Goal: Task Accomplishment & Management: Use online tool/utility

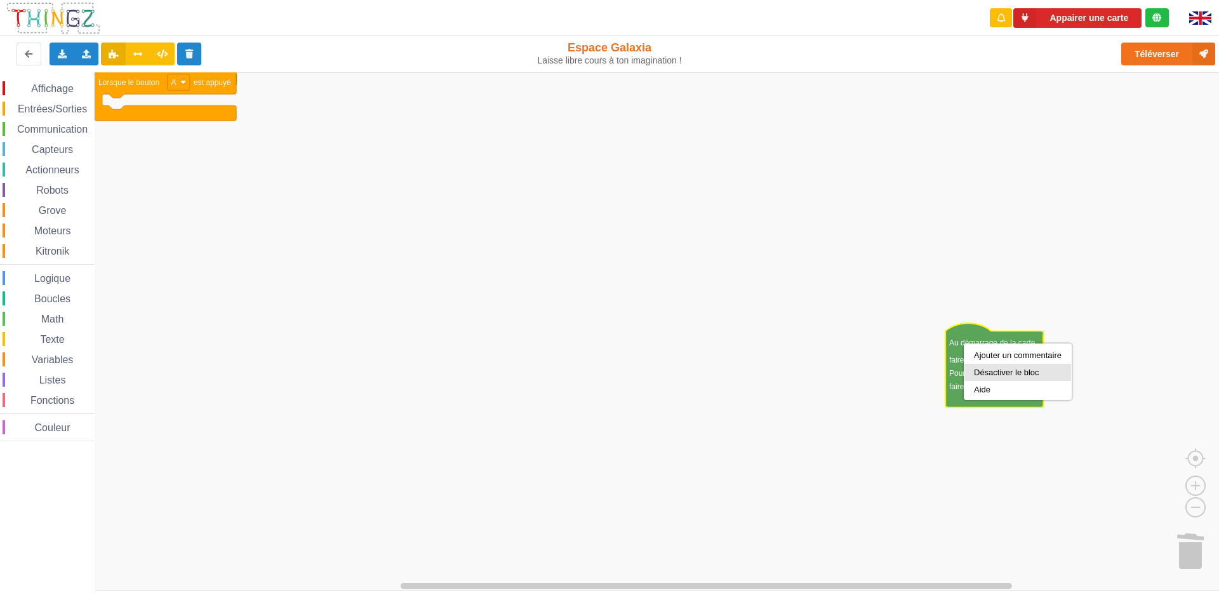
click at [1005, 377] on div "Désactiver le bloc" at bounding box center [1018, 373] width 88 height 10
click at [1007, 367] on div "Désactiver le bloc" at bounding box center [1032, 371] width 88 height 10
click at [1006, 387] on div "Supprimer le bloc" at bounding box center [1023, 381] width 84 height 17
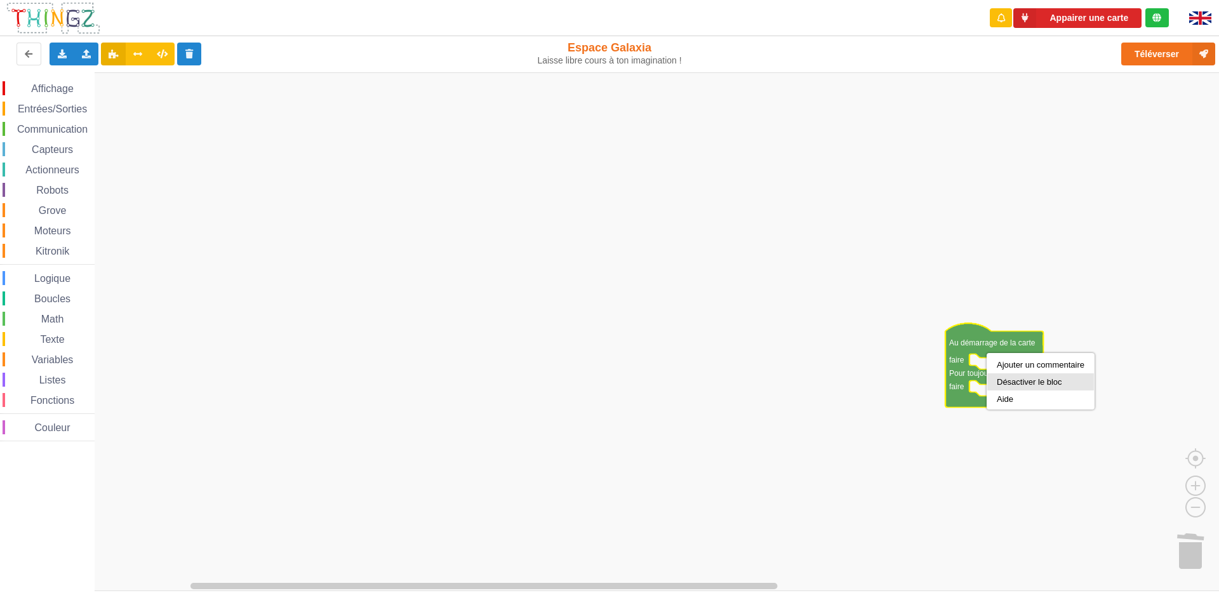
click at [1019, 384] on div "Désactiver le bloc" at bounding box center [1041, 382] width 88 height 10
click at [88, 55] on icon at bounding box center [86, 54] width 11 height 8
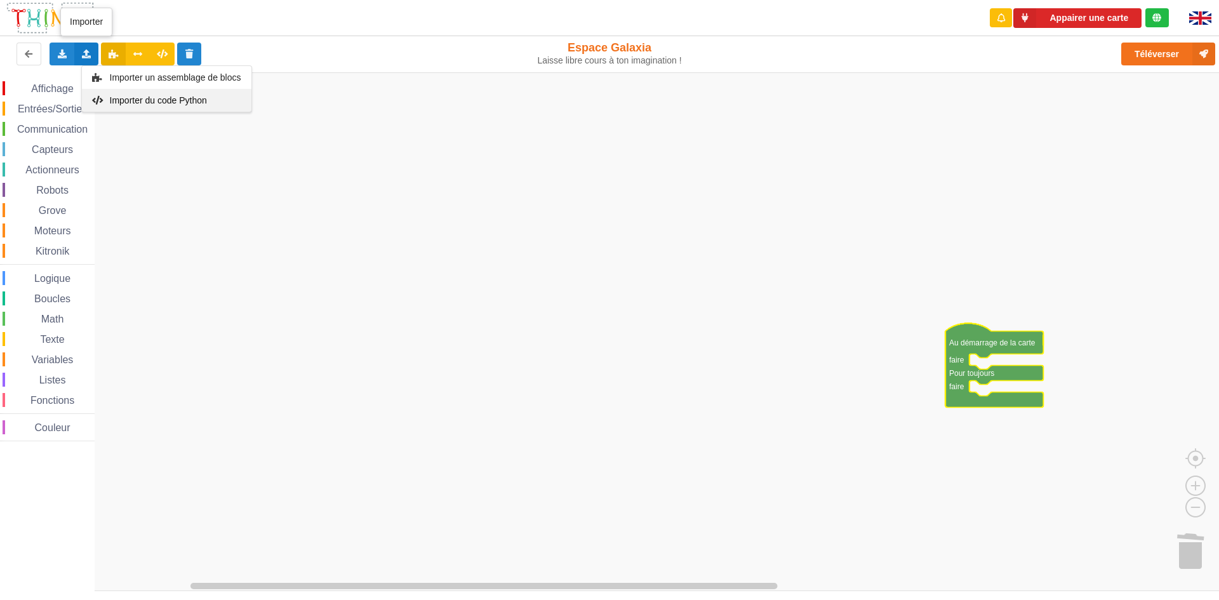
click at [147, 100] on span "Importer du code Python" at bounding box center [157, 100] width 97 height 10
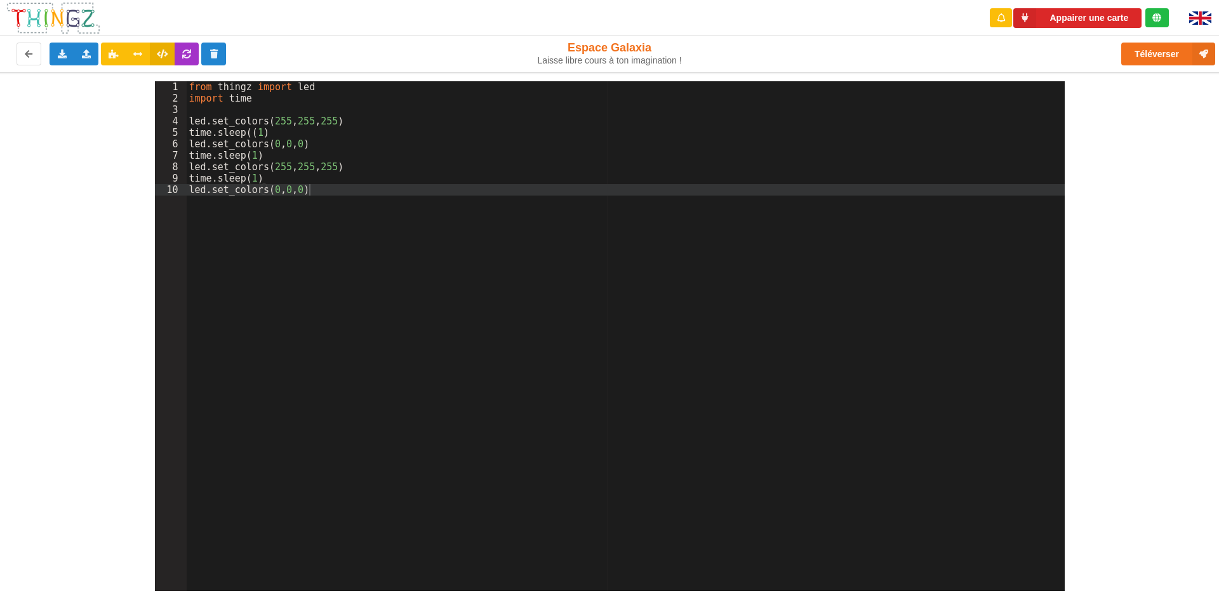
click at [339, 164] on div "from thingz import led import time led . set_colors ( 255 , 255 , 255 ) time . …" at bounding box center [626, 347] width 878 height 533
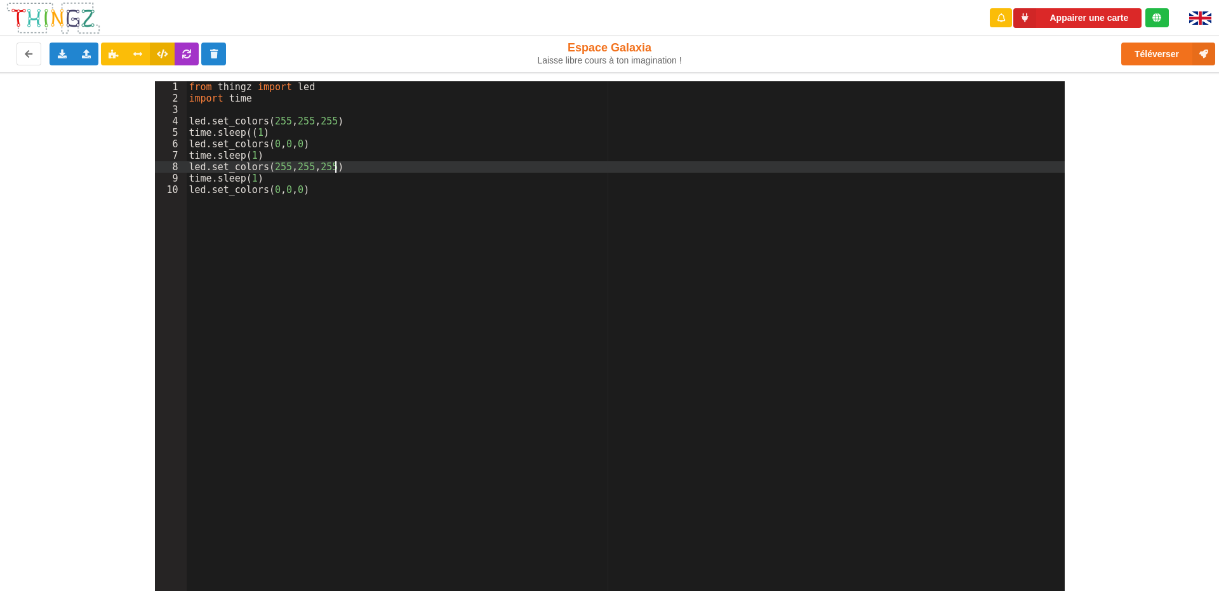
click at [337, 166] on div "from thingz import led import time led . set_colors ( 255 , 255 , 255 ) time . …" at bounding box center [626, 347] width 878 height 533
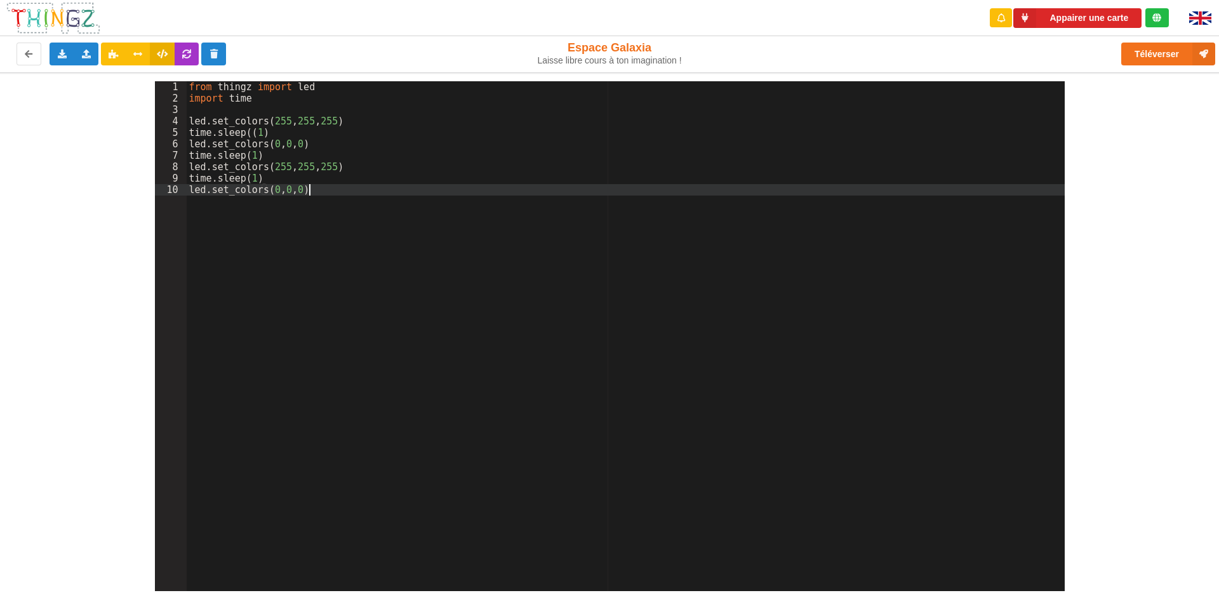
click at [364, 212] on div "from thingz import led import time led . set_colors ( 255 , 255 , 255 ) time . …" at bounding box center [626, 347] width 878 height 533
click at [272, 168] on div "from thingz import led import time led . set_colors ( 255 , 255 , 255 ) time . …" at bounding box center [626, 347] width 878 height 533
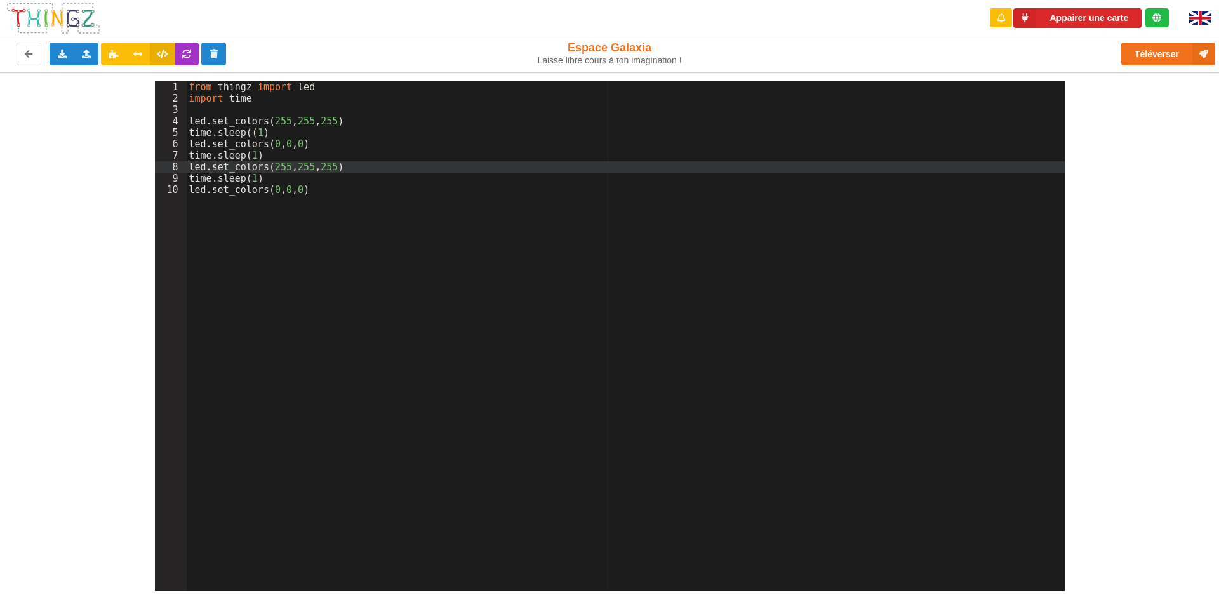
click at [304, 168] on div "from thingz import led import time led . set_colors ( 255 , 255 , 255 ) time . …" at bounding box center [626, 347] width 878 height 533
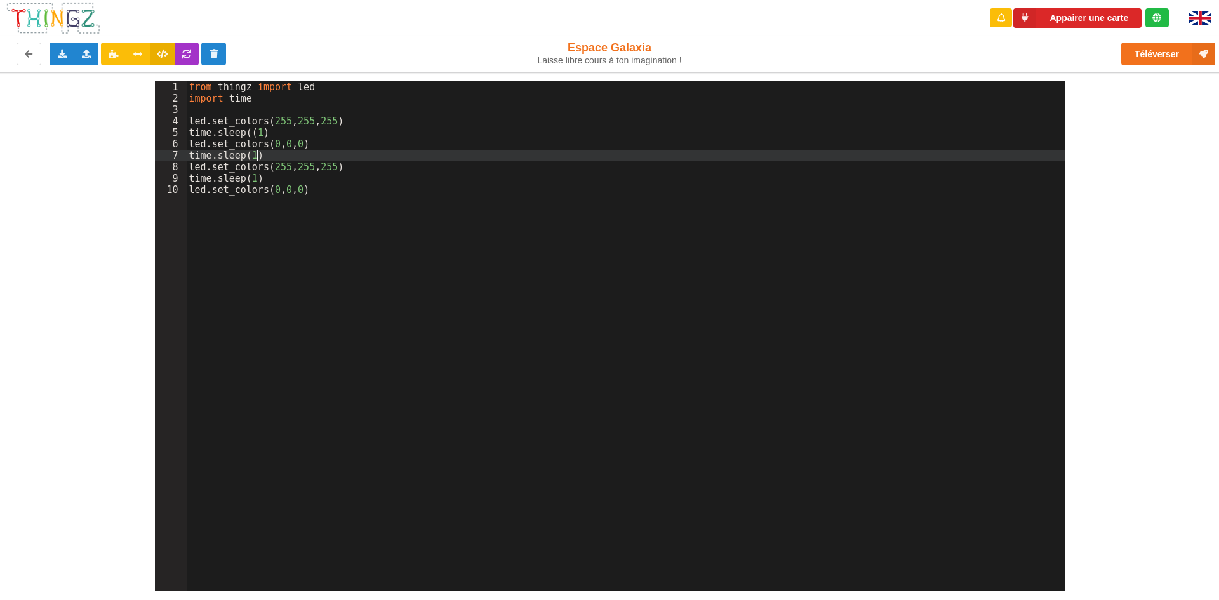
click at [306, 154] on div "from thingz import led import time led . set_colors ( 255 , 255 , 255 ) time . …" at bounding box center [626, 347] width 878 height 533
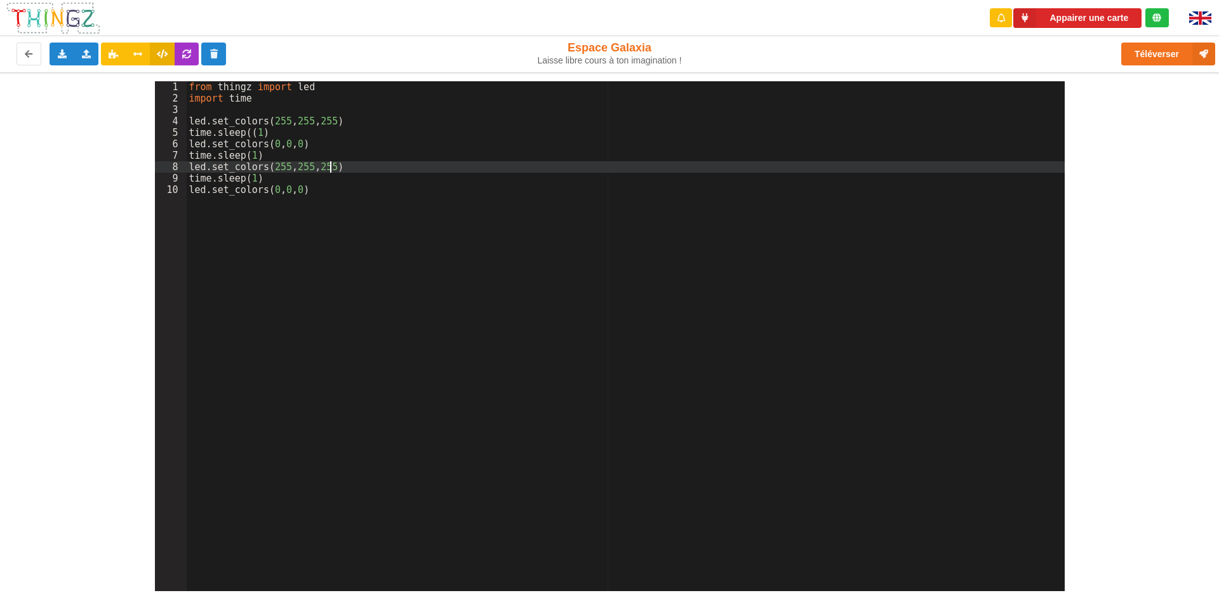
click at [331, 170] on div "from thingz import led import time led . set_colors ( 255 , 255 , 255 ) time . …" at bounding box center [626, 347] width 878 height 533
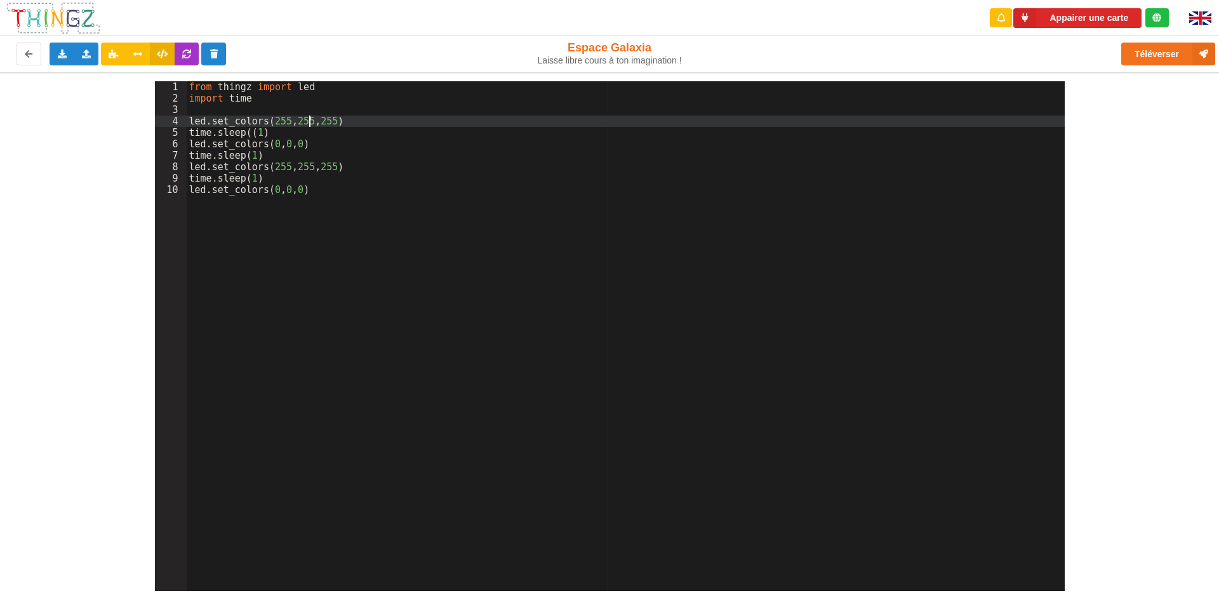
click at [309, 118] on div "from thingz import led import time led . set_colors ( 255 , 255 , 255 ) time . …" at bounding box center [626, 347] width 878 height 533
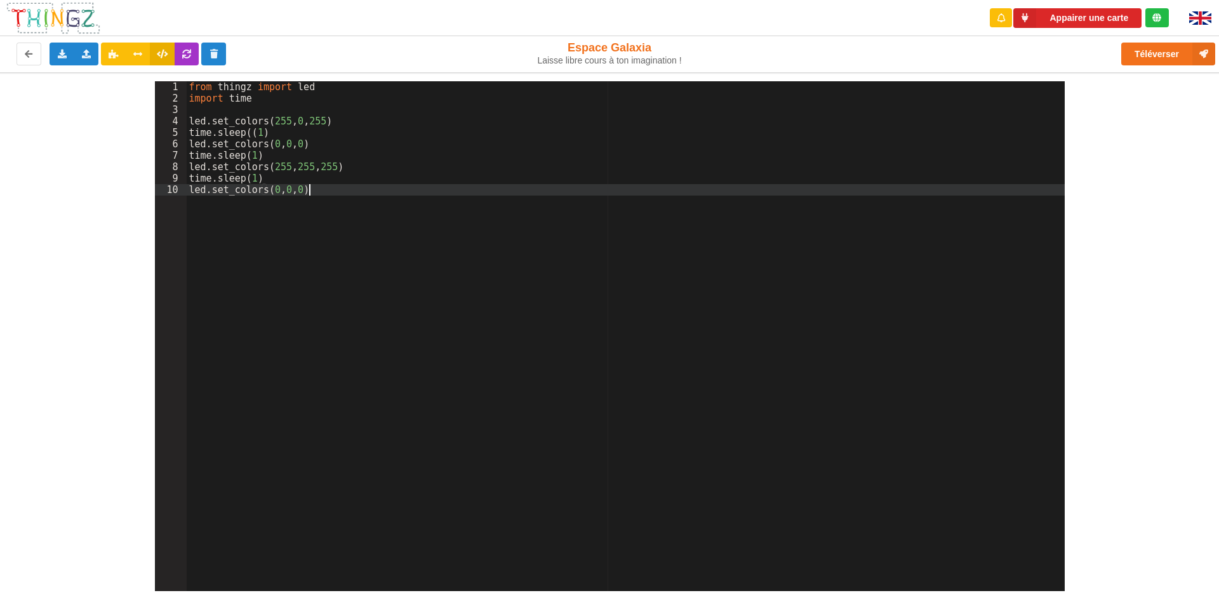
click at [558, 238] on div "from thingz import led import time led . set_colors ( 255 , 0 , 255 ) time . sl…" at bounding box center [626, 347] width 878 height 533
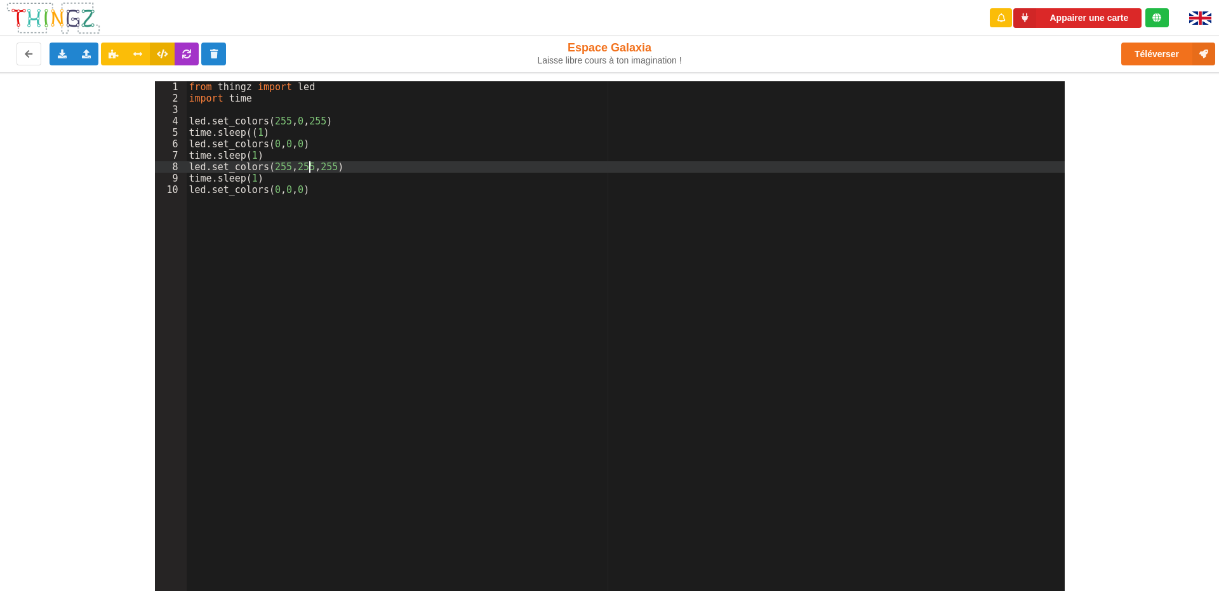
click at [309, 162] on div "from thingz import led import time led . set_colors ( 255 , 0 , 255 ) time . sl…" at bounding box center [626, 347] width 878 height 533
click at [421, 200] on div "from thingz import led import time led . set_colors ( 255 , 0 , 255 ) time . sl…" at bounding box center [626, 347] width 878 height 533
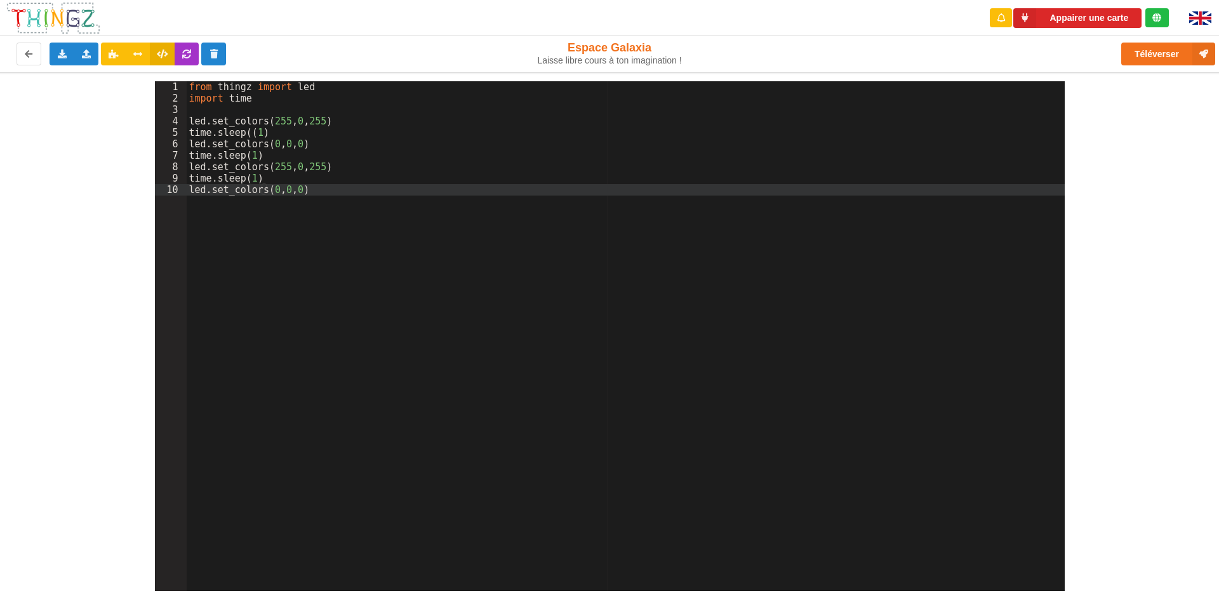
click at [524, 392] on div "from thingz import led import time led . set_colors ( 255 , 0 , 255 ) time . sl…" at bounding box center [626, 347] width 878 height 533
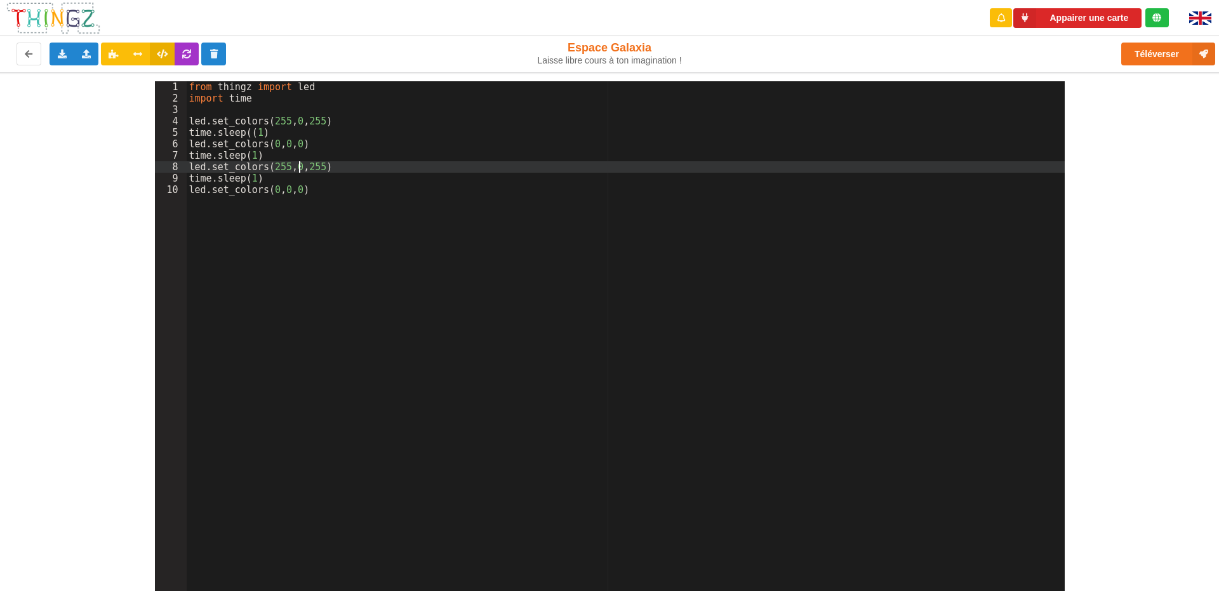
click at [296, 167] on div "from thingz import led import time led . set_colors ( 255 , 0 , 255 ) time . sl…" at bounding box center [626, 347] width 878 height 533
click at [298, 165] on div "from thingz import led import time led . set_colors ( 255 , 0 , 255 ) time . sl…" at bounding box center [626, 347] width 878 height 533
click at [298, 117] on div "from thingz import led import time led . set_colors ( 255 , 0 , 255 ) time . sl…" at bounding box center [626, 347] width 878 height 533
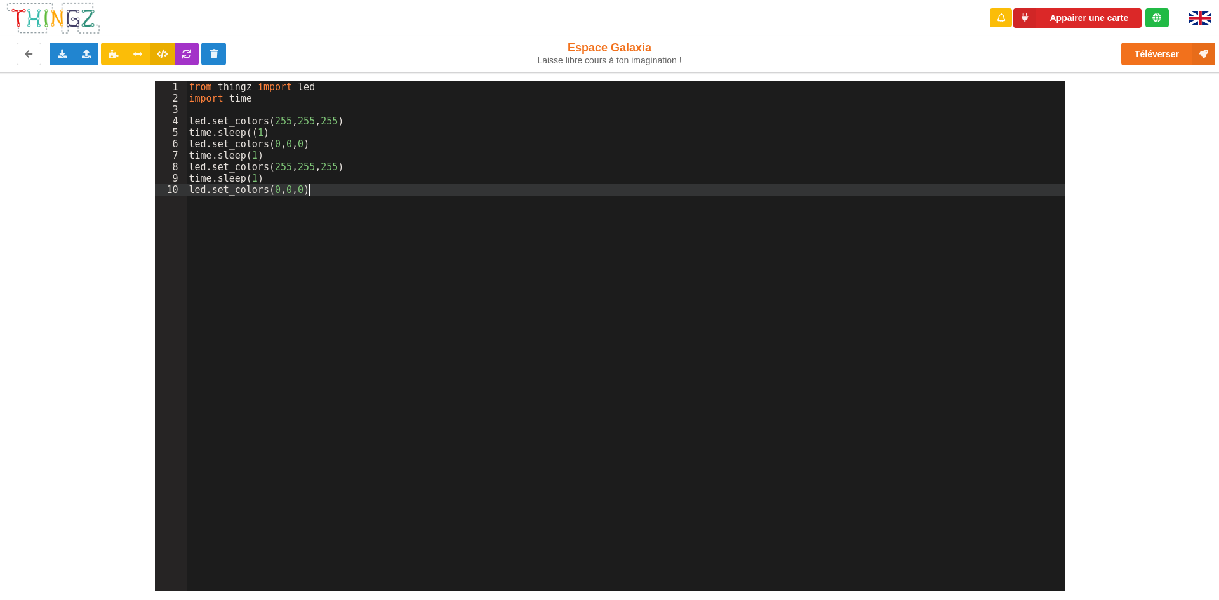
click at [482, 241] on div "from thingz import led import time led . set_colors ( 255 , 255 , 255 ) time . …" at bounding box center [626, 347] width 878 height 533
click at [446, 156] on div "from thingz import led import time led . set_colors ( 255 , 255 , 255 ) time . …" at bounding box center [626, 347] width 878 height 533
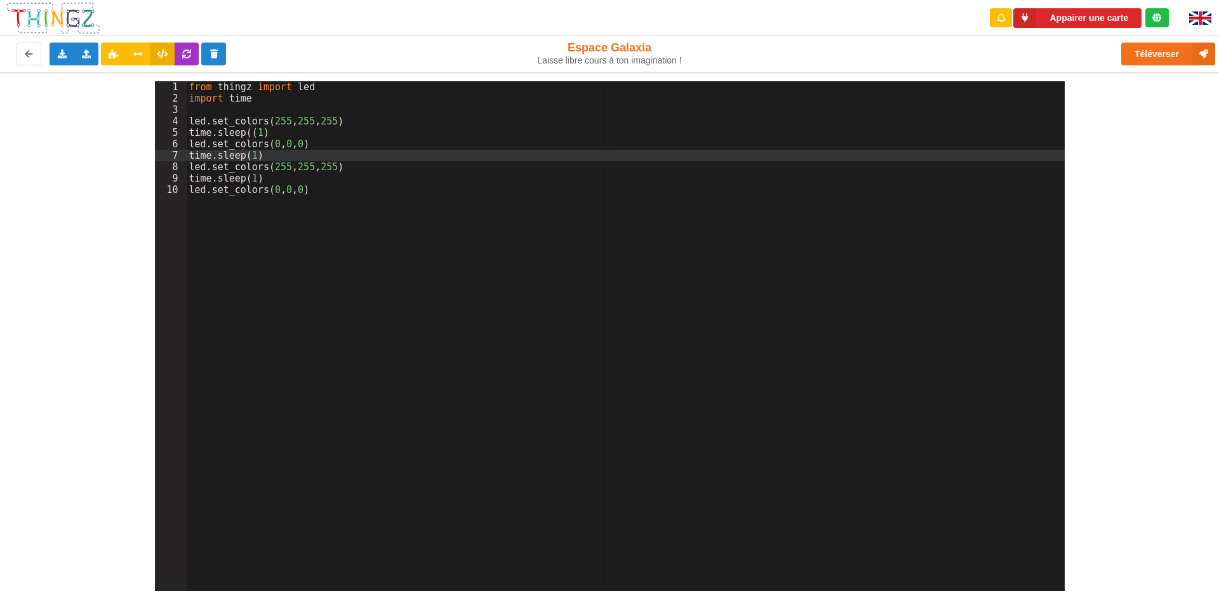
click at [436, 126] on div "from thingz import led import time led . set_colors ( 255 , 255 , 255 ) time . …" at bounding box center [626, 347] width 878 height 533
click at [428, 172] on div "from thingz import led import time led . set_colors ( 255 , 255 , 255 ) time . …" at bounding box center [626, 347] width 878 height 533
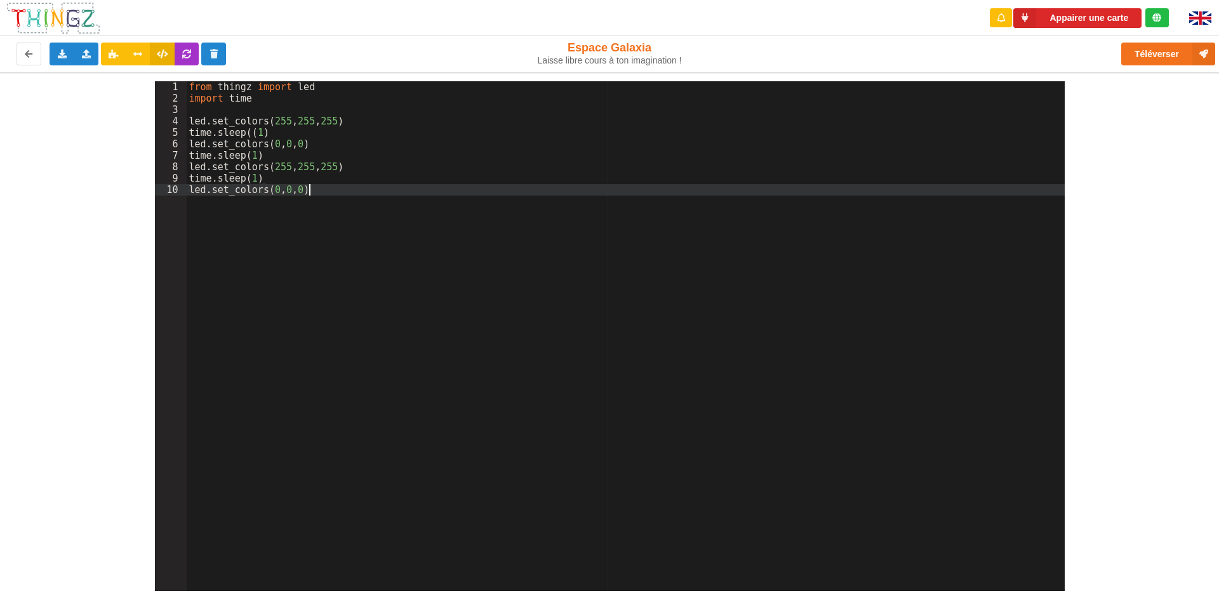
click at [422, 193] on div "from thingz import led import time led . set_colors ( 255 , 255 , 255 ) time . …" at bounding box center [626, 347] width 878 height 533
click at [309, 120] on div "from thingz import led import time led . set_colors ( 255 , 255 , 255 ) time . …" at bounding box center [626, 347] width 878 height 533
click at [343, 197] on div "from thingz import led import time led . set_colors ( 255 , 0 , 255 ) time . sl…" at bounding box center [626, 347] width 878 height 533
click at [297, 123] on div "from thingz import led import time led . set_colors ( 255 , 0 , 255 ) time . sl…" at bounding box center [626, 347] width 878 height 533
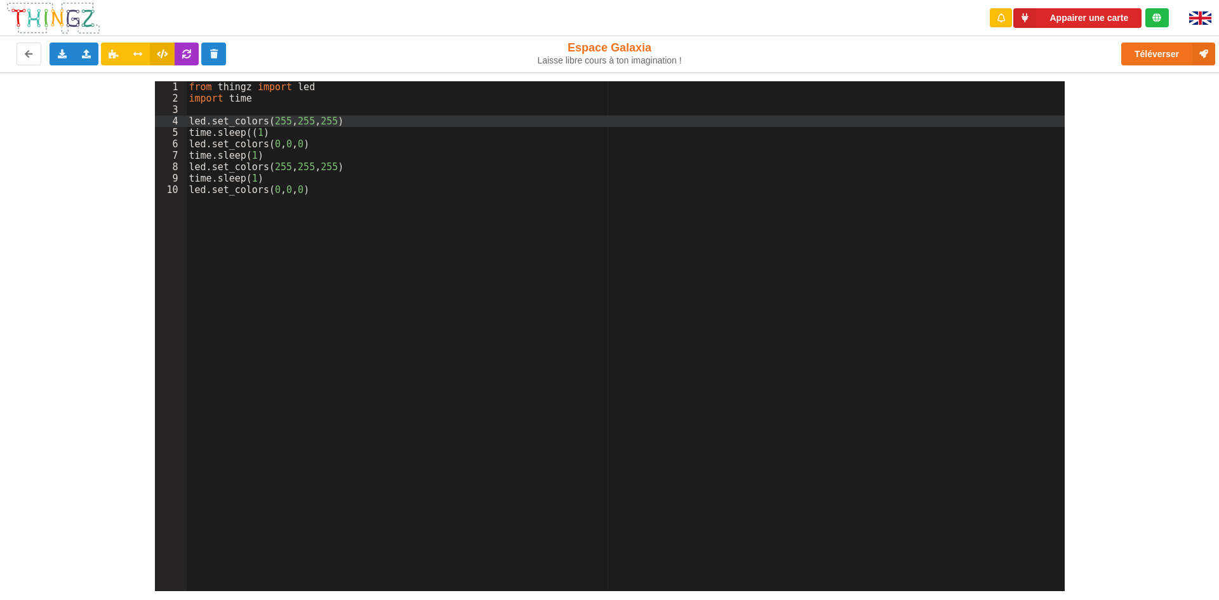
click at [528, 220] on div "from thingz import led import time led . set_colors ( 255 , 255 , 255 ) time . …" at bounding box center [626, 347] width 878 height 533
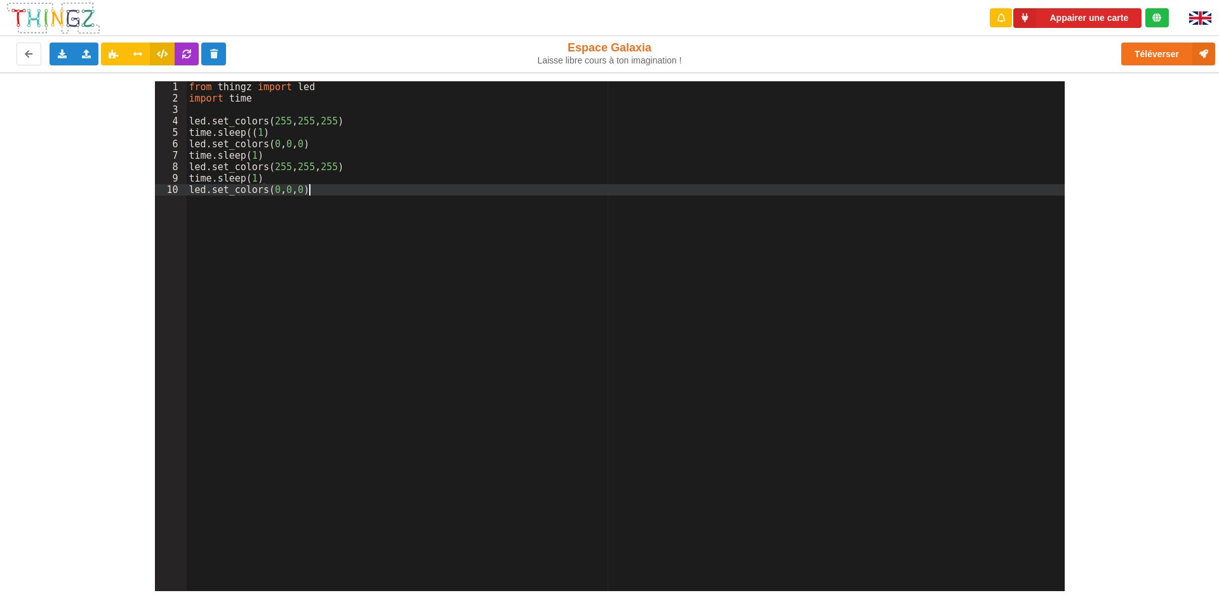
click at [1047, 319] on div "from thingz import led import time led . set_colors ( 255 , 255 , 255 ) time . …" at bounding box center [626, 347] width 878 height 533
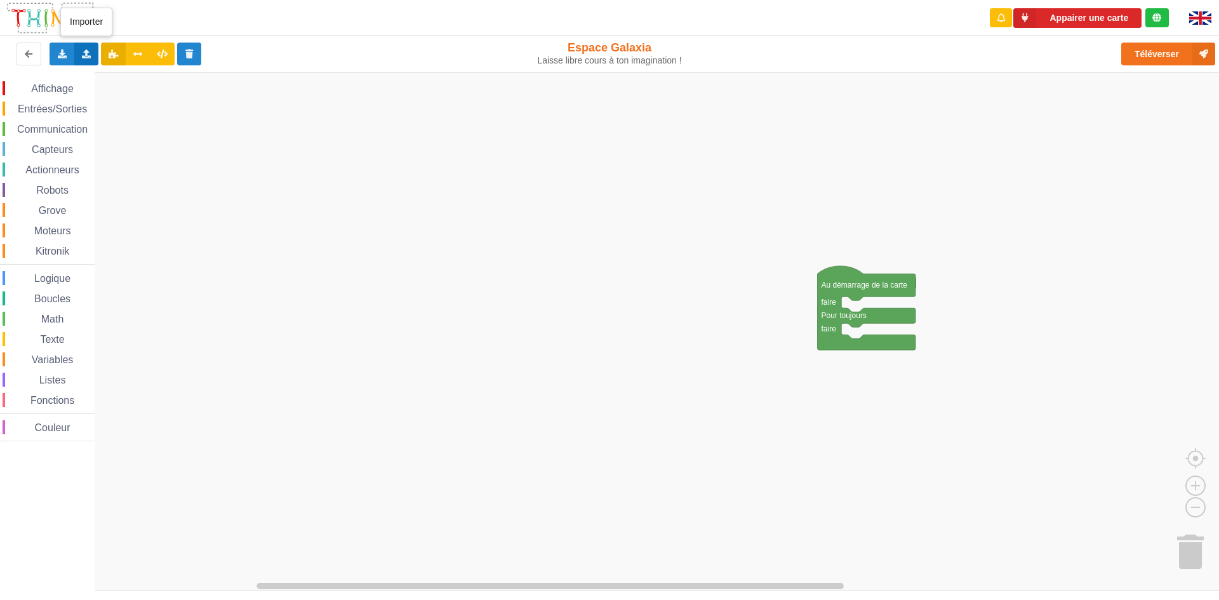
click at [91, 55] on icon at bounding box center [86, 54] width 11 height 8
click at [158, 77] on span "Importer un assemblage de blocs" at bounding box center [174, 77] width 131 height 10
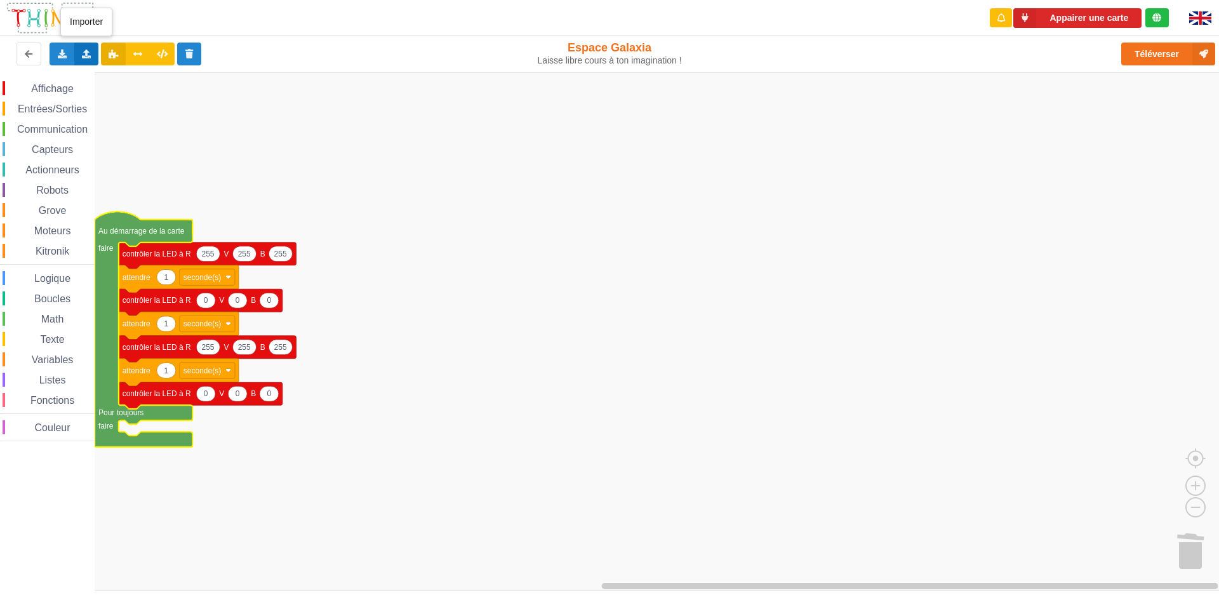
click at [86, 45] on div "Importer un assemblage de blocs Importer du code Python" at bounding box center [86, 54] width 25 height 23
click at [104, 99] on div "Importer du code Python" at bounding box center [167, 100] width 170 height 23
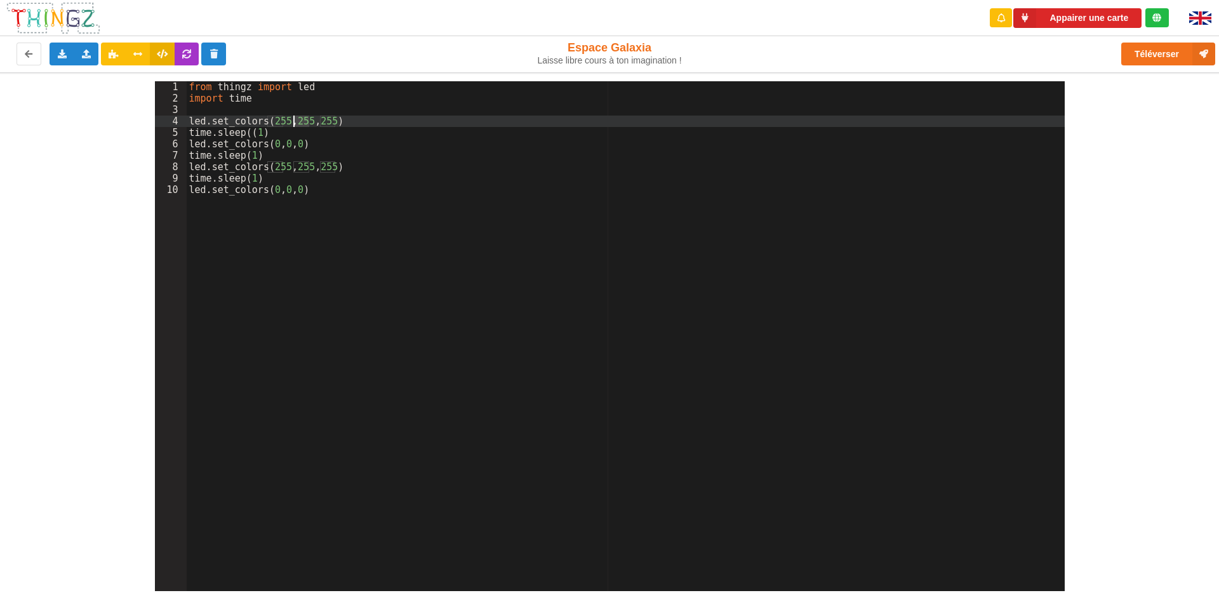
drag, startPoint x: 309, startPoint y: 118, endPoint x: 295, endPoint y: 117, distance: 14.6
click at [295, 117] on div "from thingz import led import time led . set_colors ( 255 , 255 , 255 ) time . …" at bounding box center [626, 347] width 878 height 533
drag, startPoint x: 325, startPoint y: 119, endPoint x: 311, endPoint y: 119, distance: 14.0
click at [311, 119] on div "from thingz import led import time led . set_colors ( 255 , 0 , 255 ) time . sl…" at bounding box center [626, 347] width 878 height 533
click at [308, 119] on div "from thingz import led import time led . set_colors ( 255 , 0 , 0 ) time . slee…" at bounding box center [626, 347] width 878 height 533
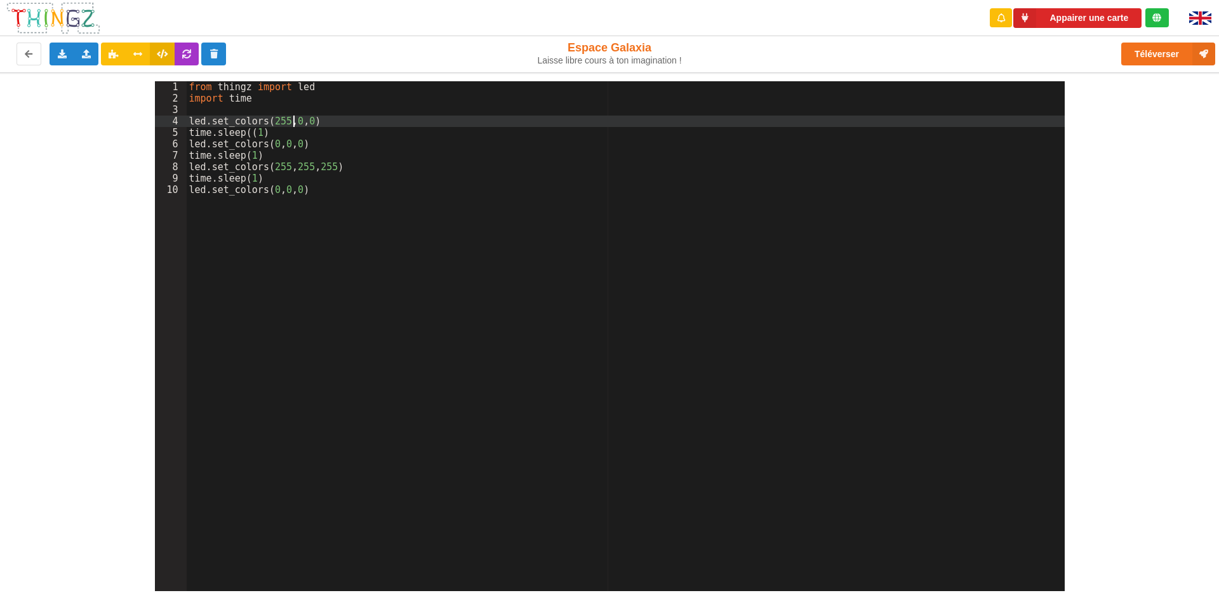
click at [292, 119] on div "from thingz import led import time led . set_colors ( 255 , 0 , 0 ) time . slee…" at bounding box center [626, 347] width 878 height 533
click at [304, 117] on div "from thingz import led import time led . set_colors ( 255 , 0 , 0 ) time . slee…" at bounding box center [626, 347] width 878 height 533
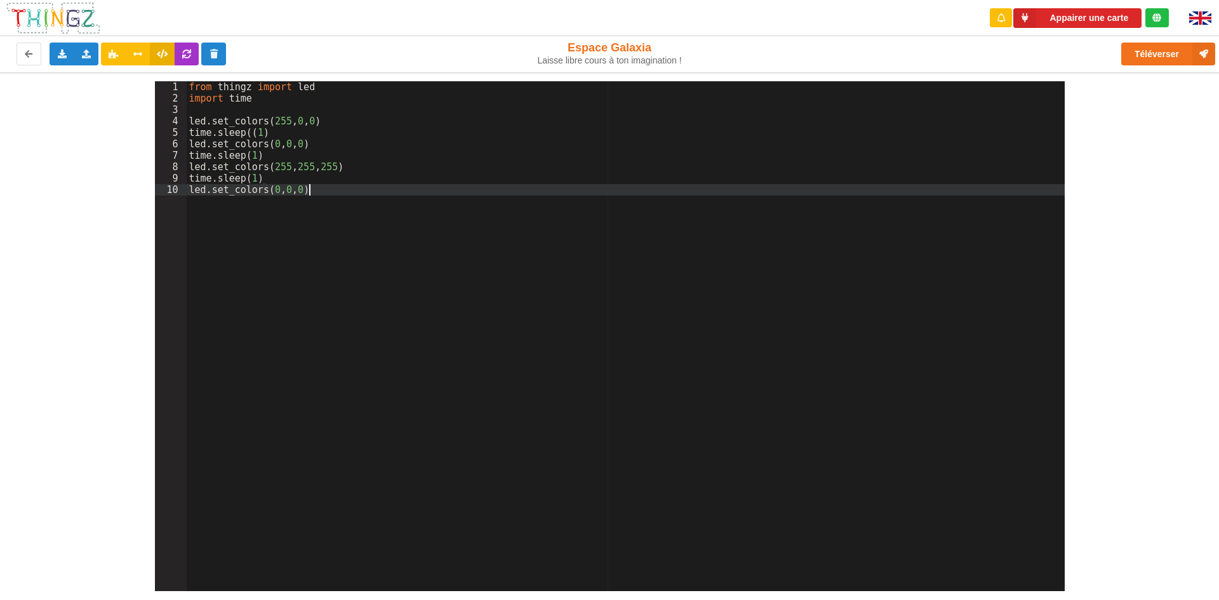
click at [344, 202] on div "from thingz import led import time led . set_colors ( 255 , 0 , 0 ) time . slee…" at bounding box center [626, 347] width 878 height 533
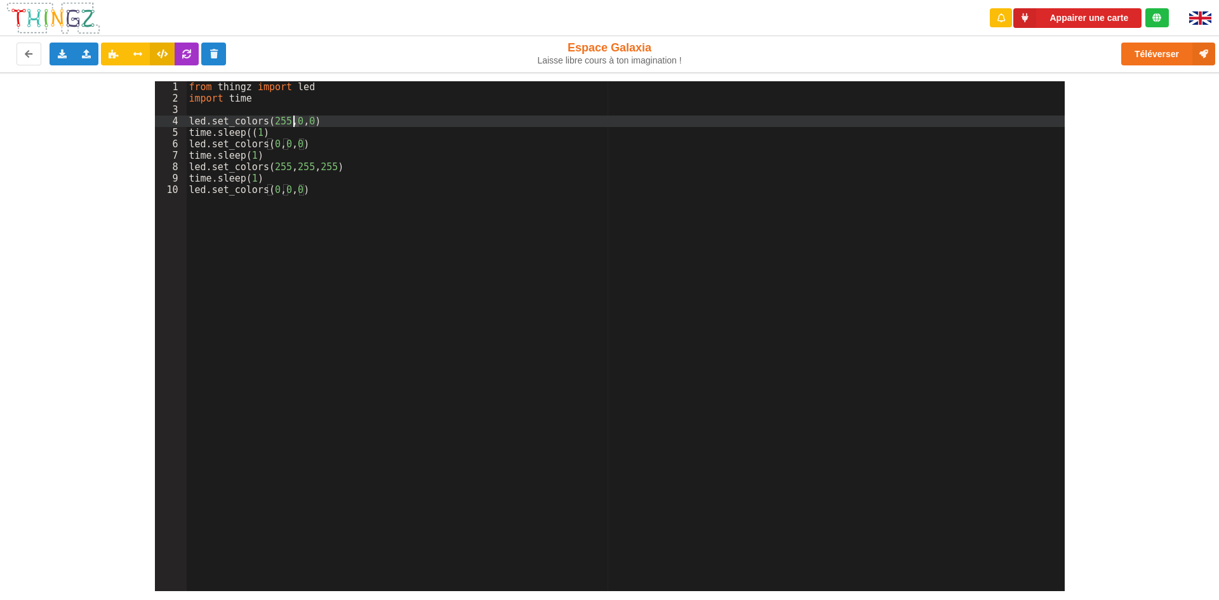
click at [293, 118] on div "from thingz import led import time led . set_colors ( 255 , 0 , 0 ) time . slee…" at bounding box center [626, 347] width 878 height 533
click at [295, 121] on div "from thingz import led import time led . set_colors ( 255 , 255 , 0 ) time . sl…" at bounding box center [626, 347] width 878 height 533
drag, startPoint x: 321, startPoint y: 121, endPoint x: 313, endPoint y: 121, distance: 7.6
click at [313, 121] on div "from thingz import led import time led . set_colors ( 255 , 255 , 0 ) time . sl…" at bounding box center [626, 347] width 878 height 533
click at [313, 121] on div "from thingz import led import time led . set_colors ( 255 , 255 , 0 ) time . sl…" at bounding box center [626, 336] width 878 height 510
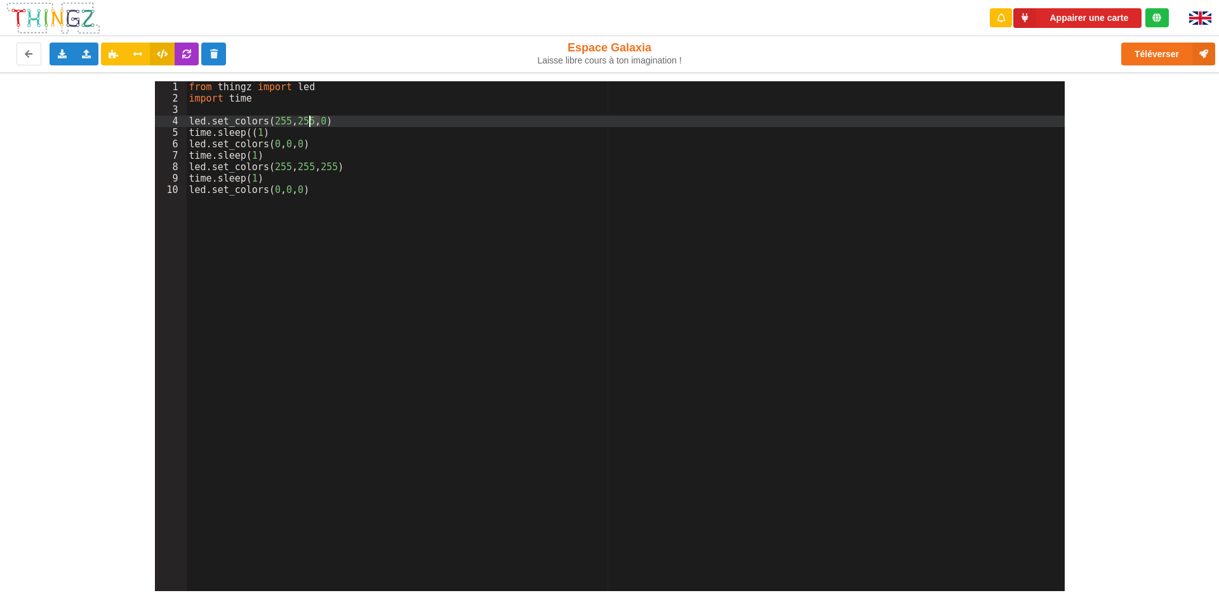
drag, startPoint x: 319, startPoint y: 120, endPoint x: 309, endPoint y: 119, distance: 10.2
click at [309, 119] on div "from thingz import led import time led . set_colors ( 255 , 255 , 0 ) time . sl…" at bounding box center [626, 347] width 878 height 533
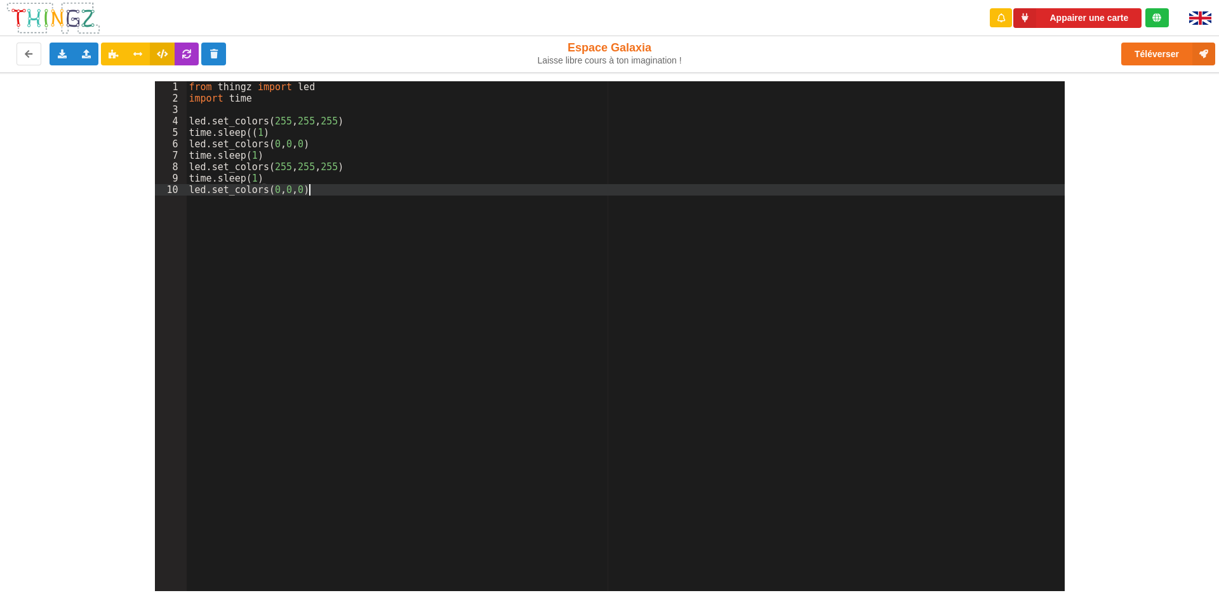
click at [405, 195] on div "from thingz import led import time led . set_colors ( 255 , 255 , 255 ) time . …" at bounding box center [626, 347] width 878 height 533
click at [322, 165] on div "from thingz import led import time led . set_colors ( 255 , 255 , 255 ) time . …" at bounding box center [626, 347] width 878 height 533
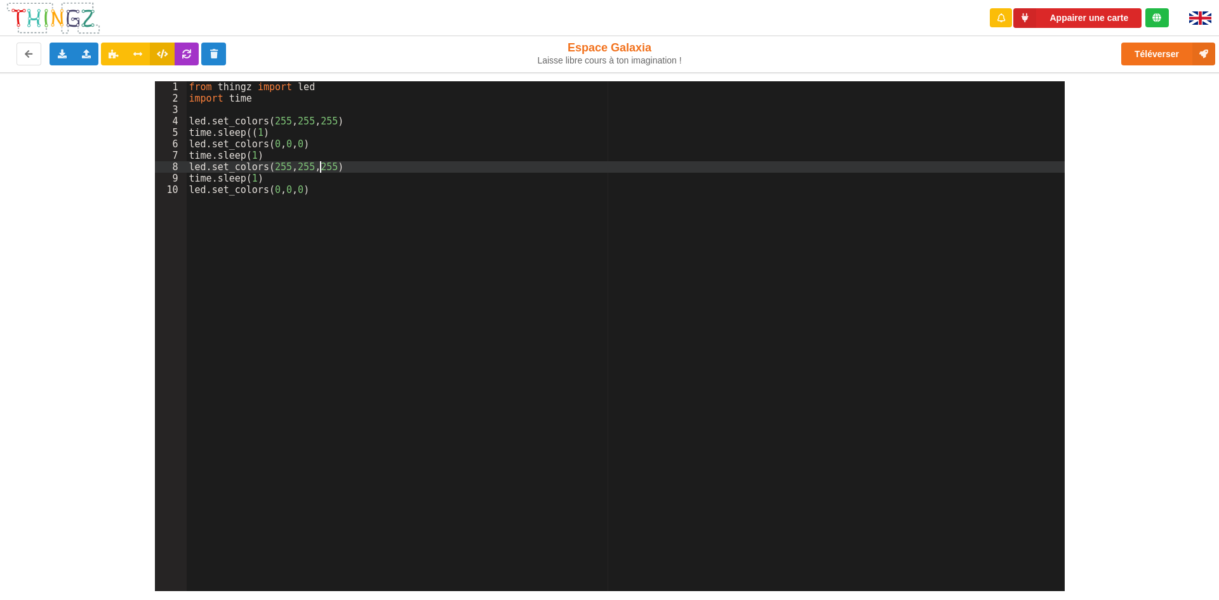
click at [307, 119] on div "from thingz import led import time led . set_colors ( 255 , 255 , 255 ) time . …" at bounding box center [626, 347] width 878 height 533
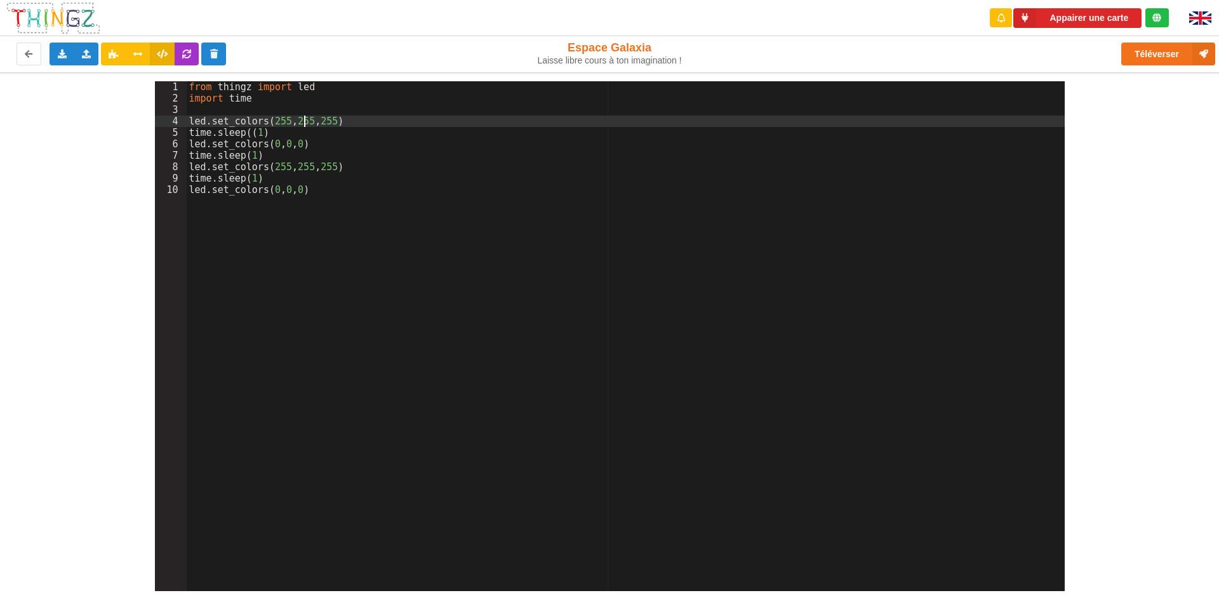
click at [314, 118] on div "from thingz import led import time led . set_colors ( 255 , 255 , 255 ) time . …" at bounding box center [626, 347] width 878 height 533
click at [307, 118] on div "from thingz import led import time led . set_colors ( 255 , 255 , 255 ) time . …" at bounding box center [626, 347] width 878 height 533
click at [286, 120] on div "from thingz import led import time led . set_colors ( 255 , 255 , 255 ) time . …" at bounding box center [626, 347] width 878 height 533
click at [288, 120] on div "from thingz import led import time led . set_colors ( 255 , 255 , 255 ) time . …" at bounding box center [626, 347] width 878 height 533
click at [326, 187] on div "from thingz import led import time led . set_colors ( 255 , 255 , 255 ) time . …" at bounding box center [626, 347] width 878 height 533
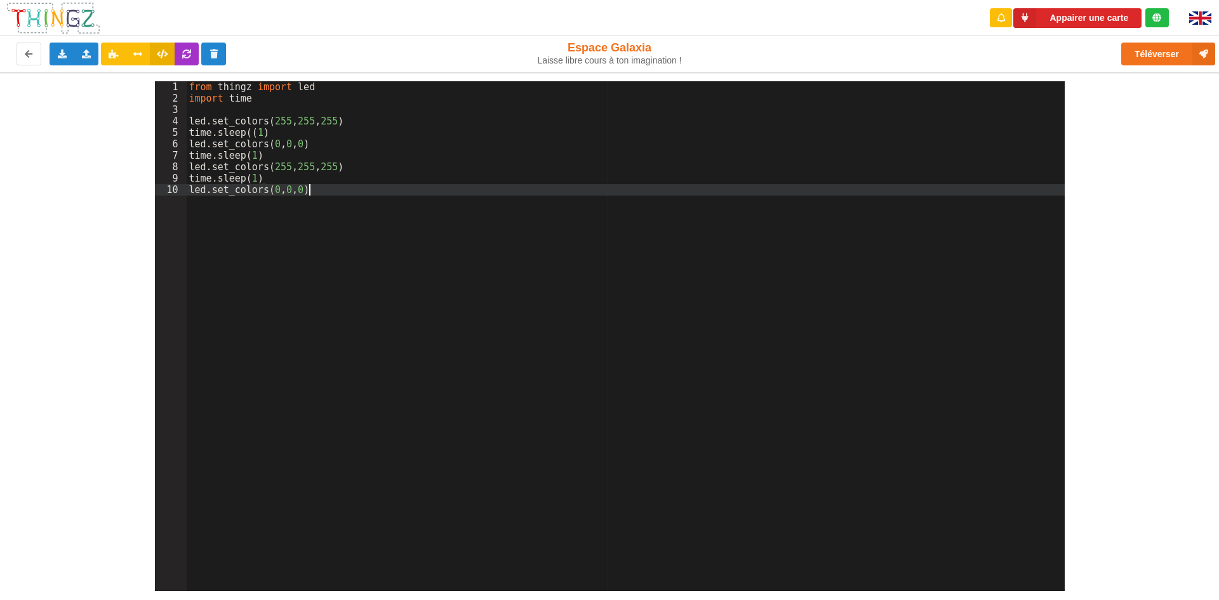
click at [379, 251] on div "from thingz import led import time led . set_colors ( 255 , 255 , 255 ) time . …" at bounding box center [626, 347] width 878 height 533
drag, startPoint x: 186, startPoint y: 117, endPoint x: 257, endPoint y: 146, distance: 76.9
click at [246, 148] on div "1 2 3 4 5 6 7 8 9 10 from thingz import led import time led . set_colors ( 255 …" at bounding box center [610, 336] width 910 height 510
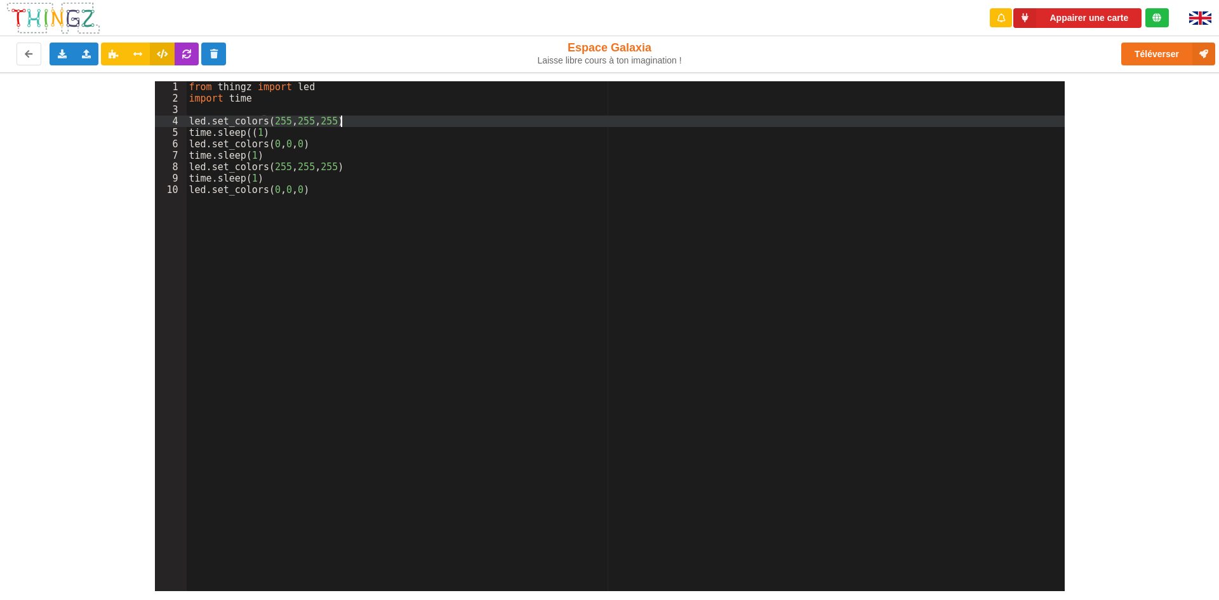
drag, startPoint x: 352, startPoint y: 116, endPoint x: 394, endPoint y: 126, distance: 43.7
click at [394, 126] on div "from thingz import led import time led . set_colors ( 255 , 255 , 255 ) time . …" at bounding box center [626, 347] width 878 height 533
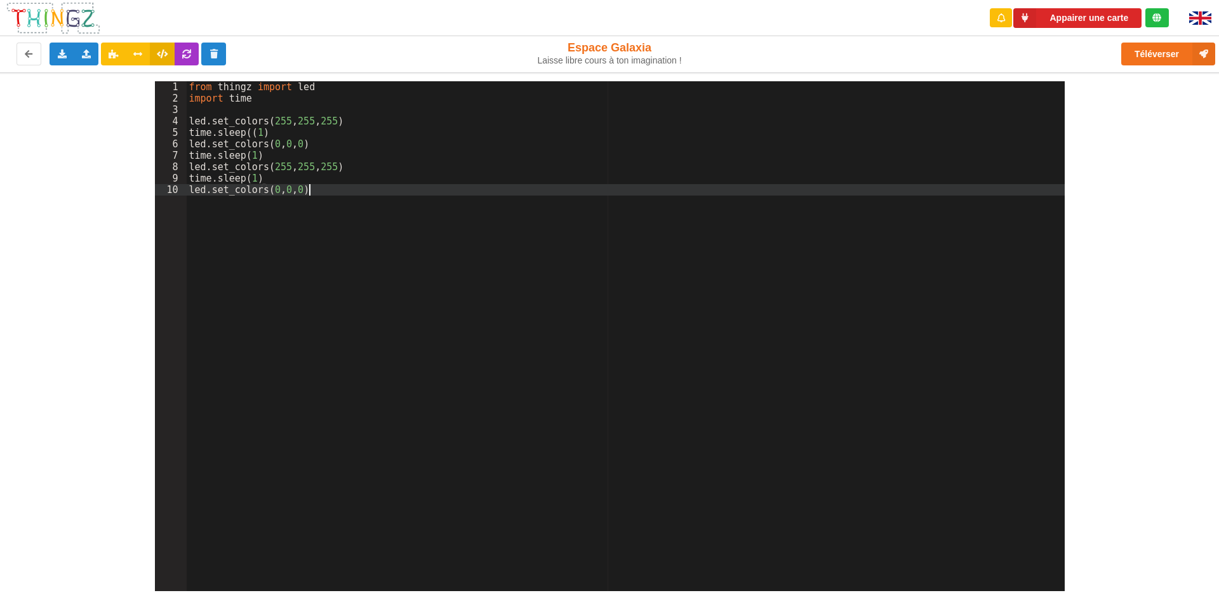
click at [560, 227] on div "from thingz import led import time led . set_colors ( 255 , 255 , 255 ) time . …" at bounding box center [626, 347] width 878 height 533
drag, startPoint x: 184, startPoint y: 116, endPoint x: 191, endPoint y: 116, distance: 7.0
click at [191, 116] on div "1 2 3 4 5 6 7 8 9 10 from thingz import led import time led . set_colors ( 255 …" at bounding box center [610, 336] width 910 height 510
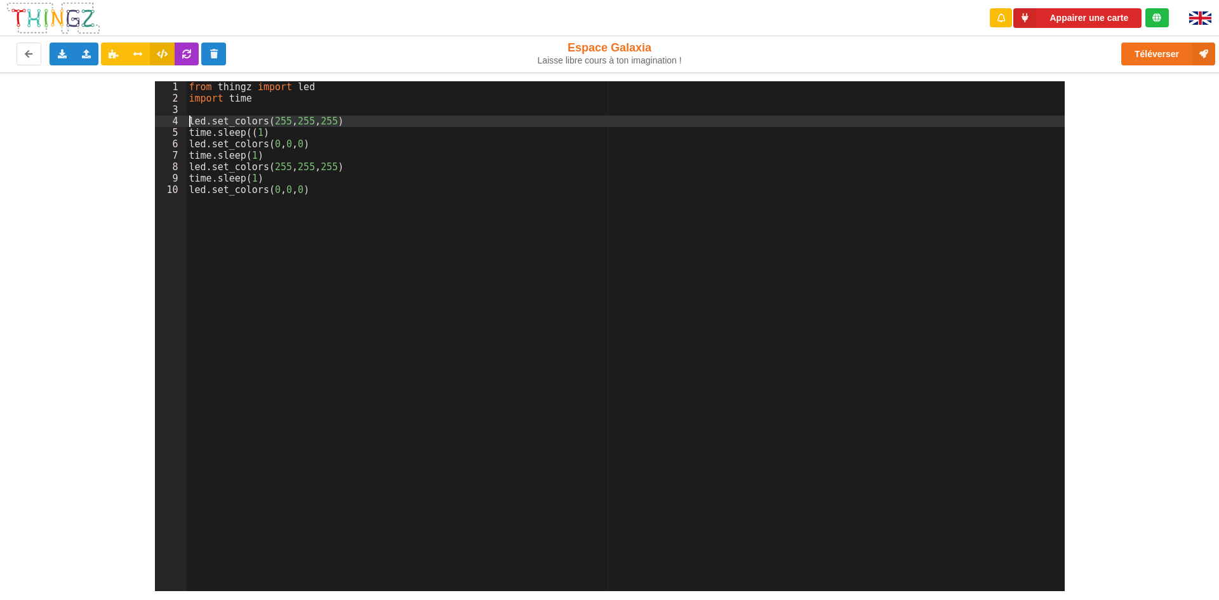
click at [189, 116] on div "from thingz import led import time led . set_colors ( 255 , 255 , 255 ) time . …" at bounding box center [626, 347] width 878 height 533
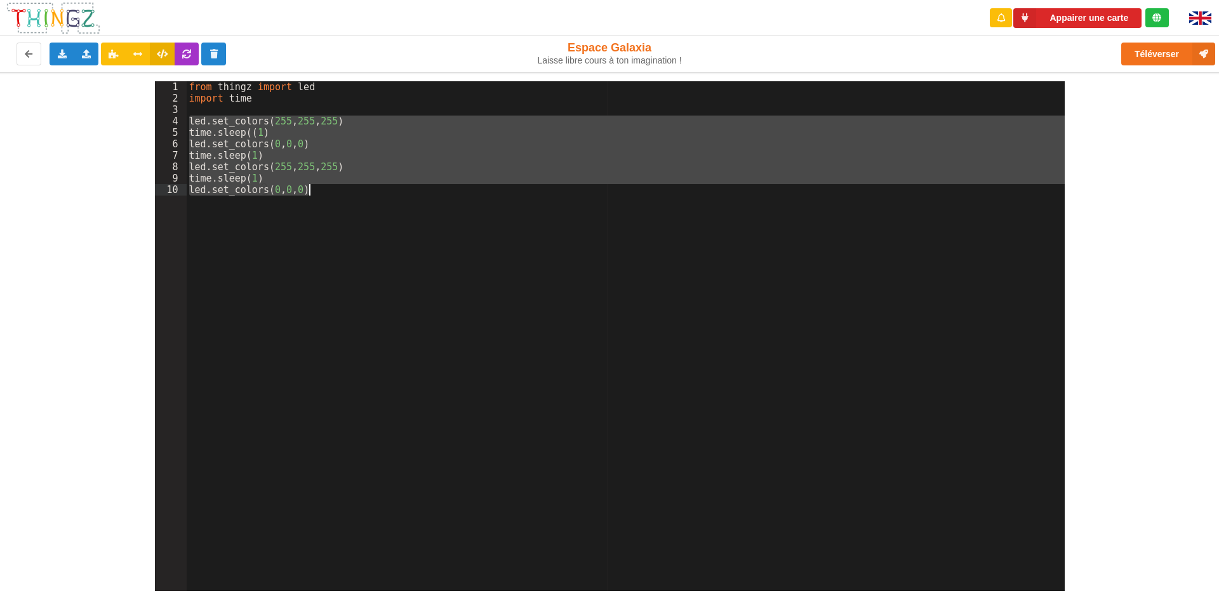
drag, startPoint x: 188, startPoint y: 116, endPoint x: 330, endPoint y: 192, distance: 160.8
click at [330, 192] on div "from thingz import led import time led . set_colors ( 255 , 255 , 255 ) time . …" at bounding box center [626, 347] width 878 height 533
paste textarea
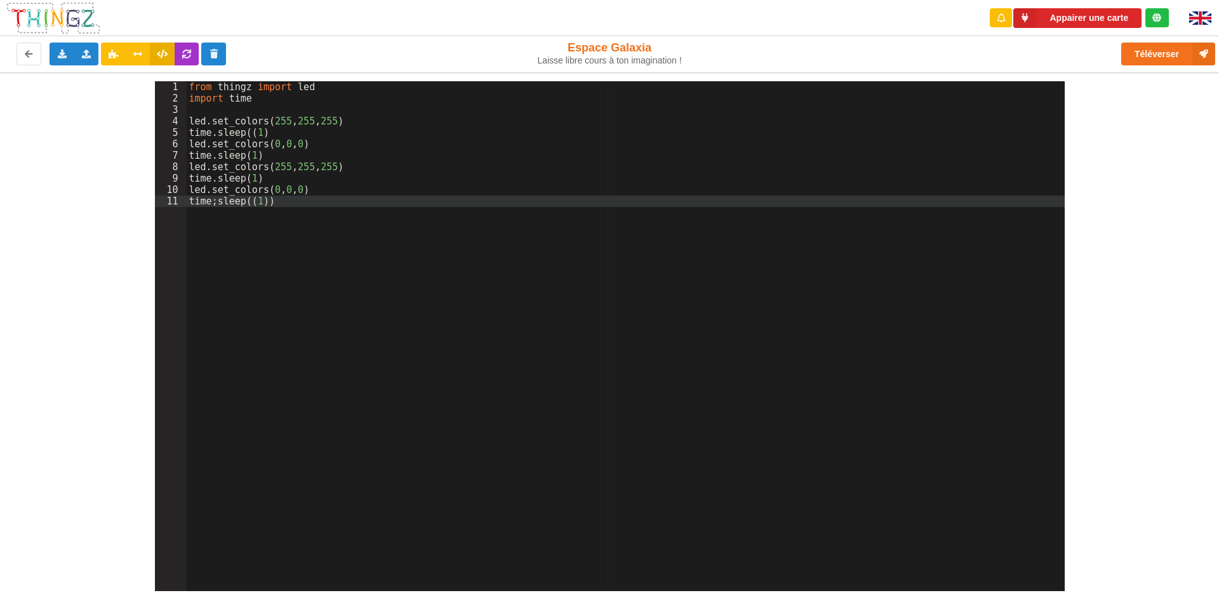
click at [279, 199] on div "from thingz import led import time led . set_colors ( 255 , 255 , 255 ) time . …" at bounding box center [626, 347] width 878 height 533
click at [269, 239] on div "from thingz import led import time led . set_colors ( 255 , 255 , 255 ) time . …" at bounding box center [626, 347] width 878 height 533
drag, startPoint x: 271, startPoint y: 225, endPoint x: 278, endPoint y: 218, distance: 10.3
click at [271, 225] on div "from thingz import led import time led . set_colors ( 255 , 255 , 255 ) time . …" at bounding box center [626, 347] width 878 height 533
click at [281, 215] on div "from thingz import led import time led . set_colors ( 255 , 255 , 255 ) time . …" at bounding box center [626, 347] width 878 height 533
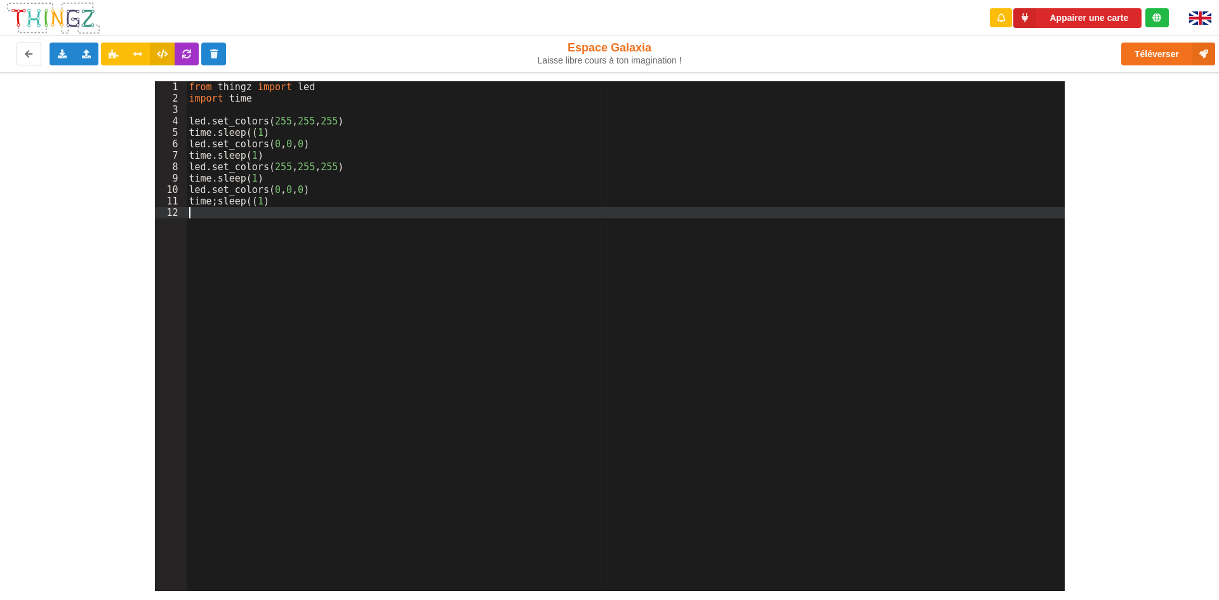
click at [213, 201] on div "from thingz import led import time led . set_colors ( 255 , 255 , 255 ) time . …" at bounding box center [626, 347] width 878 height 533
click at [243, 218] on div "from thingz import led import time led . set_colors ( 255 , 255 , 255 ) time . …" at bounding box center [626, 347] width 878 height 533
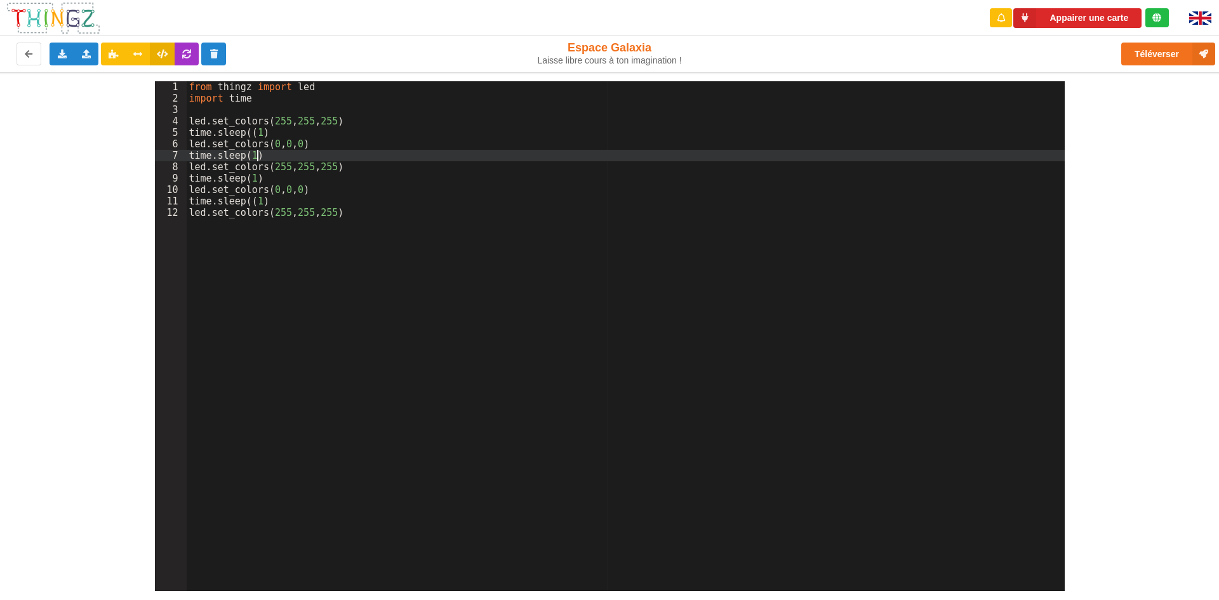
click at [464, 151] on div "from thingz import led import time led . set_colors ( 255 , 255 , 255 ) time . …" at bounding box center [626, 347] width 878 height 533
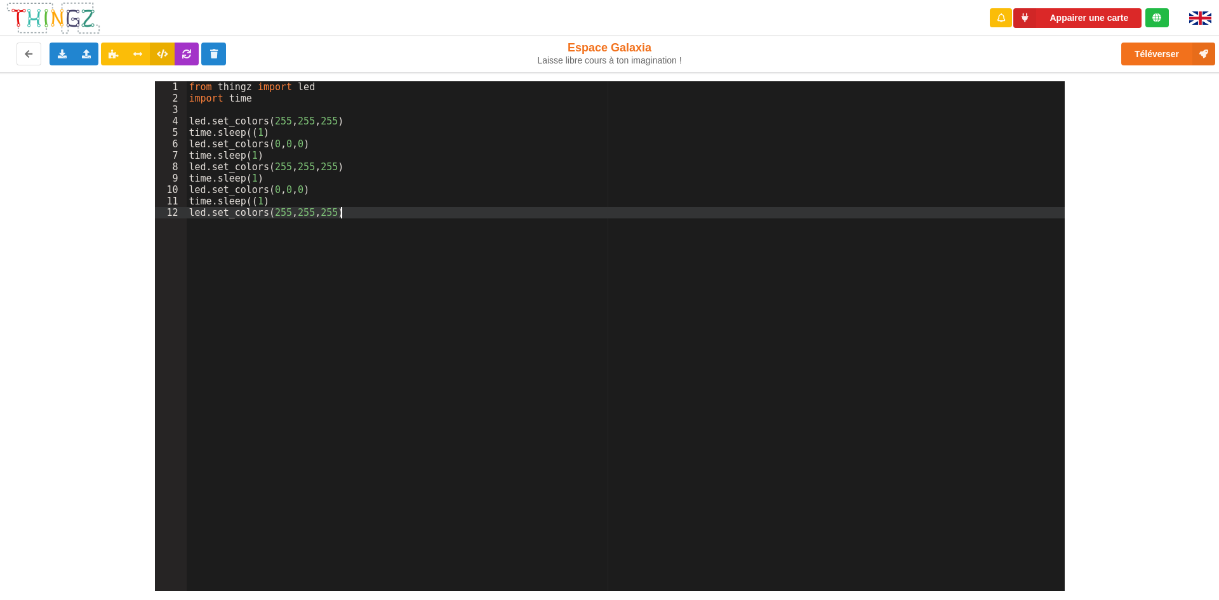
click at [455, 218] on div "from thingz import led import time led . set_colors ( 255 , 255 , 255 ) time . …" at bounding box center [626, 347] width 878 height 533
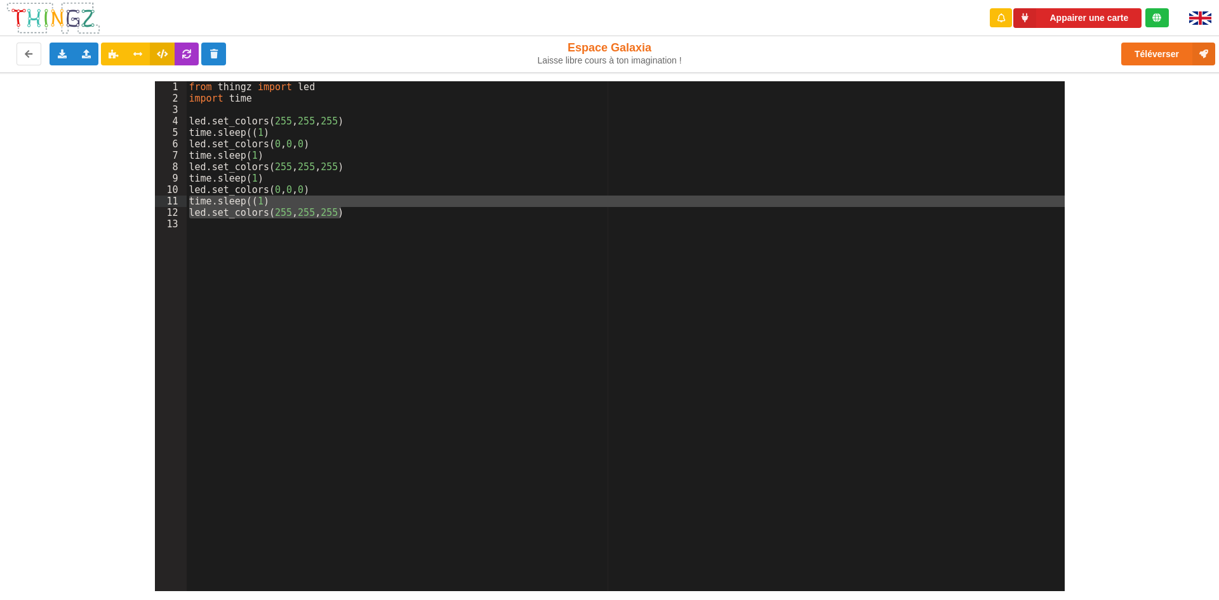
drag, startPoint x: 354, startPoint y: 212, endPoint x: 173, endPoint y: 201, distance: 180.7
click at [173, 201] on div "1 2 3 4 5 6 7 8 9 10 11 12 13 from thingz import led import time led . set_colo…" at bounding box center [610, 336] width 910 height 510
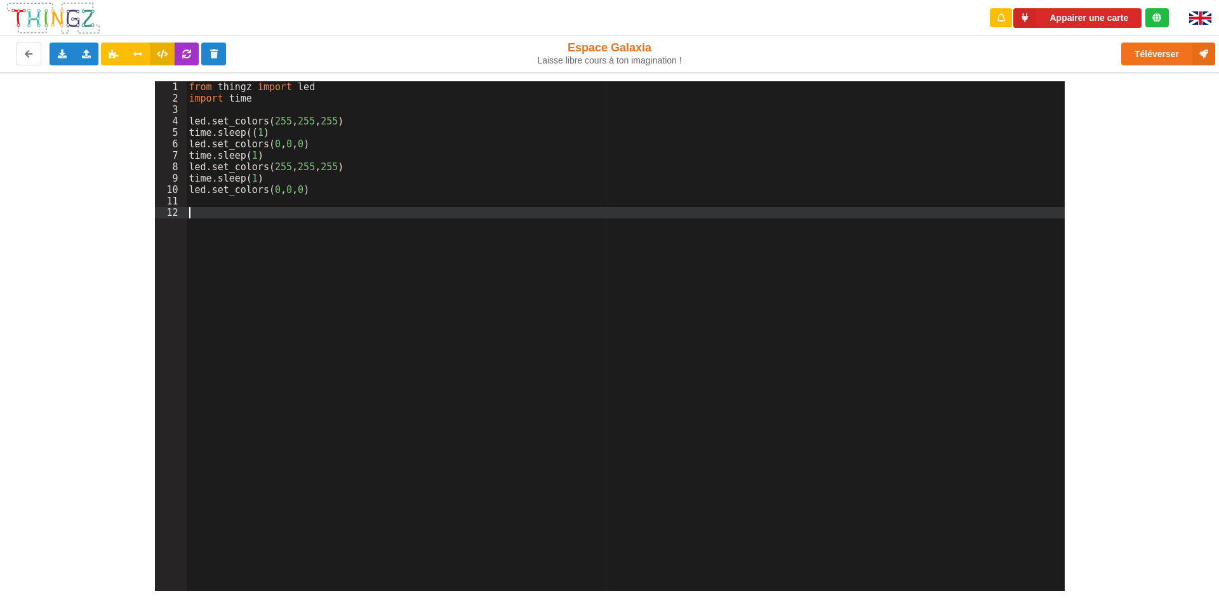
click at [177, 211] on div "12" at bounding box center [171, 212] width 32 height 11
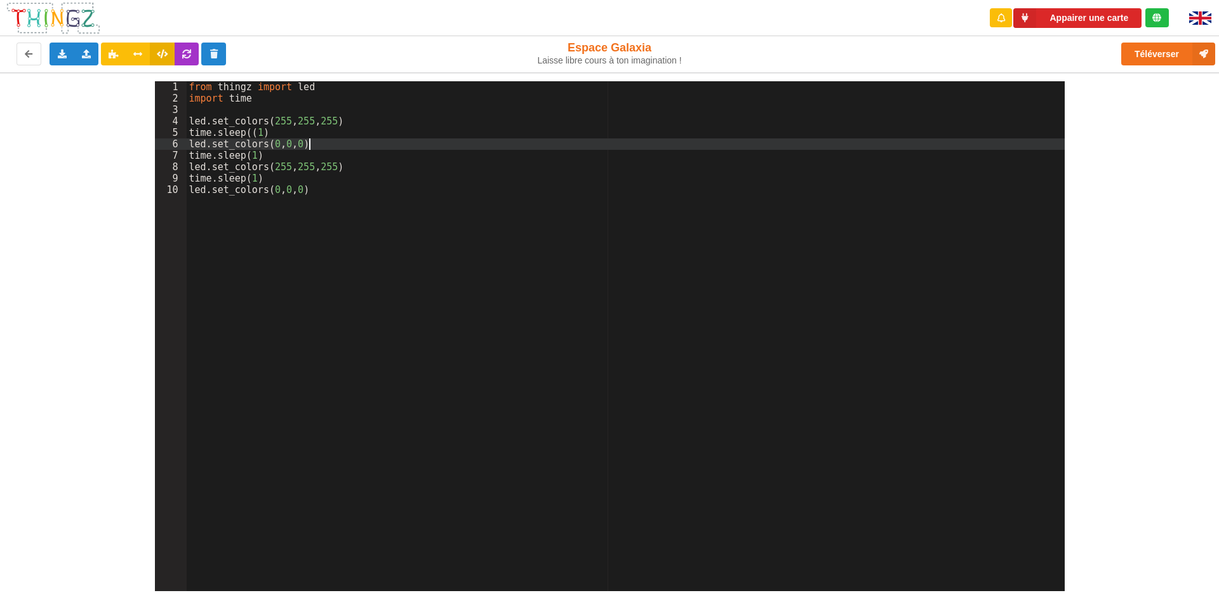
click at [635, 144] on div "from thingz import led import time led . set_colors ( 255 , 255 , 255 ) time . …" at bounding box center [626, 347] width 878 height 533
click at [544, 217] on div "from thingz import led import time led . set_colors ( 255 , 255 , 255 ) time . …" at bounding box center [626, 347] width 878 height 533
click at [276, 139] on div "from thingz import led import time led . set_colors ( 255 , 255 , 255 ) time . …" at bounding box center [626, 347] width 878 height 533
click at [272, 140] on div "from thingz import led import time led . set_colors ( 255 , 255 , 255 ) time . …" at bounding box center [626, 347] width 878 height 533
click at [299, 142] on div "from thingz import led import time led . set_colors ( 255 , 255 , 255 ) time . …" at bounding box center [626, 347] width 878 height 533
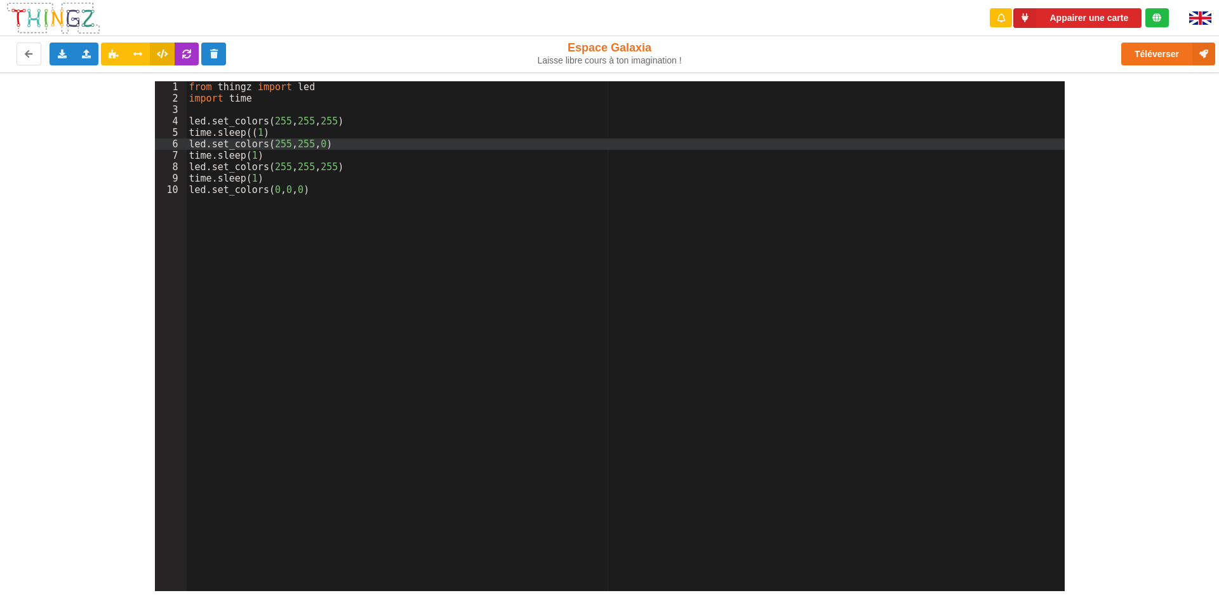
click at [323, 144] on div "from thingz import led import time led . set_colors ( 255 , 255 , 255 ) time . …" at bounding box center [626, 347] width 878 height 533
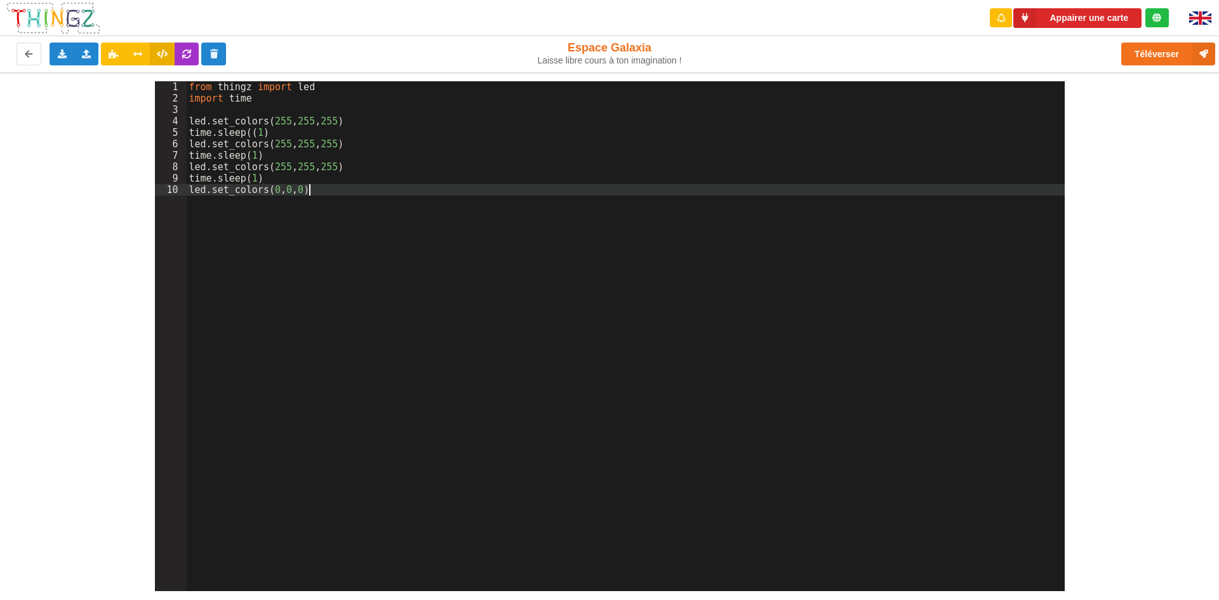
click at [366, 213] on div "from thingz import led import time led . set_colors ( 255 , 255 , 255 ) time . …" at bounding box center [626, 347] width 878 height 533
click at [335, 139] on div "from thingz import led import time led . set_colors ( 255 , 255 , 255 ) time . …" at bounding box center [626, 347] width 878 height 533
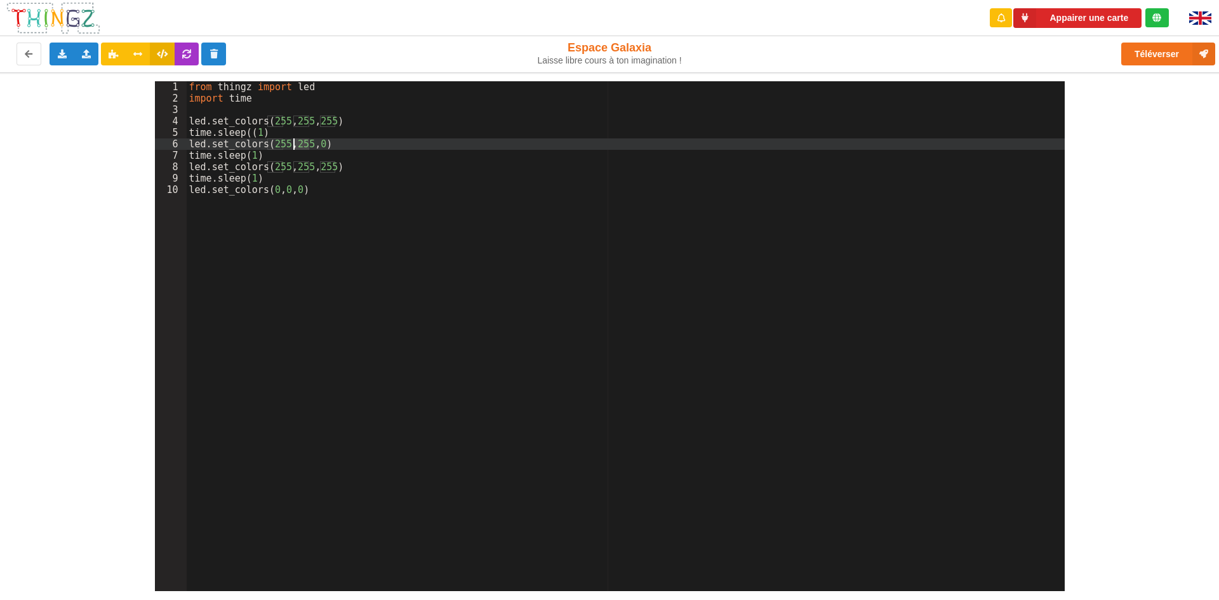
drag, startPoint x: 307, startPoint y: 143, endPoint x: 295, endPoint y: 142, distance: 12.1
click at [295, 142] on div "from thingz import led import time led . set_colors ( 255 , 255 , 255 ) time . …" at bounding box center [626, 347] width 878 height 533
drag, startPoint x: 284, startPoint y: 143, endPoint x: 264, endPoint y: 143, distance: 19.7
click at [264, 143] on div "from thingz import led import time led . set_colors ( 255 , 255 , 255 ) time . …" at bounding box center [626, 347] width 878 height 533
click at [268, 144] on div "from thingz import led import time led . set_colors ( 255 , 255 , 255 ) time . …" at bounding box center [626, 336] width 878 height 510
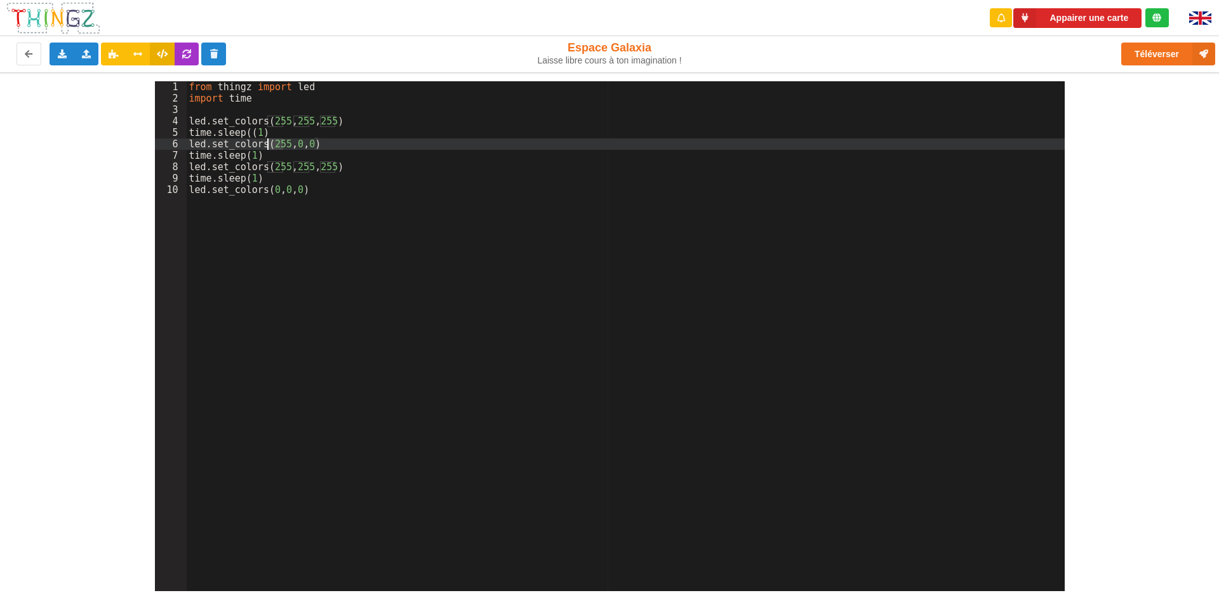
drag, startPoint x: 284, startPoint y: 144, endPoint x: 268, endPoint y: 144, distance: 15.9
click at [268, 144] on div "from thingz import led import time led . set_colors ( 255 , 255 , 255 ) time . …" at bounding box center [626, 347] width 878 height 533
click at [409, 178] on div "from thingz import led import time led . set_colors ( 255 , 255 , 255 ) time . …" at bounding box center [626, 347] width 878 height 533
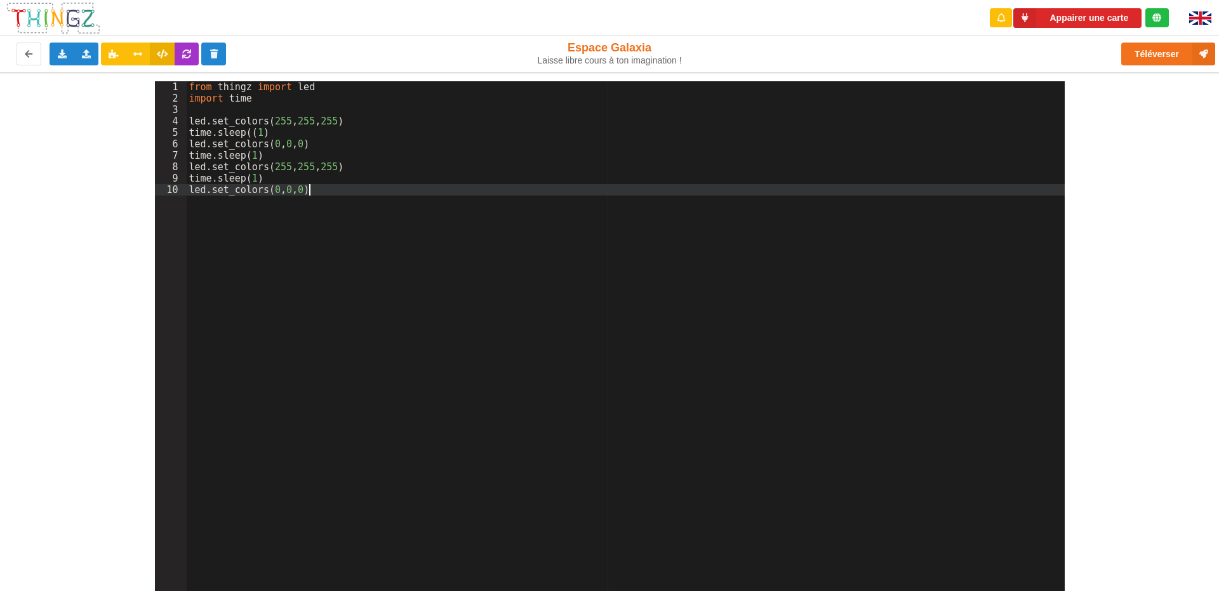
click at [399, 193] on div "from thingz import led import time led . set_colors ( 255 , 255 , 255 ) time . …" at bounding box center [626, 347] width 878 height 533
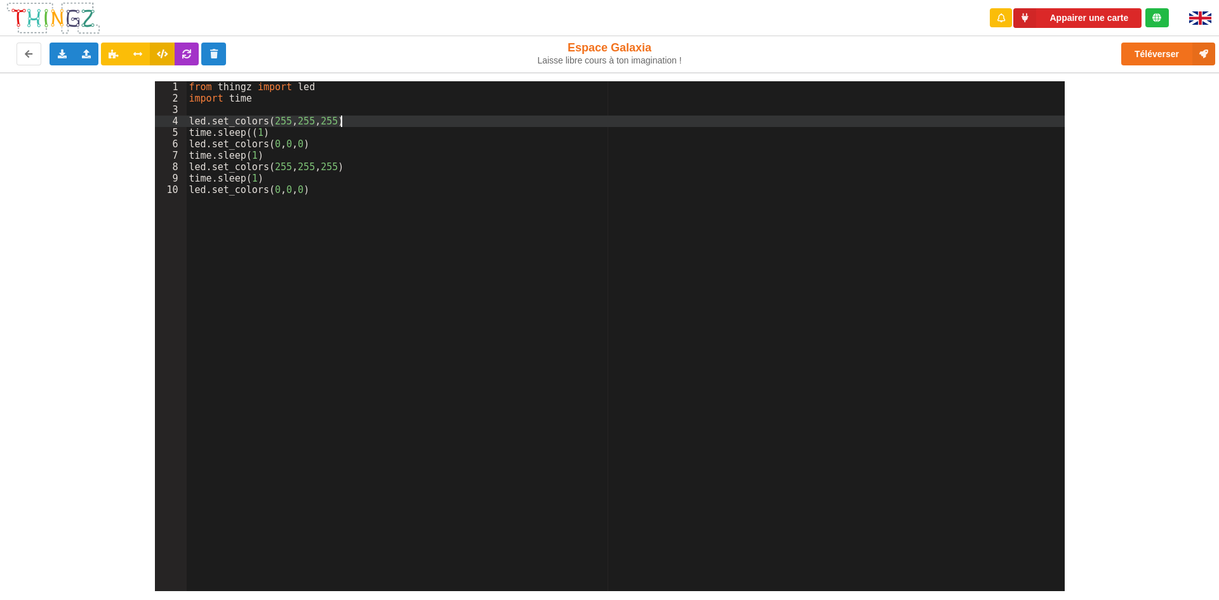
click at [466, 118] on div "from thingz import led import time led . set_colors ( 255 , 255 , 255 ) time . …" at bounding box center [626, 347] width 878 height 533
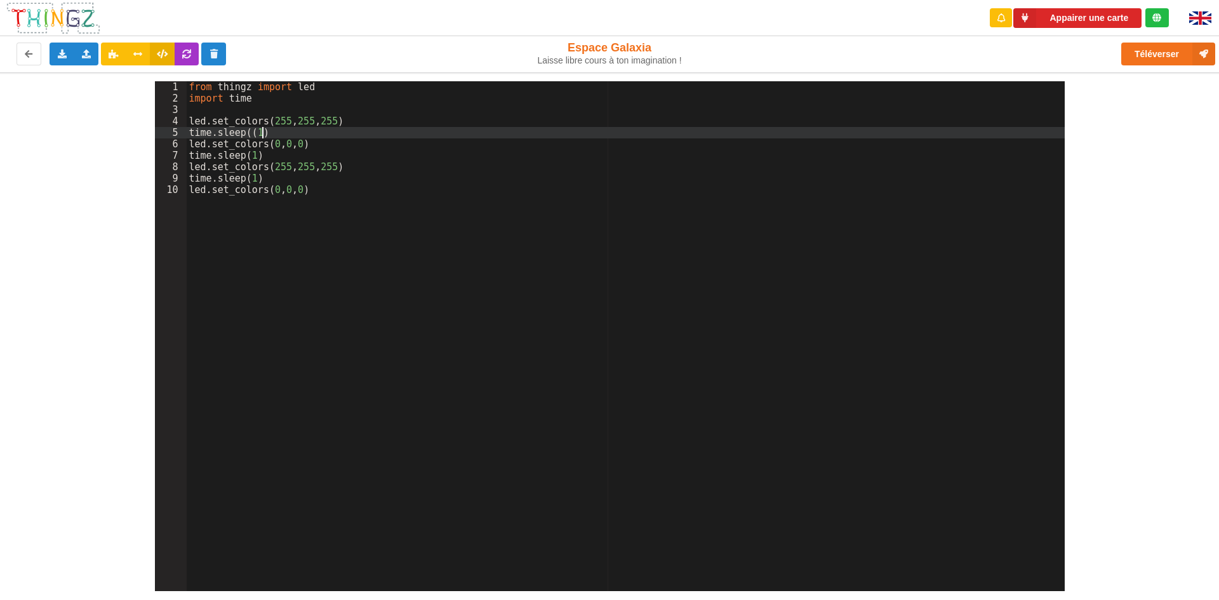
click at [396, 135] on div "from thingz import led import time led . set_colors ( 255 , 255 , 255 ) time . …" at bounding box center [626, 347] width 878 height 533
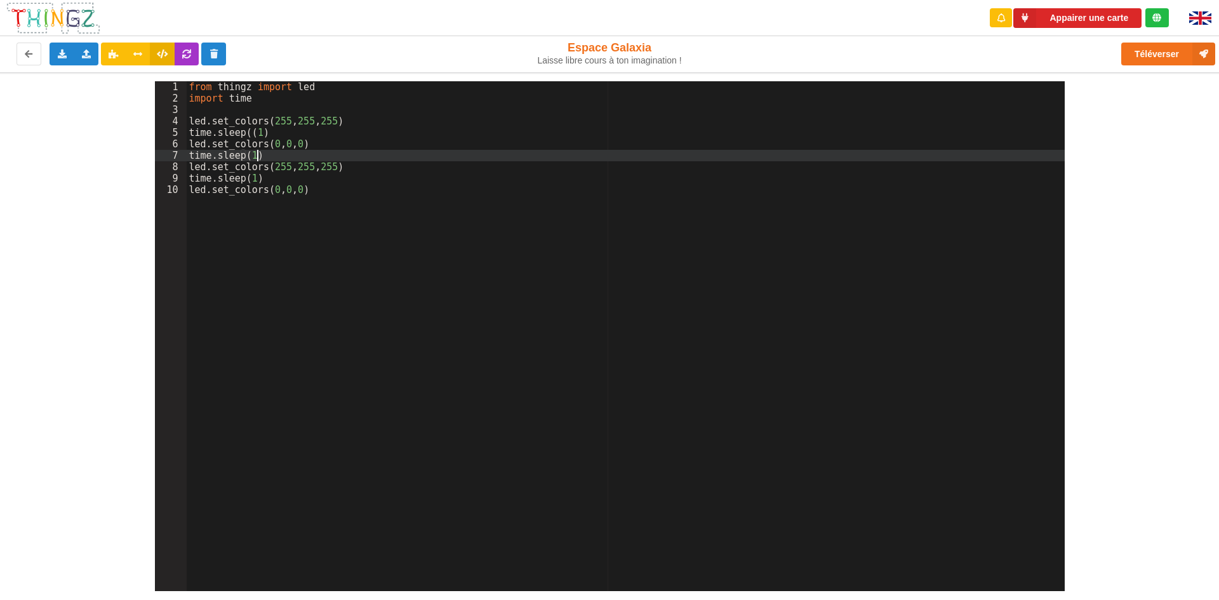
click at [396, 152] on div "from thingz import led import time led . set_colors ( 255 , 255 , 255 ) time . …" at bounding box center [626, 347] width 878 height 533
click at [401, 163] on div "from thingz import led import time led . set_colors ( 255 , 255 , 255 ) time . …" at bounding box center [626, 347] width 878 height 533
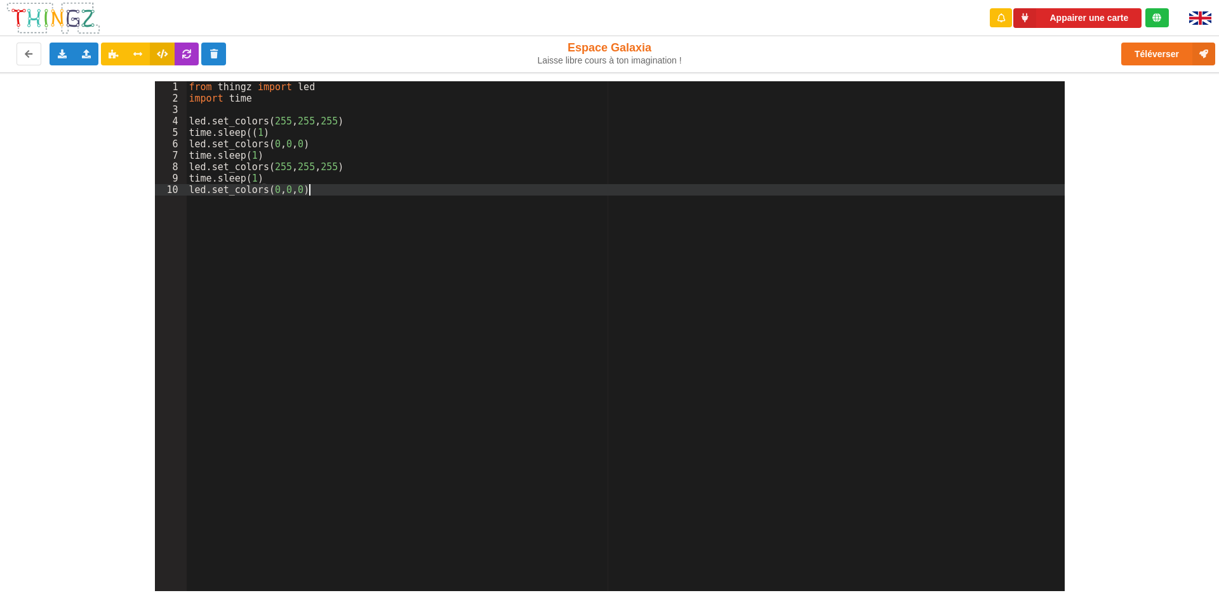
click at [363, 203] on div "from thingz import led import time led . set_colors ( 255 , 255 , 255 ) time . …" at bounding box center [626, 347] width 878 height 533
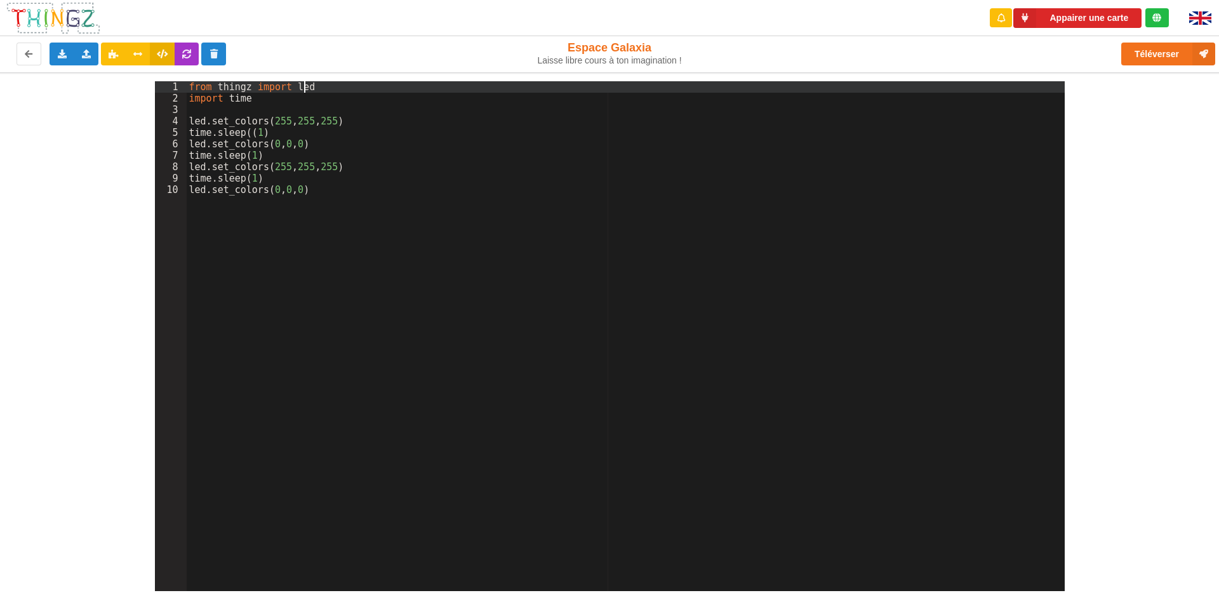
click at [357, 84] on div "from thingz import led import time led . set_colors ( 255 , 255 , 255 ) time . …" at bounding box center [626, 347] width 878 height 533
click at [359, 105] on div "from thingz import led import time led . set_colors ( 255 , 255 , 255 ) time . …" at bounding box center [626, 347] width 878 height 533
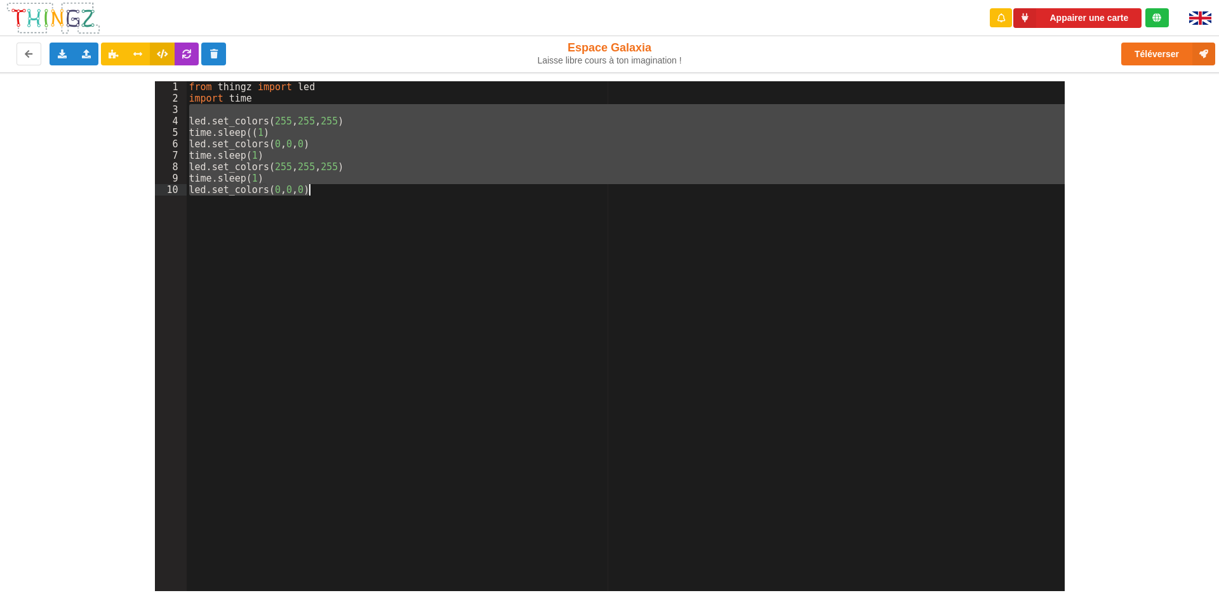
drag, startPoint x: 361, startPoint y: 109, endPoint x: 378, endPoint y: 215, distance: 107.4
click at [378, 215] on div "from thingz import led import time led . set_colors ( 255 , 255 , 255 ) time . …" at bounding box center [626, 347] width 878 height 533
click at [385, 247] on div "from thingz import led import time led . set_colors ( 255 , 255 , 255 ) time . …" at bounding box center [626, 336] width 878 height 510
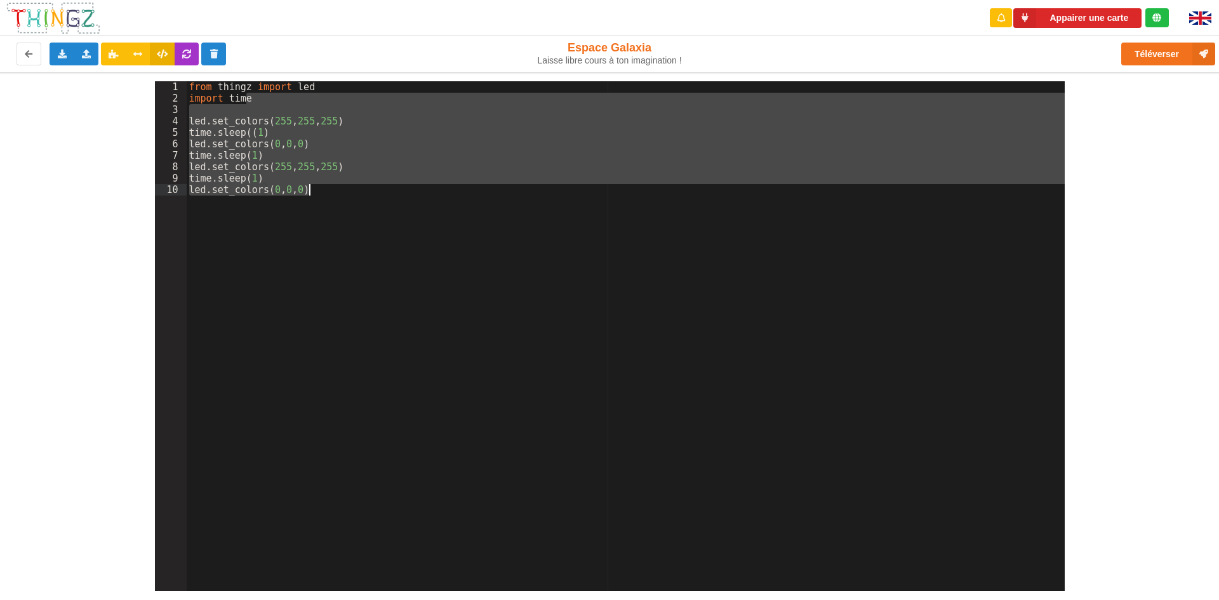
drag, startPoint x: 412, startPoint y: 104, endPoint x: 533, endPoint y: 279, distance: 213.2
click at [533, 279] on div "from thingz import led import time led . set_colors ( 255 , 255 , 255 ) time . …" at bounding box center [626, 347] width 878 height 533
click at [533, 279] on div "from thingz import led import time led . set_colors ( 255 , 255 , 255 ) time . …" at bounding box center [626, 336] width 878 height 510
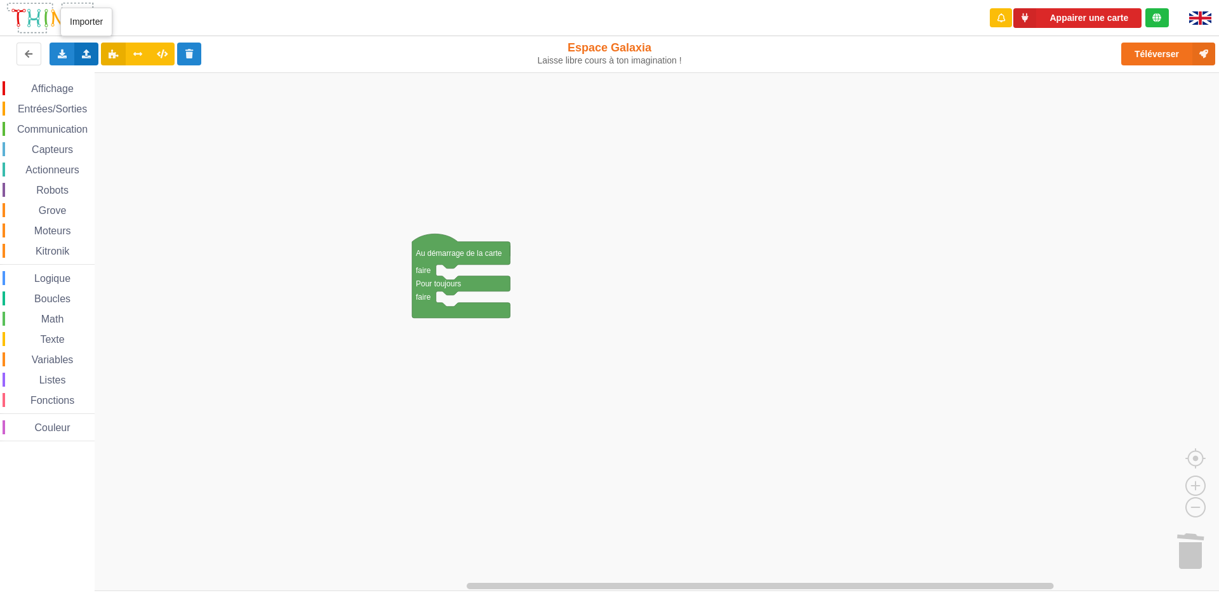
click at [84, 58] on div "Importer un assemblage de blocs Importer du code Python" at bounding box center [86, 54] width 25 height 23
click at [137, 96] on span "Importer du code Python" at bounding box center [157, 100] width 97 height 10
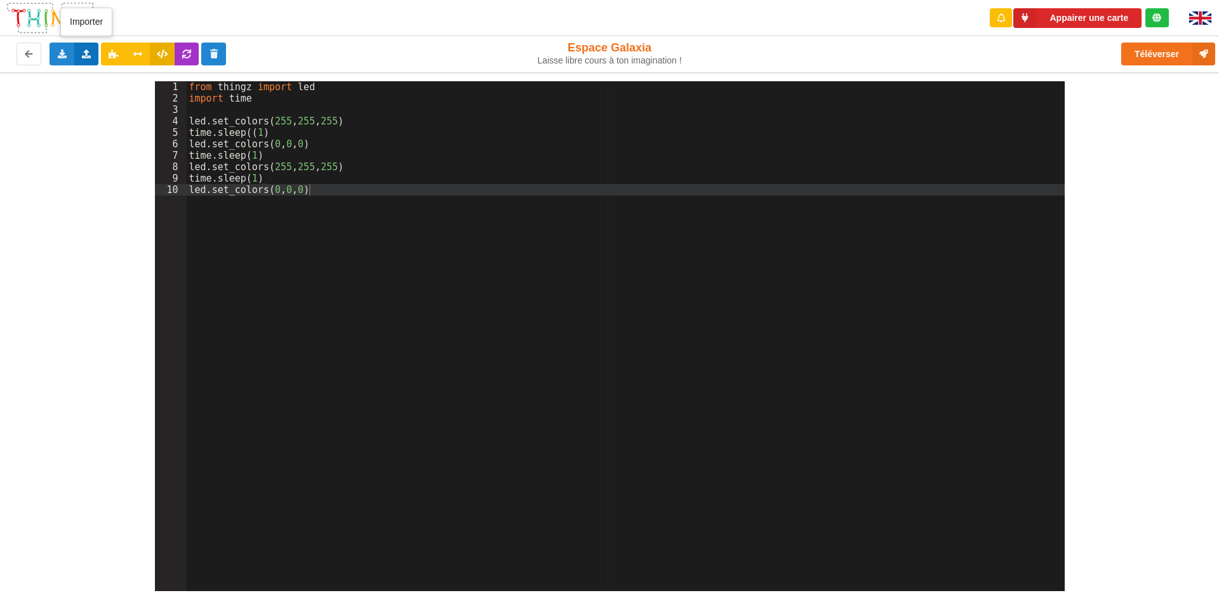
click at [89, 48] on div "Importer un assemblage de blocs Importer du code Python" at bounding box center [86, 54] width 25 height 23
click at [117, 135] on div "1 2 3 4 5 6 7 8 9 10 from thingz import led import time led . set_colors ( 255 …" at bounding box center [609, 331] width 1237 height 519
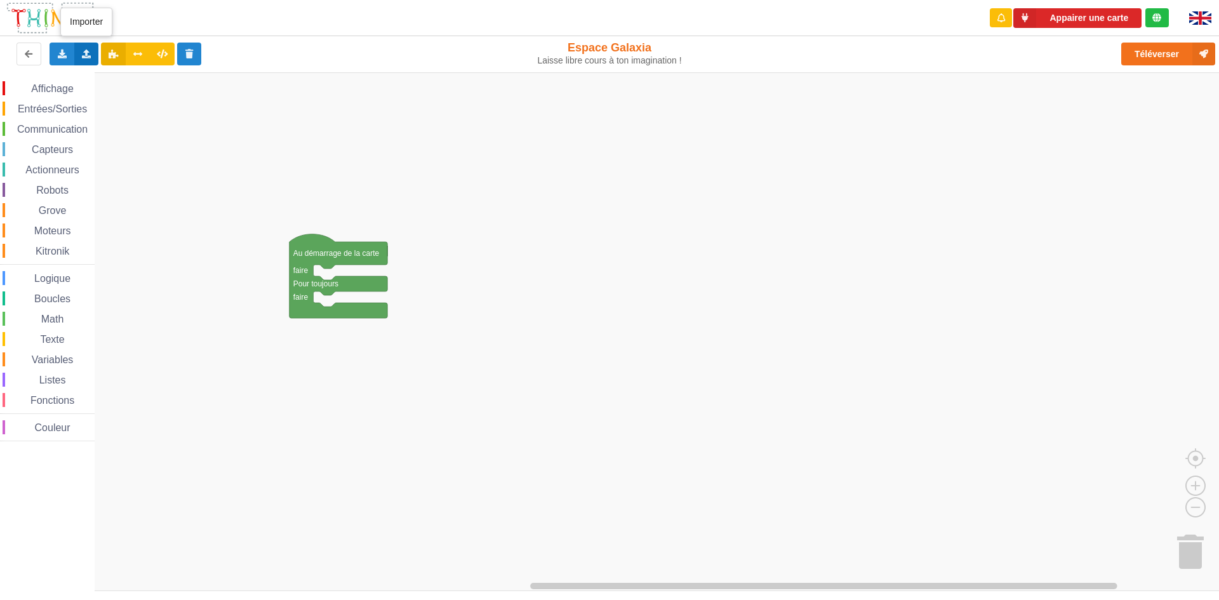
click at [86, 48] on div "Importer un assemblage de blocs Importer du code Python" at bounding box center [86, 54] width 25 height 23
click at [119, 73] on span "Importer un assemblage de blocs" at bounding box center [174, 77] width 131 height 10
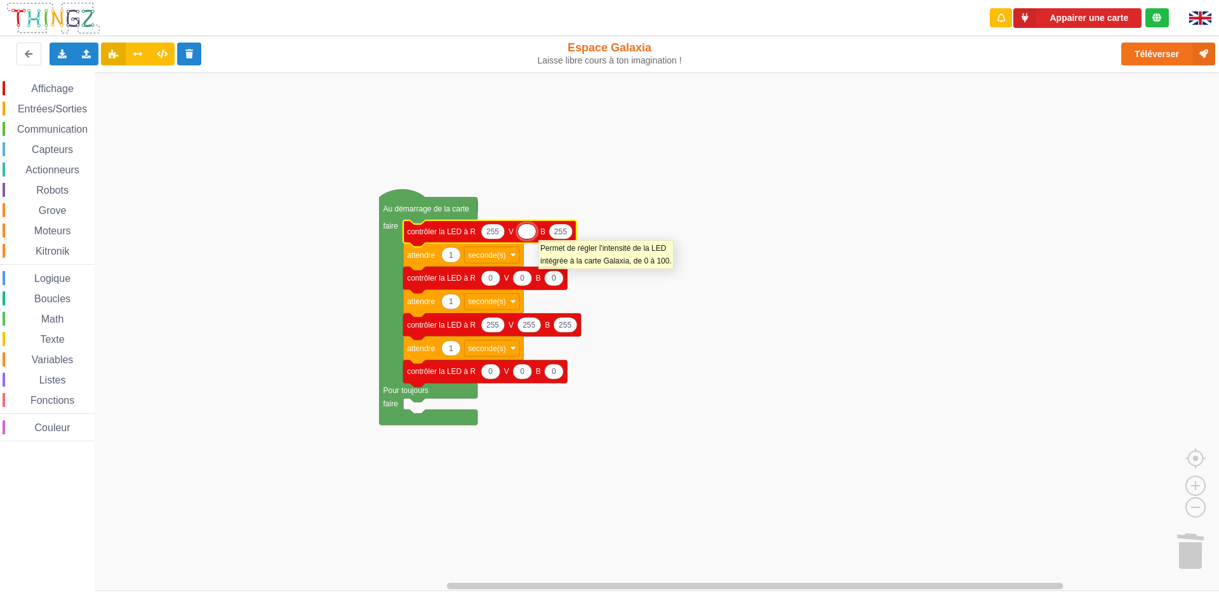
type input "0"
click at [677, 314] on rect "Espace de travail de Blocky" at bounding box center [614, 331] width 1228 height 519
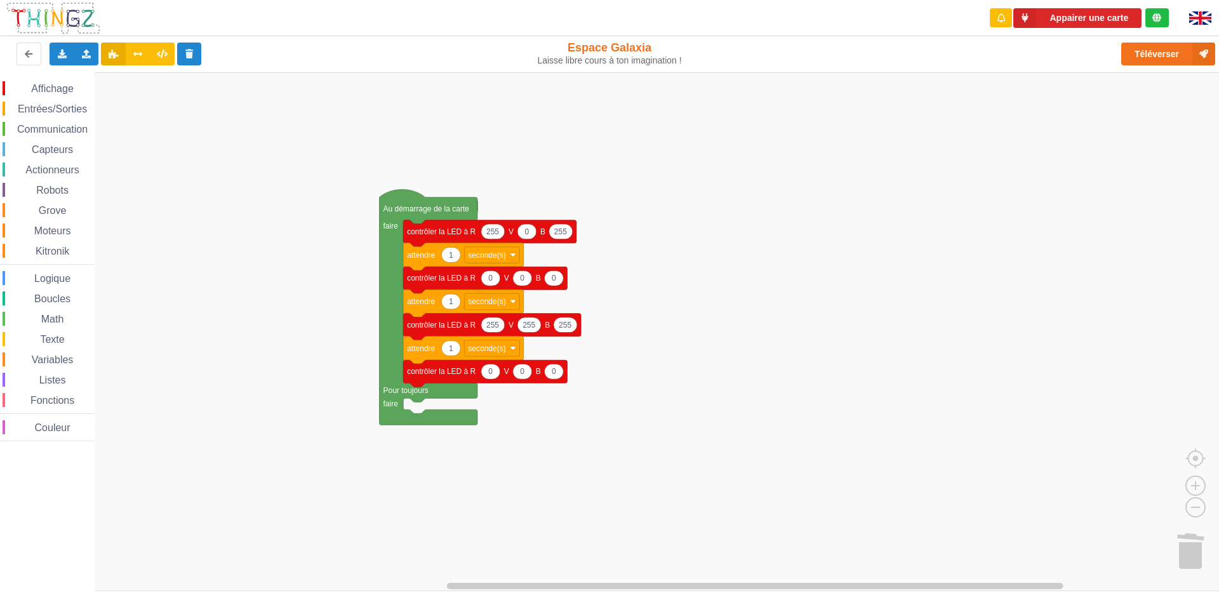
click at [525, 234] on text "0" at bounding box center [527, 231] width 4 height 9
type input "255"
click at [583, 187] on rect "Espace de travail de Blocky" at bounding box center [614, 331] width 1228 height 519
click at [94, 55] on div "Importer un assemblage de blocs Importer du code Python" at bounding box center [86, 54] width 25 height 23
click at [132, 78] on span "Importer un assemblage de blocs" at bounding box center [174, 77] width 131 height 10
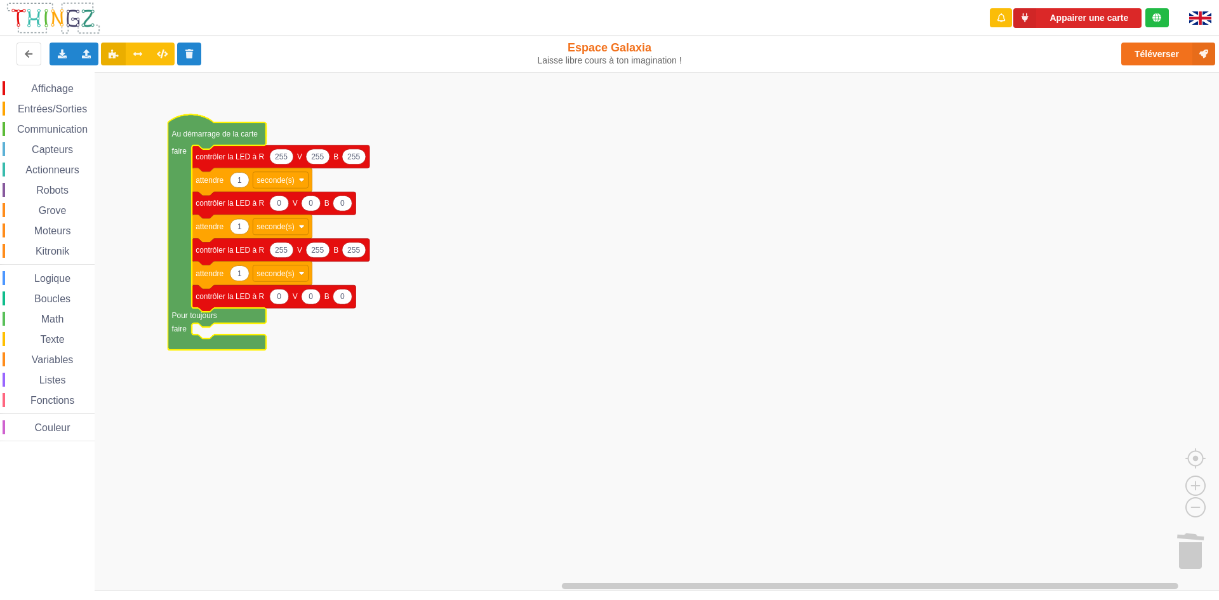
click at [229, 134] on text "Au démarrage de la carte" at bounding box center [215, 134] width 86 height 9
click at [237, 143] on icon "Espace de travail de Blocky" at bounding box center [217, 232] width 98 height 236
click at [581, 183] on rect "Espace de travail de Blocky" at bounding box center [614, 331] width 1228 height 519
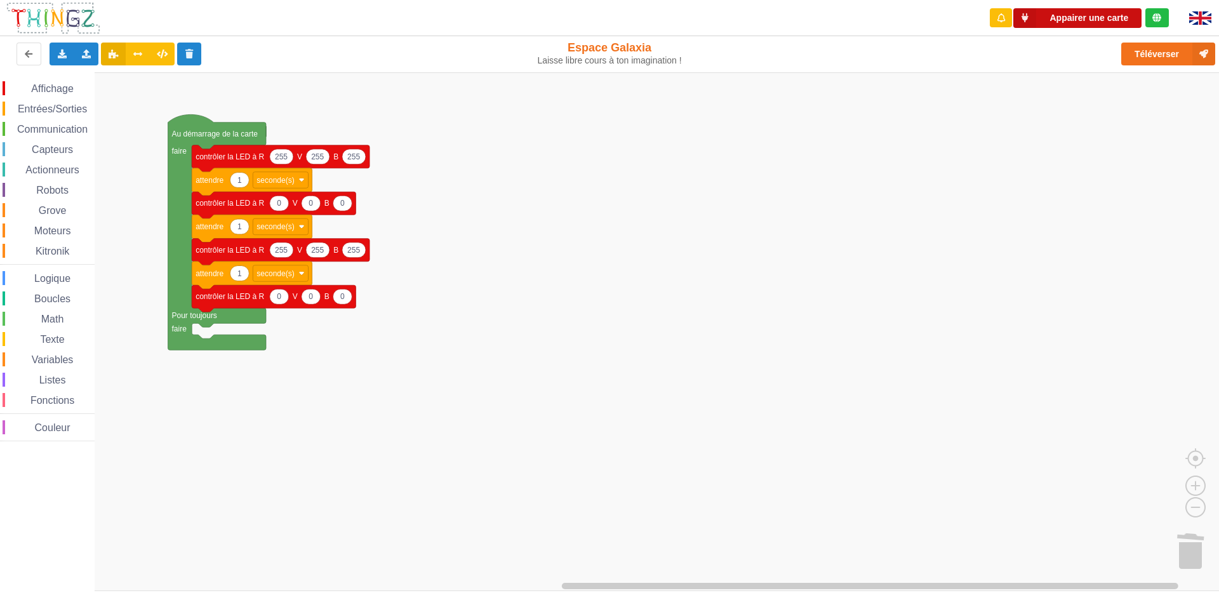
click at [1119, 17] on button "Appairer une carte" at bounding box center [1078, 18] width 128 height 20
click at [1031, 18] on icon at bounding box center [1025, 18] width 23 height 20
click at [594, 158] on rect "Espace de travail de Blocky" at bounding box center [614, 331] width 1228 height 519
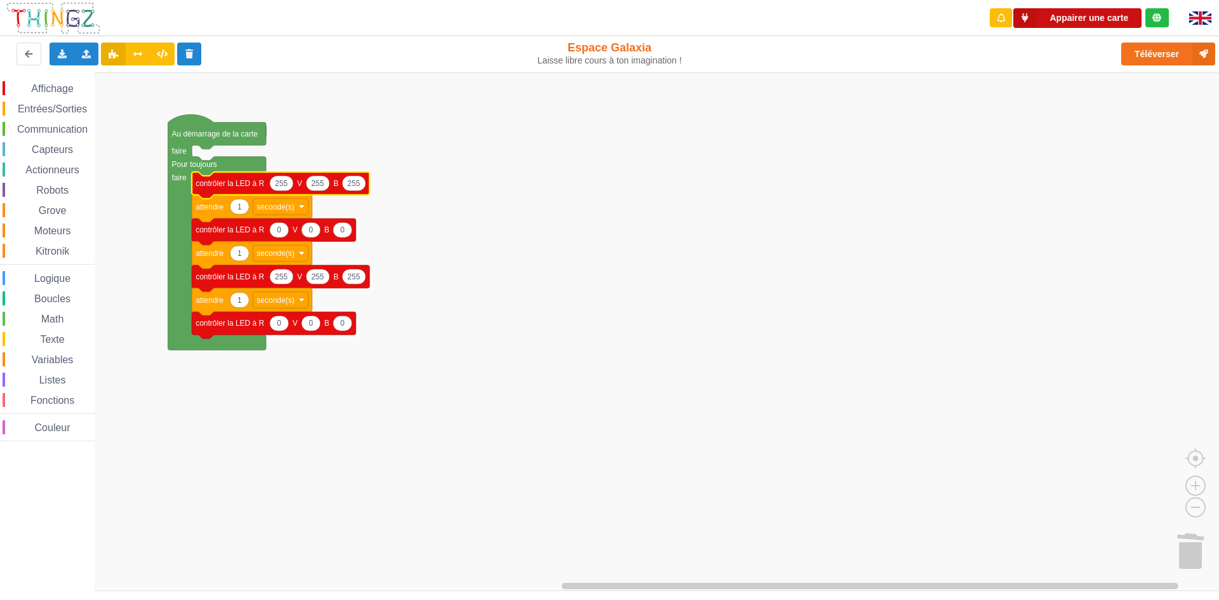
click at [1059, 18] on button "Appairer une carte" at bounding box center [1078, 18] width 128 height 20
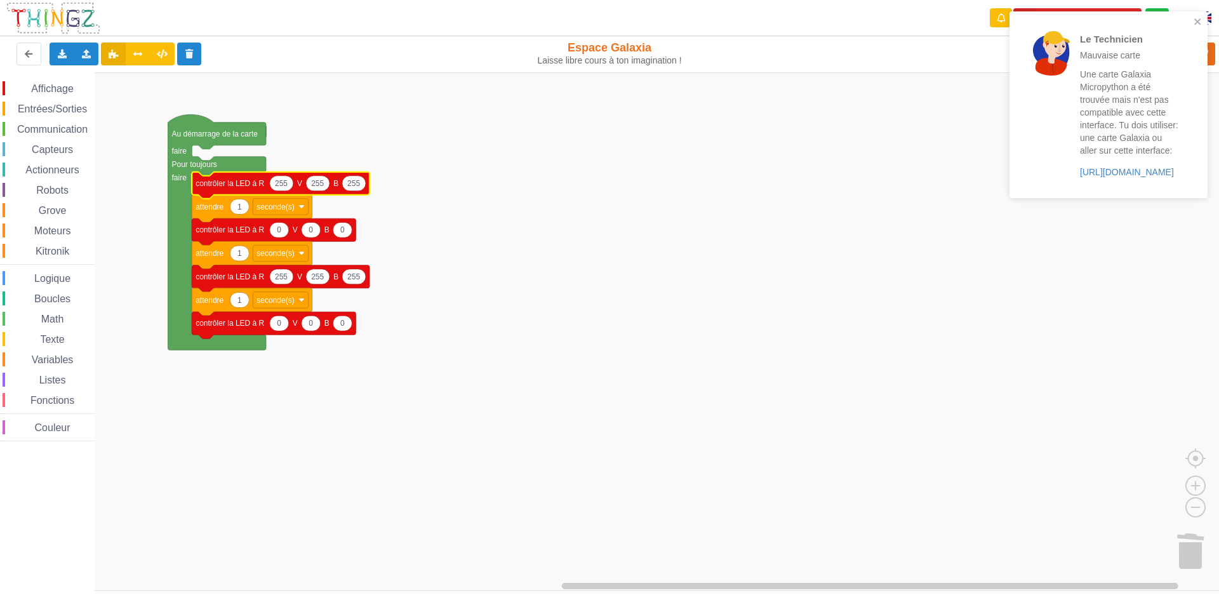
click at [1194, 16] on div "Le Technicien Mauvaise carte Une carte Galaxia Micropython a été trouvée mais n…" at bounding box center [1109, 104] width 198 height 187
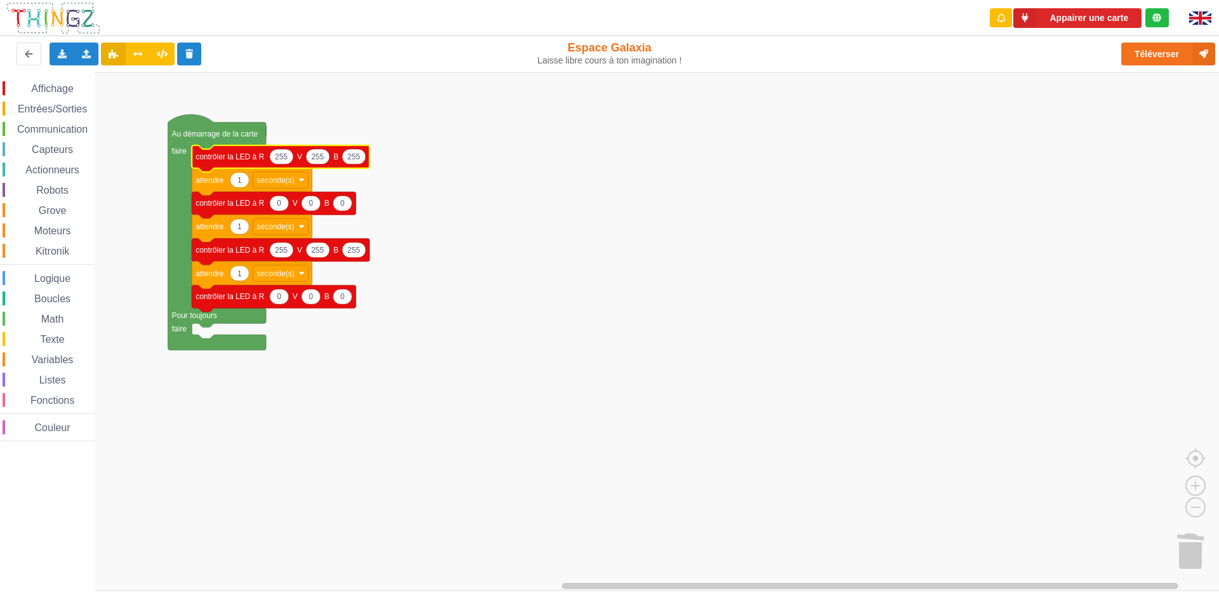
click at [36, 107] on span "Entrées/Sorties" at bounding box center [52, 109] width 73 height 11
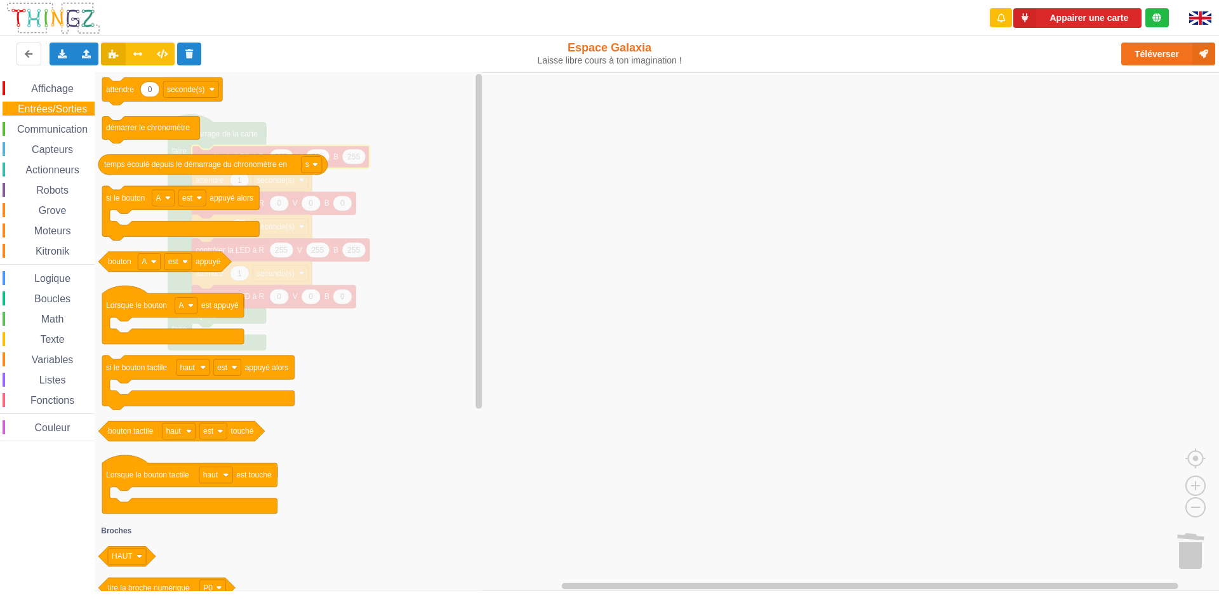
click at [37, 134] on span "Communication" at bounding box center [52, 129] width 74 height 11
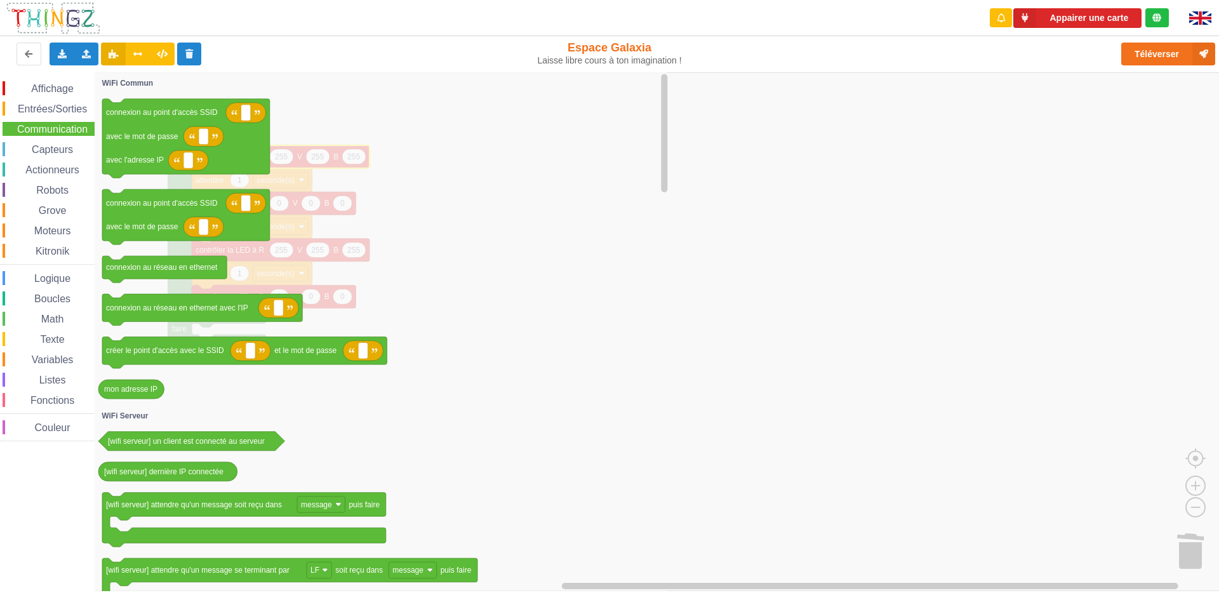
click at [35, 147] on span "Capteurs" at bounding box center [52, 149] width 45 height 11
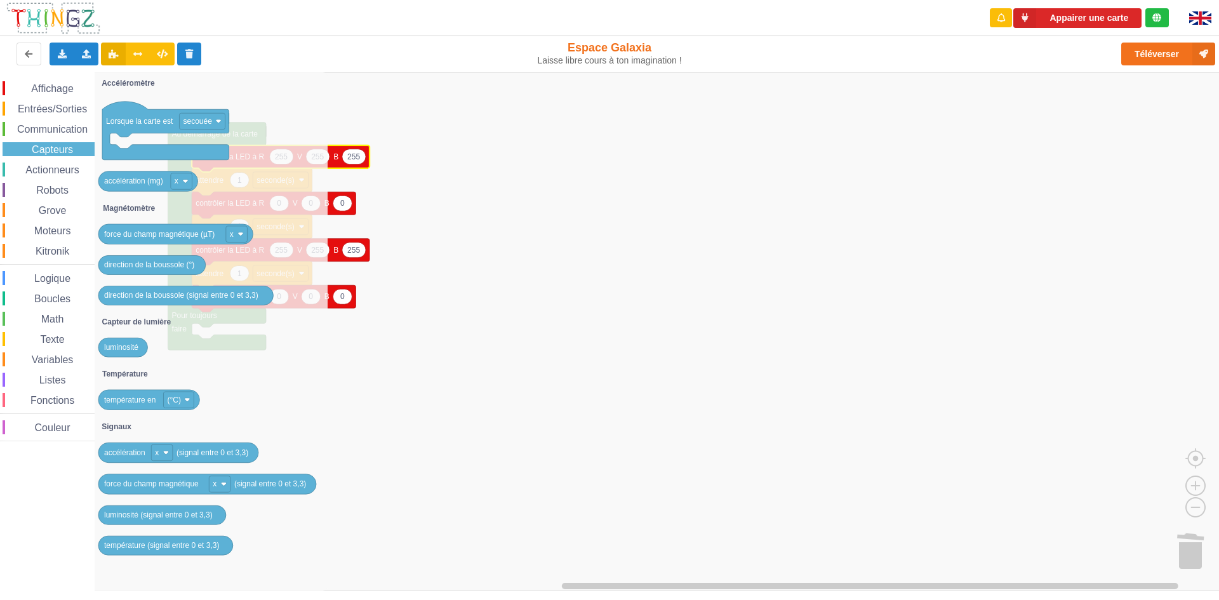
click at [37, 165] on span "Actionneurs" at bounding box center [52, 169] width 58 height 11
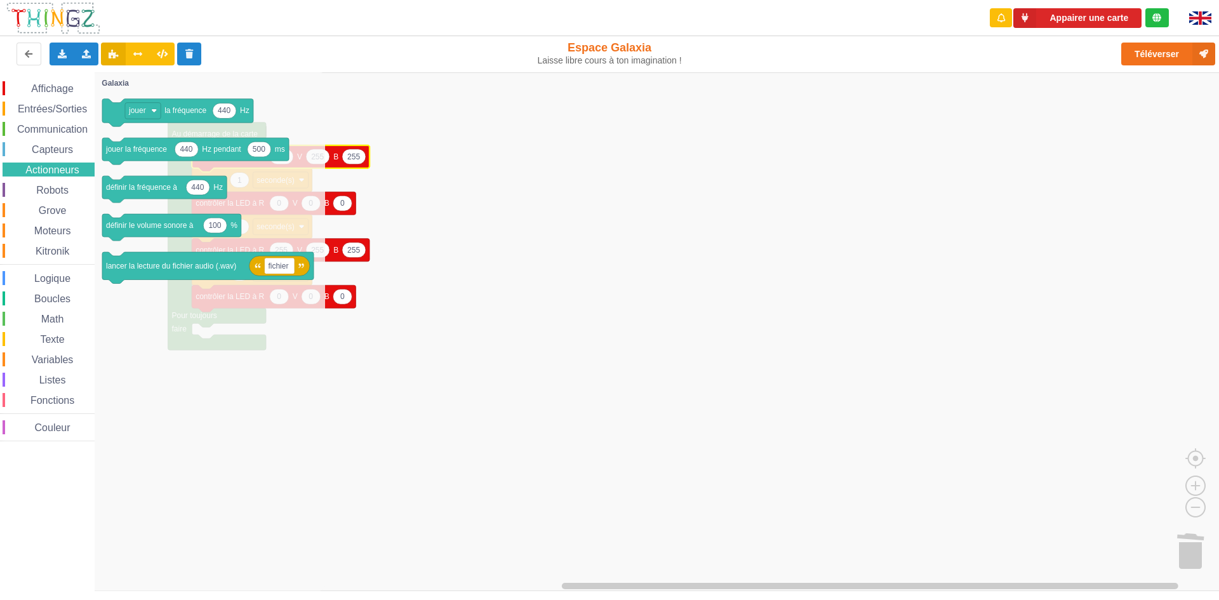
click at [37, 192] on span "Robots" at bounding box center [52, 190] width 36 height 11
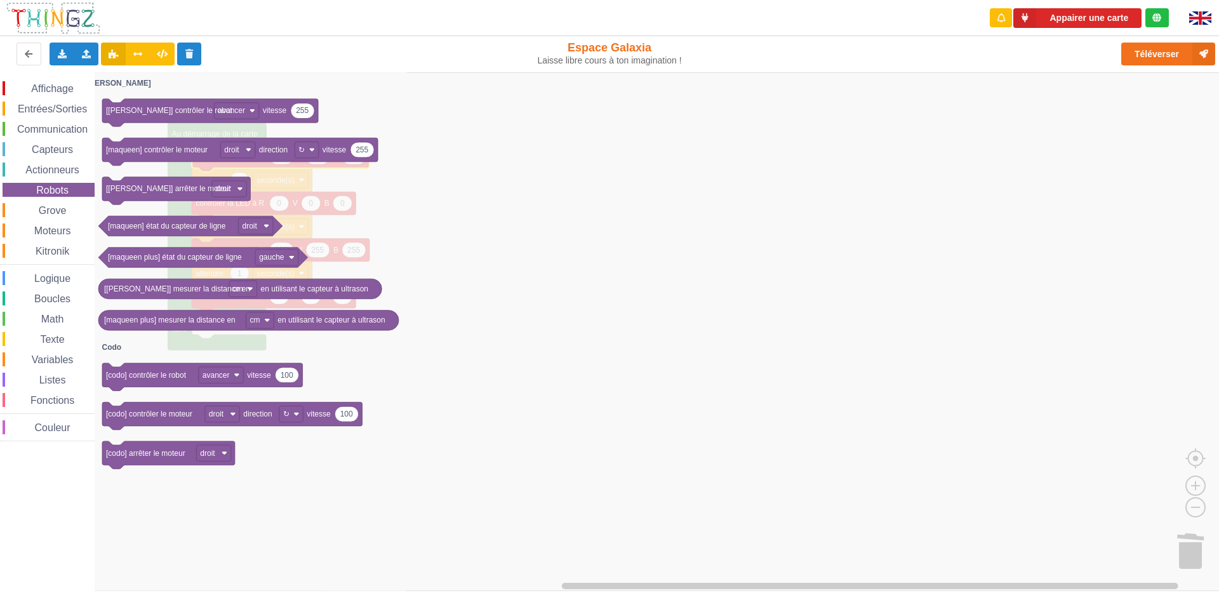
click at [46, 213] on span "Grove" at bounding box center [53, 210] width 32 height 11
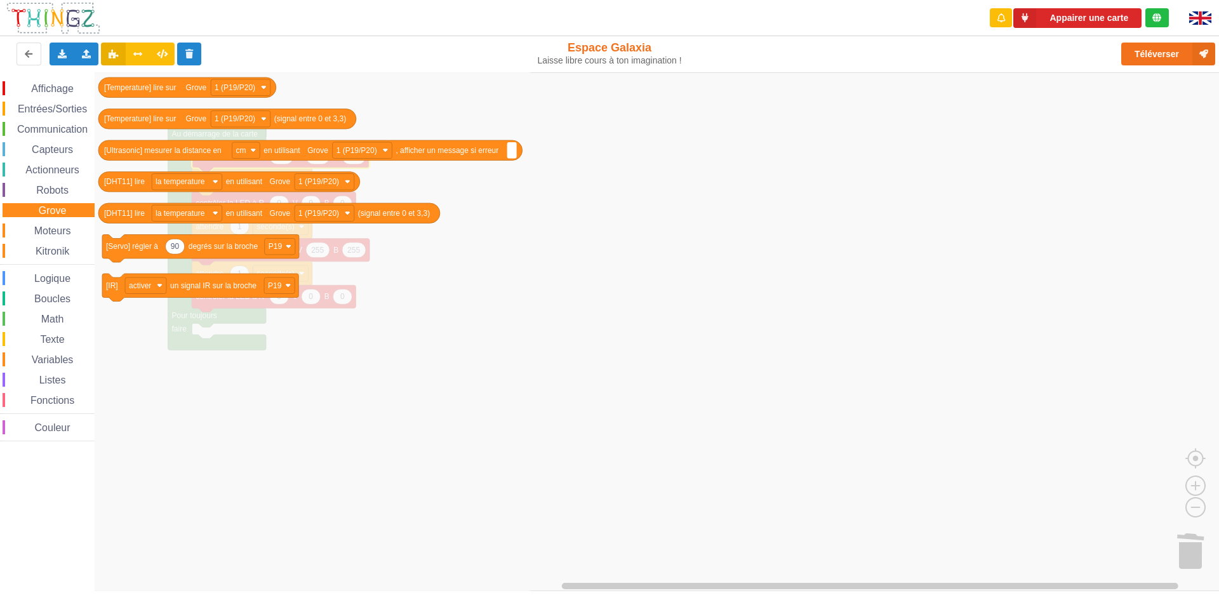
click at [46, 224] on div "Moteurs" at bounding box center [49, 231] width 92 height 14
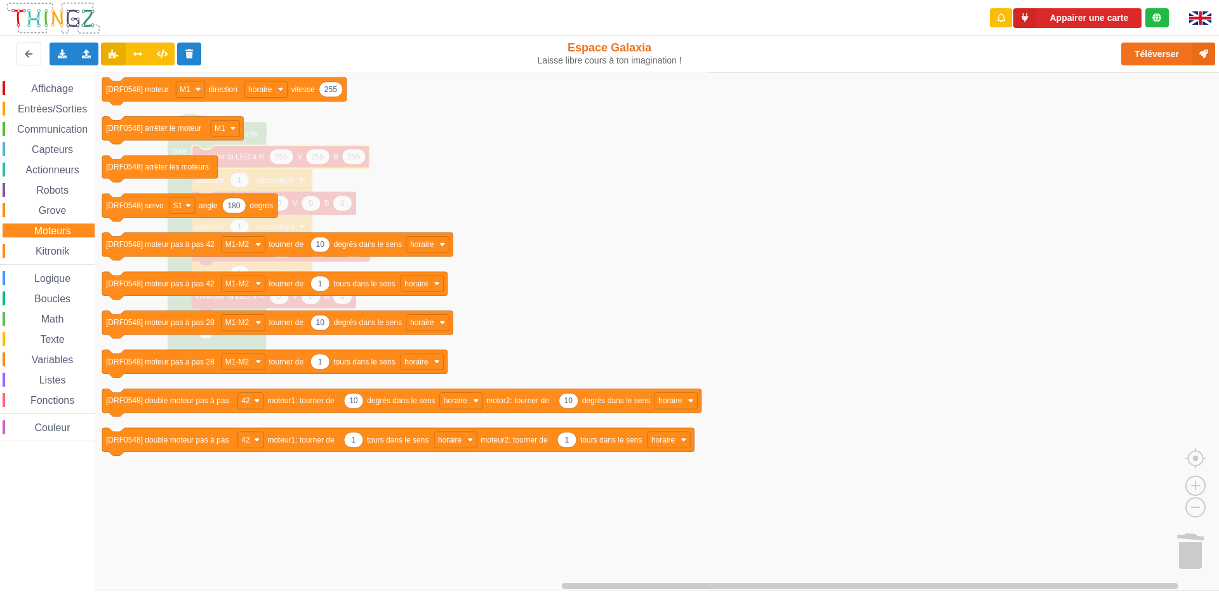
click at [46, 245] on div "Kitronik" at bounding box center [49, 251] width 92 height 14
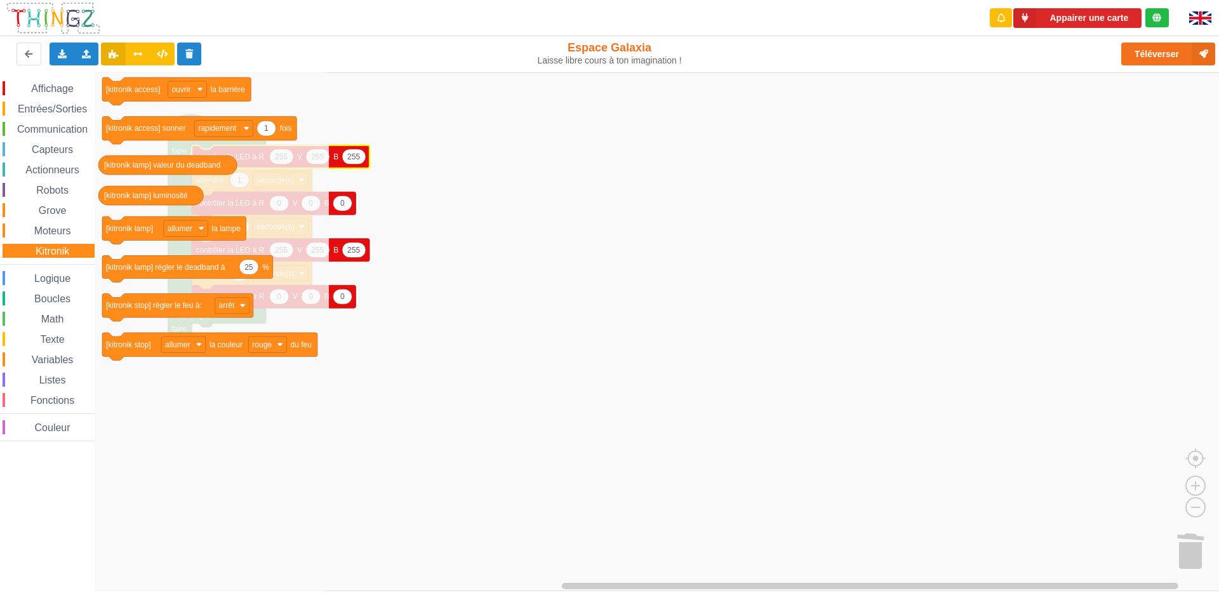
click at [55, 279] on span "Logique" at bounding box center [52, 278] width 40 height 11
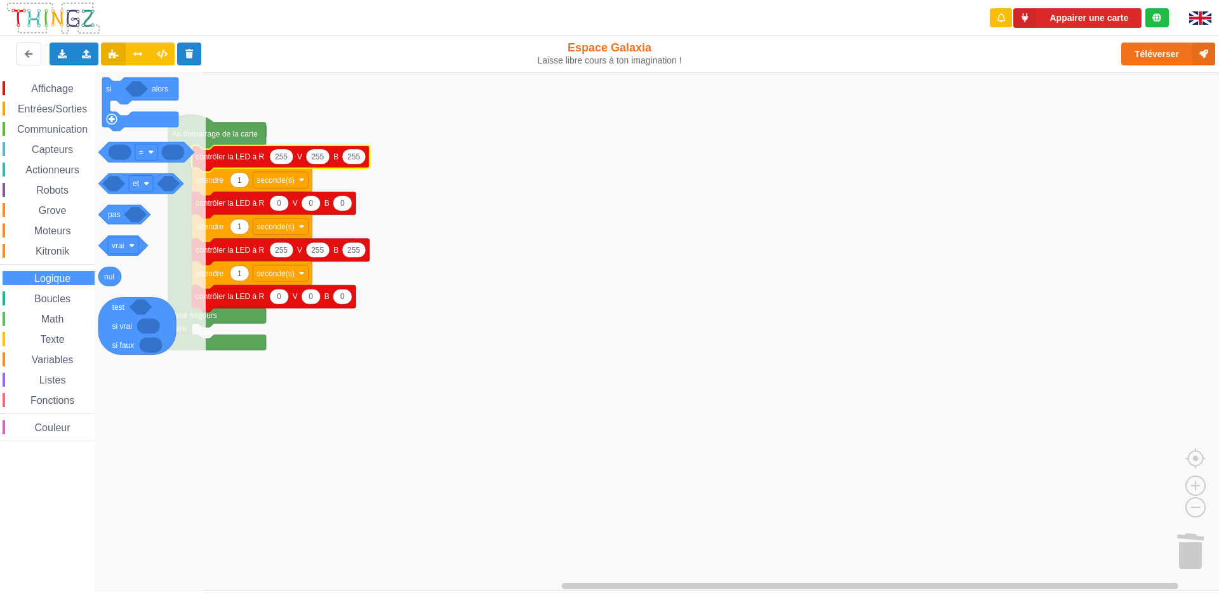
click at [51, 292] on div "Boucles" at bounding box center [49, 299] width 92 height 14
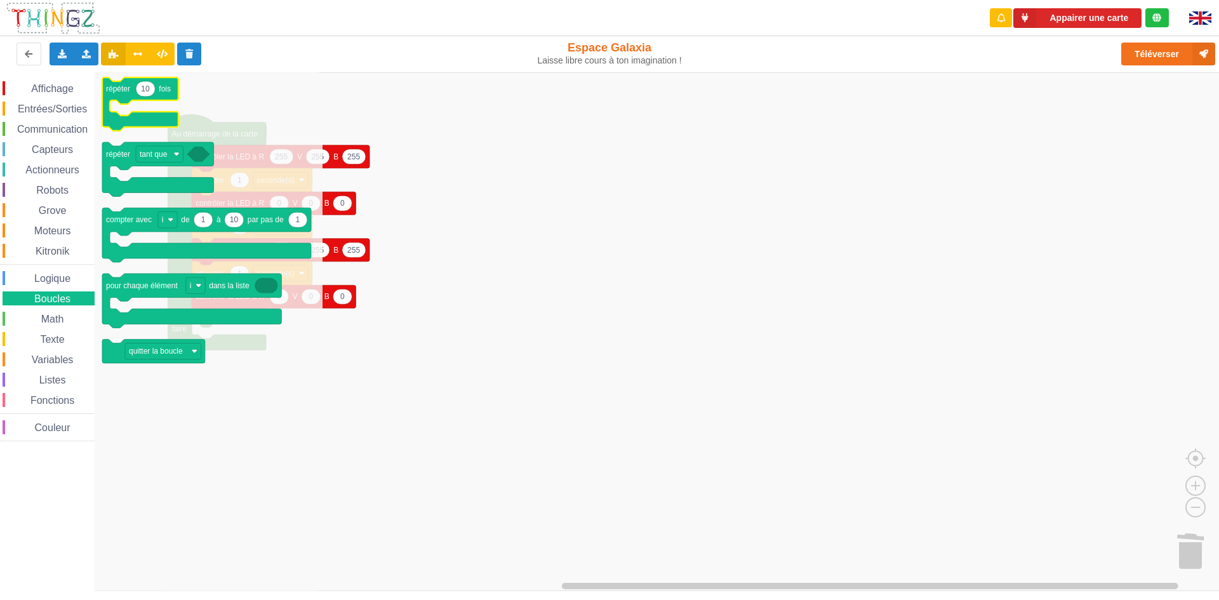
click at [149, 91] on icon "Espace de travail de Blocky" at bounding box center [145, 88] width 19 height 15
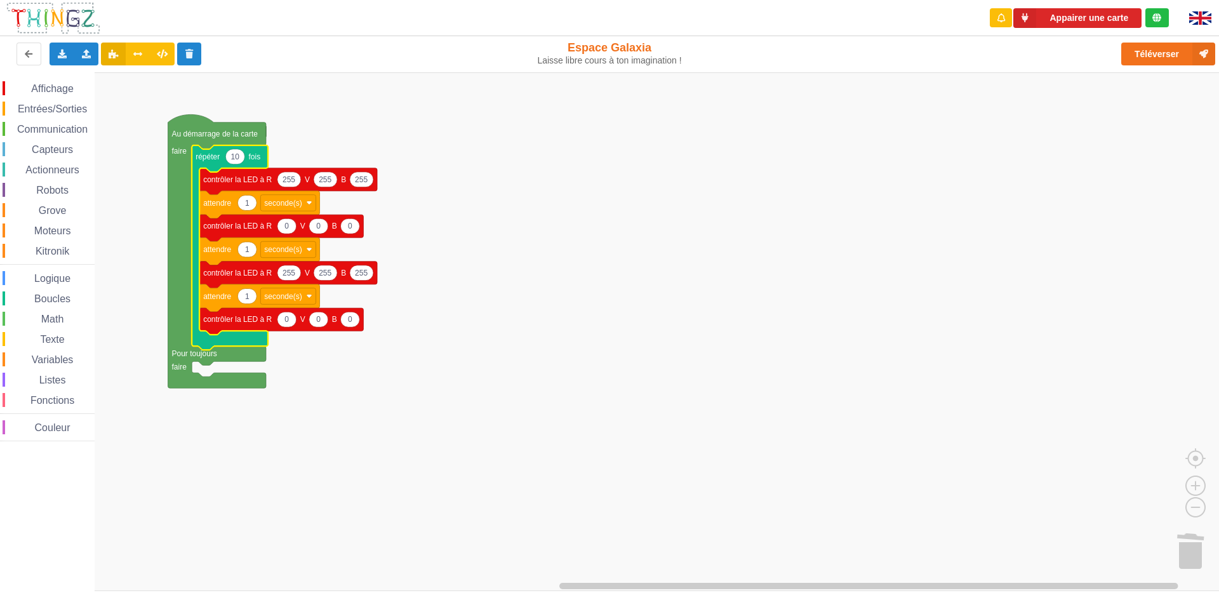
click at [237, 158] on text "10" at bounding box center [235, 156] width 9 height 9
click at [265, 148] on icon "Espace de travail de Blocky" at bounding box center [230, 247] width 76 height 205
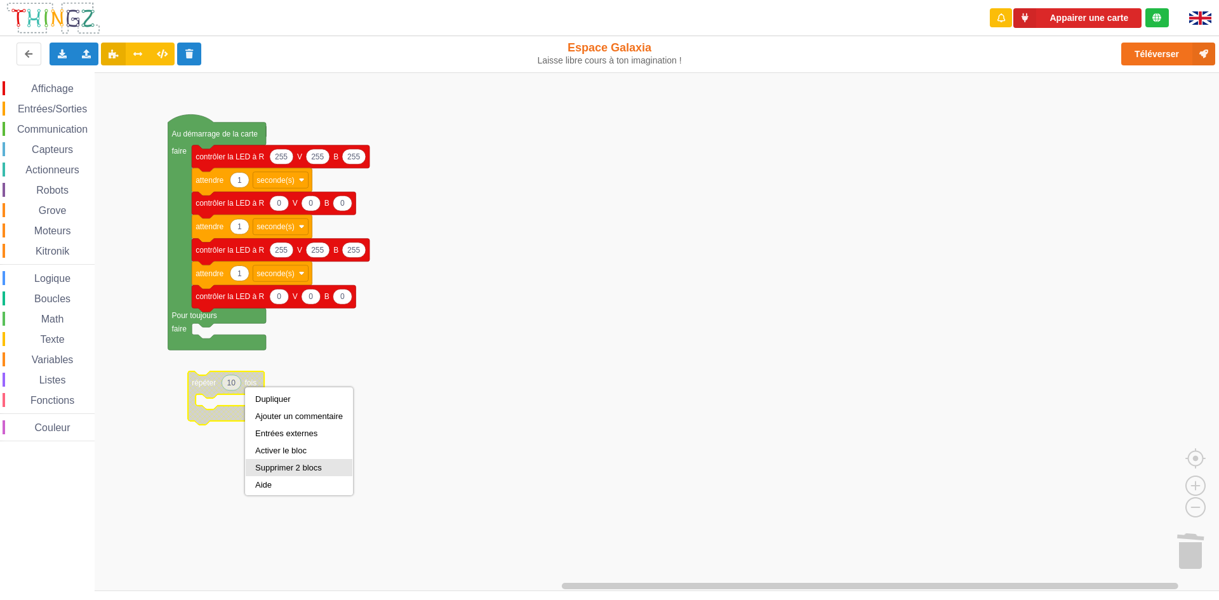
click at [280, 462] on div "Supprimer 2 blocs" at bounding box center [299, 467] width 107 height 17
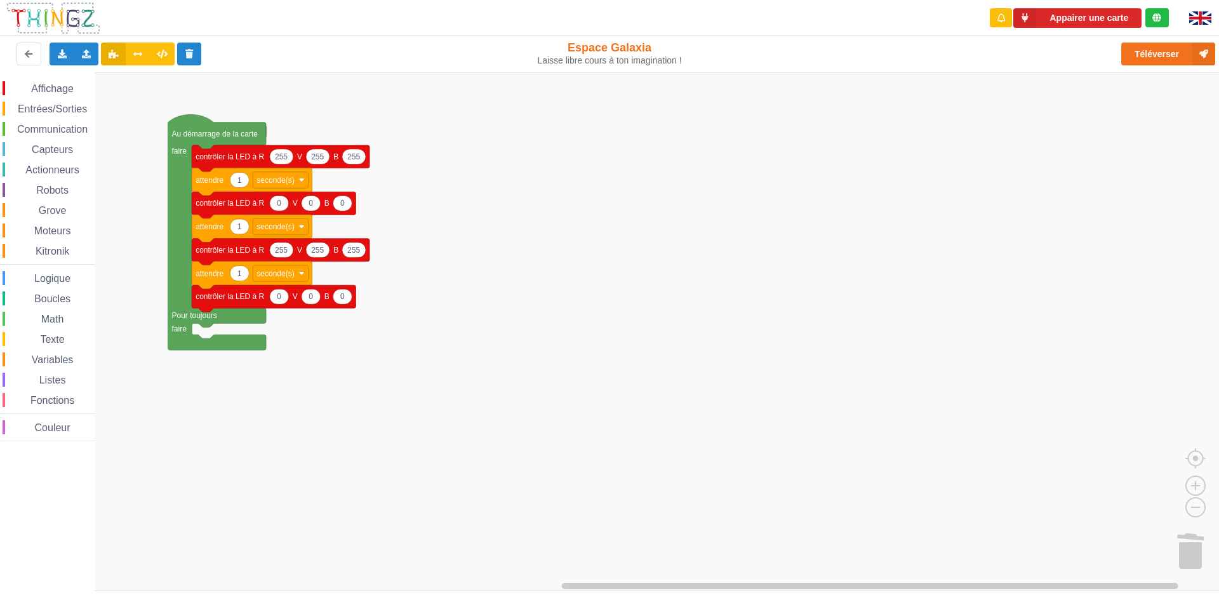
click at [44, 297] on span "Boucles" at bounding box center [52, 298] width 40 height 11
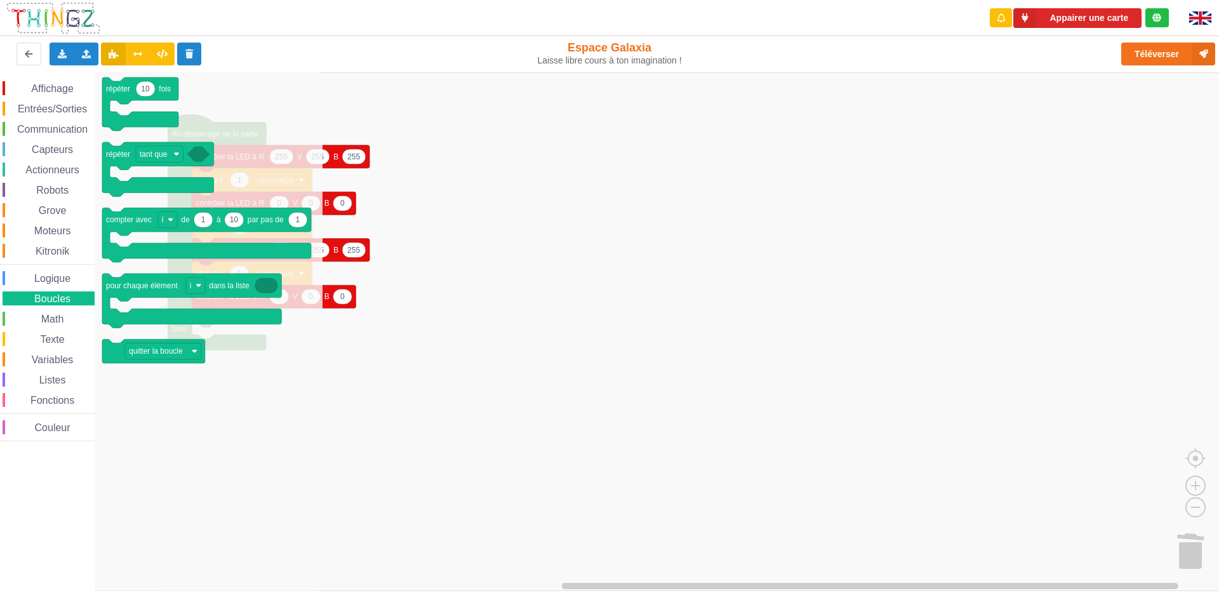
click at [483, 387] on rect "Espace de travail de Blocky" at bounding box center [614, 331] width 1228 height 519
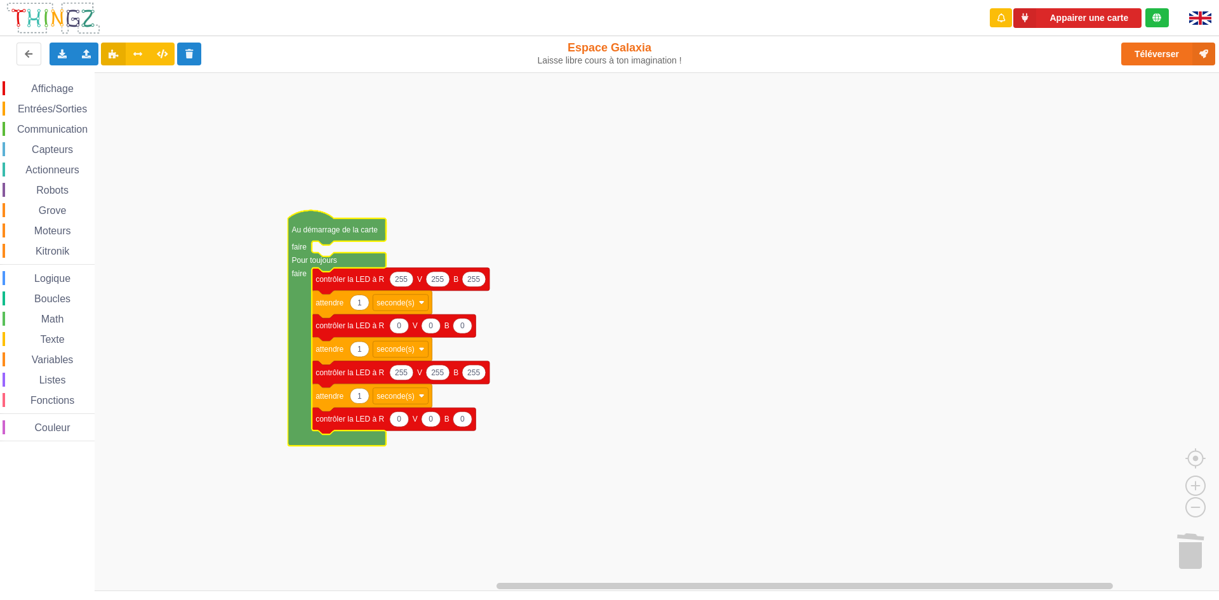
click at [88, 89] on div "Affichage" at bounding box center [49, 88] width 92 height 14
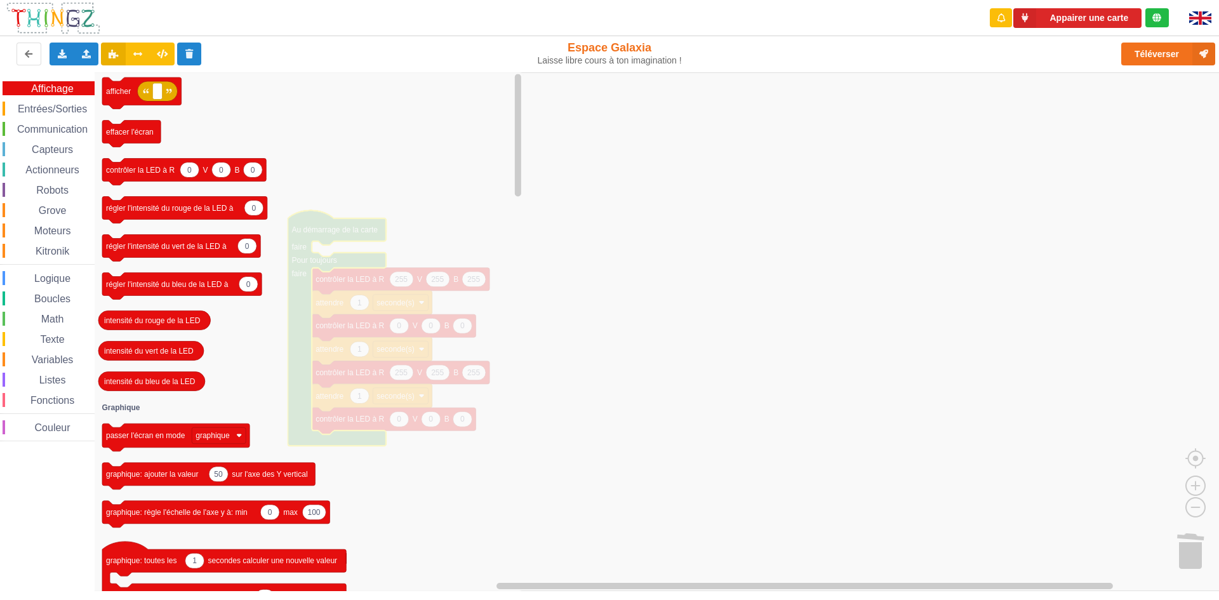
click at [73, 100] on div "Affichage Entrées/Sorties Communication Capteurs Actionneurs Robots Grove Moteu…" at bounding box center [47, 261] width 95 height 360
click at [69, 114] on span "Entrées/Sorties" at bounding box center [52, 109] width 73 height 11
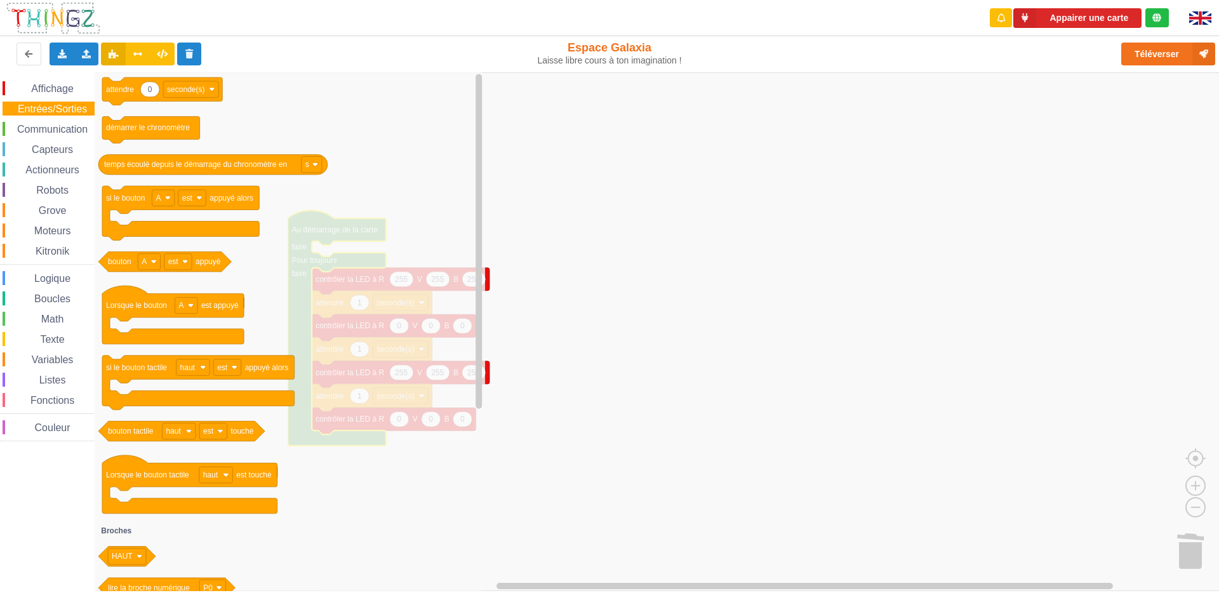
click at [71, 125] on span "Communication" at bounding box center [52, 129] width 74 height 11
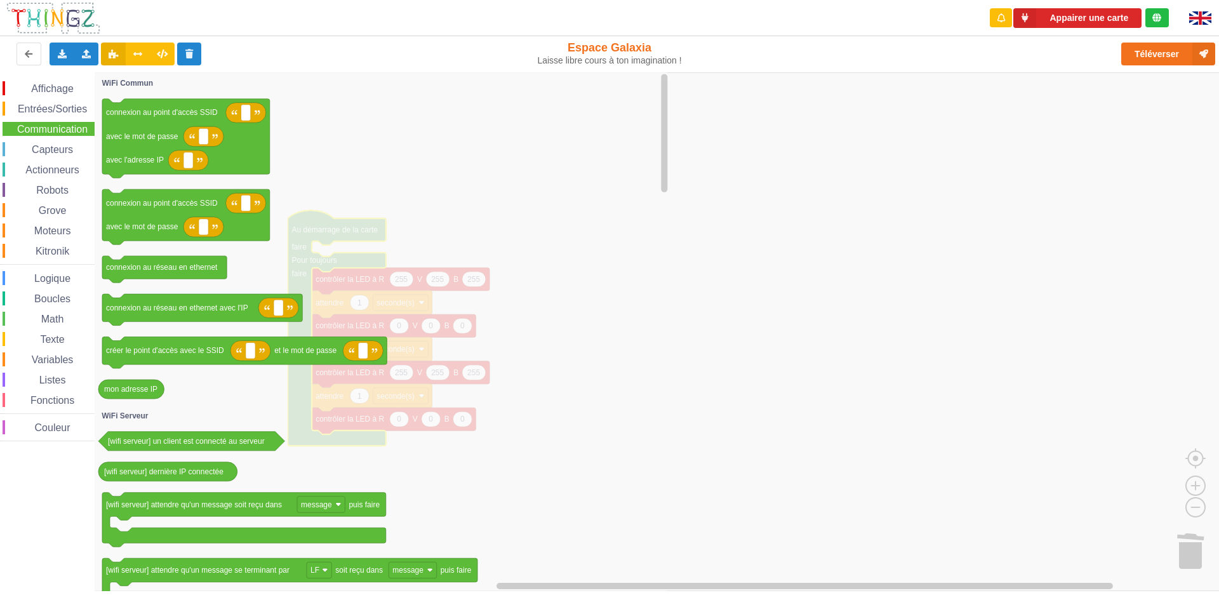
click at [67, 145] on span "Capteurs" at bounding box center [52, 149] width 45 height 11
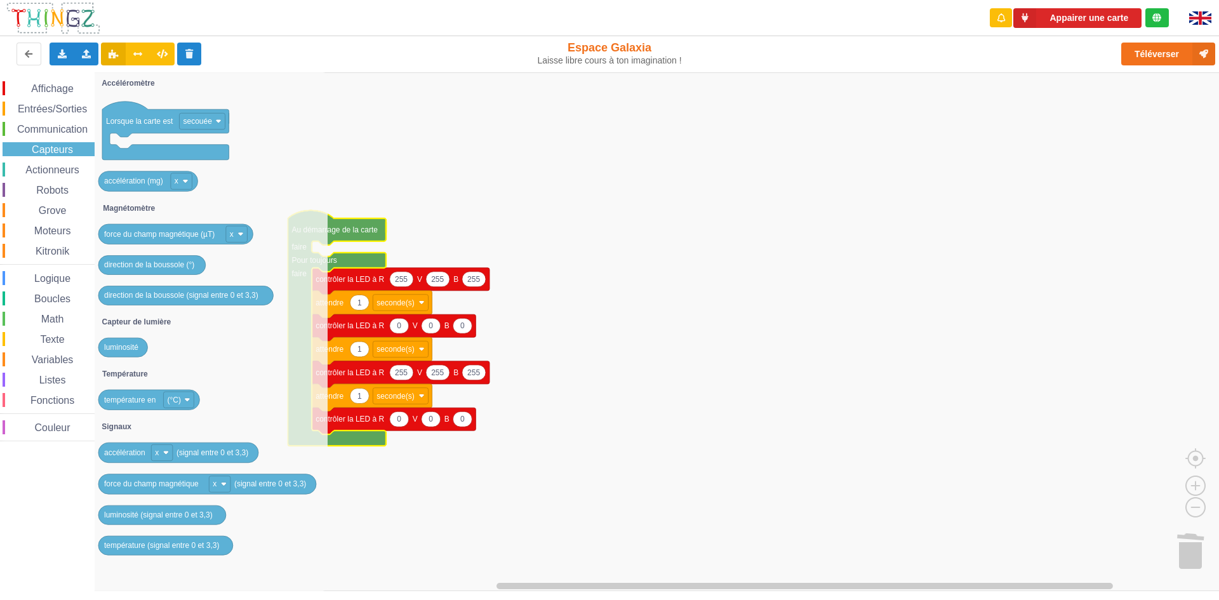
click at [76, 164] on span "Actionneurs" at bounding box center [52, 169] width 58 height 11
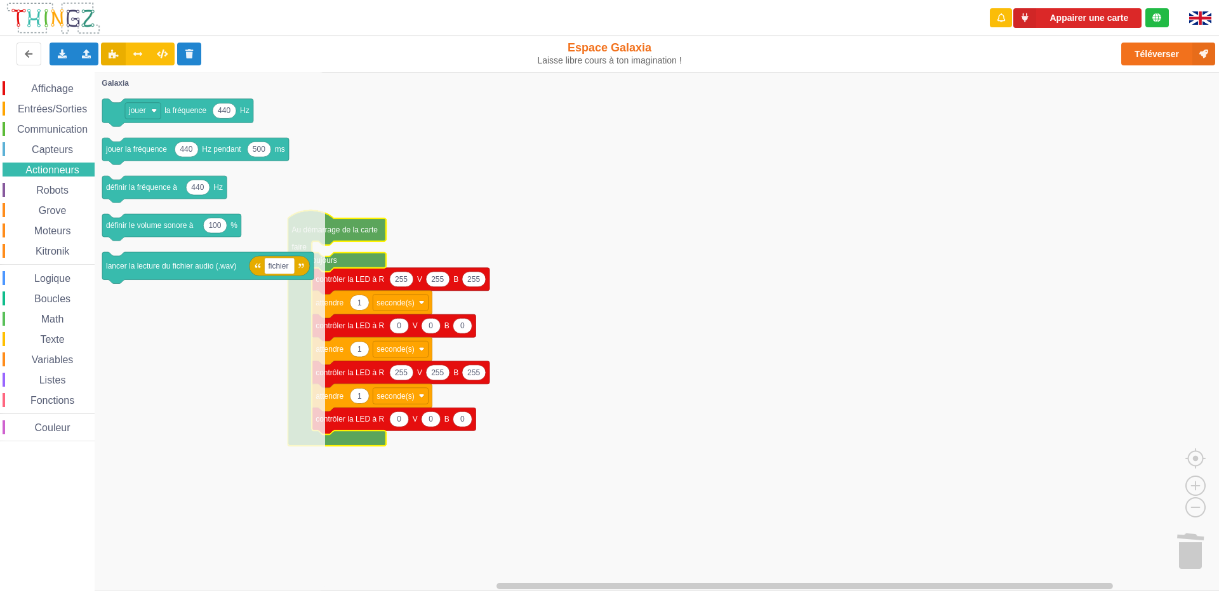
click at [62, 196] on div "Robots" at bounding box center [49, 190] width 92 height 14
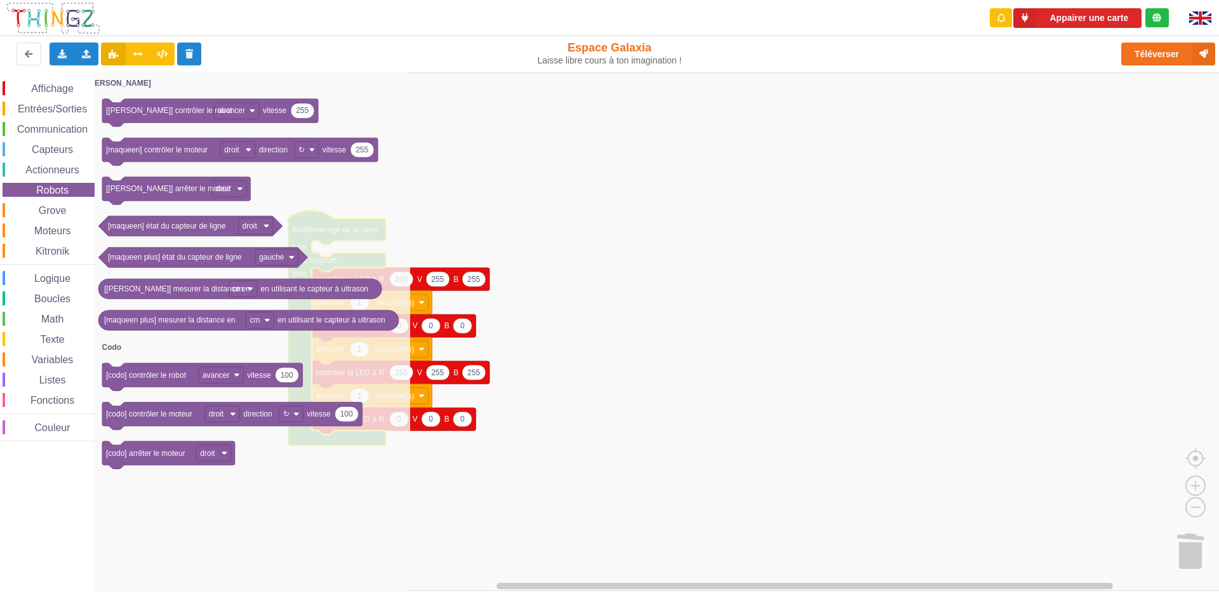
click at [60, 214] on span "Grove" at bounding box center [53, 210] width 32 height 11
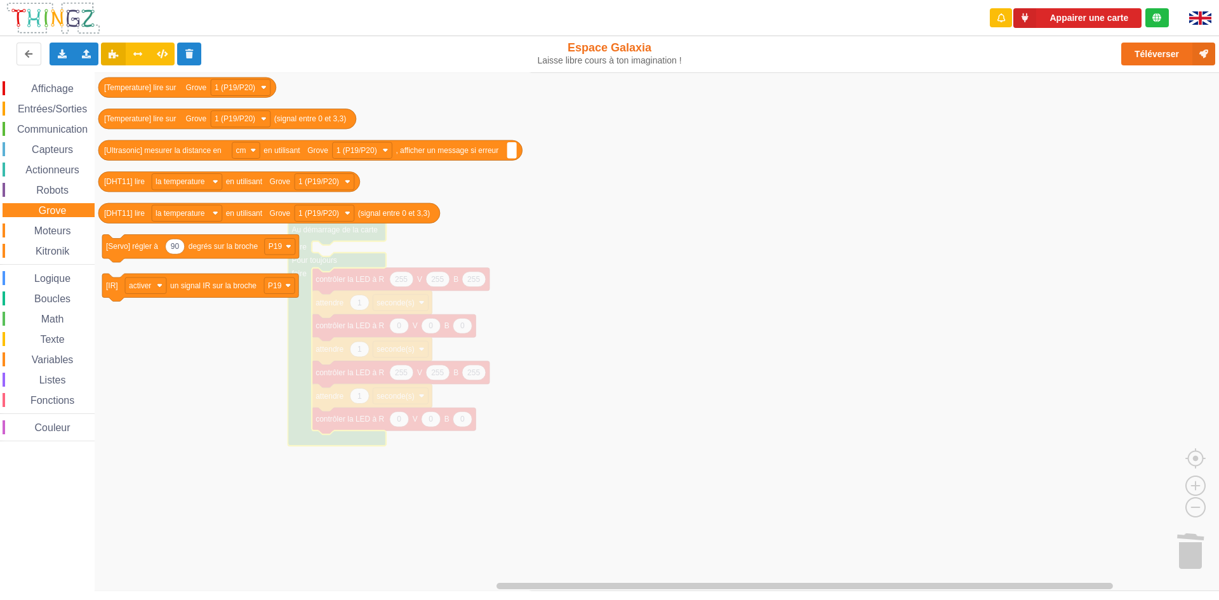
click at [60, 225] on div "Moteurs" at bounding box center [49, 231] width 92 height 14
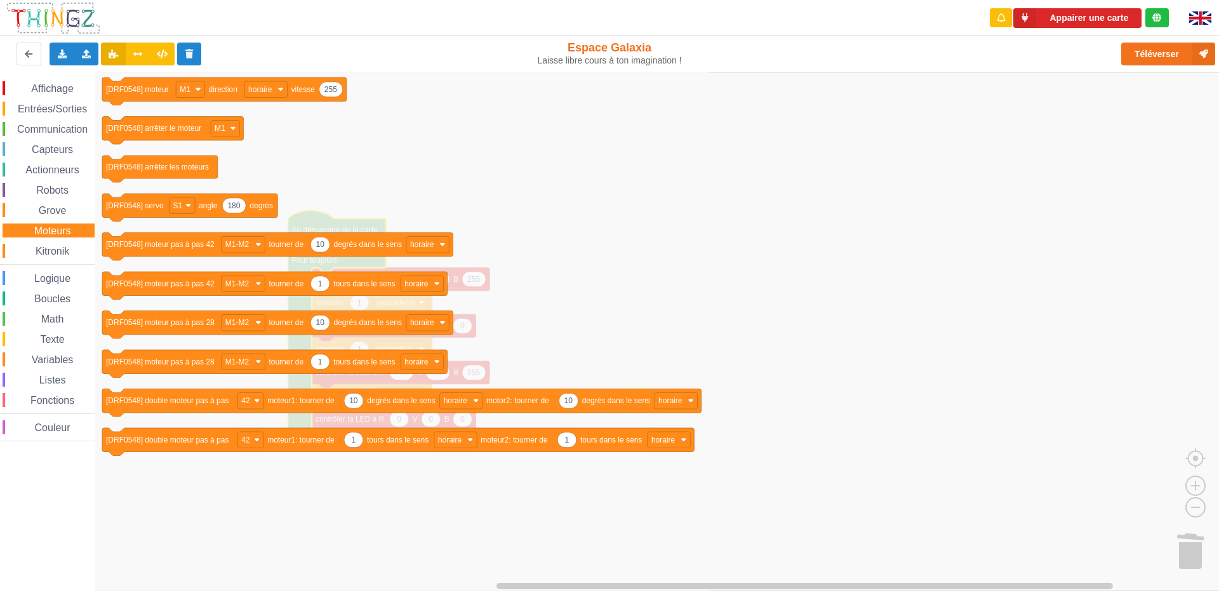
click at [72, 254] on div "Kitronik" at bounding box center [49, 251] width 92 height 14
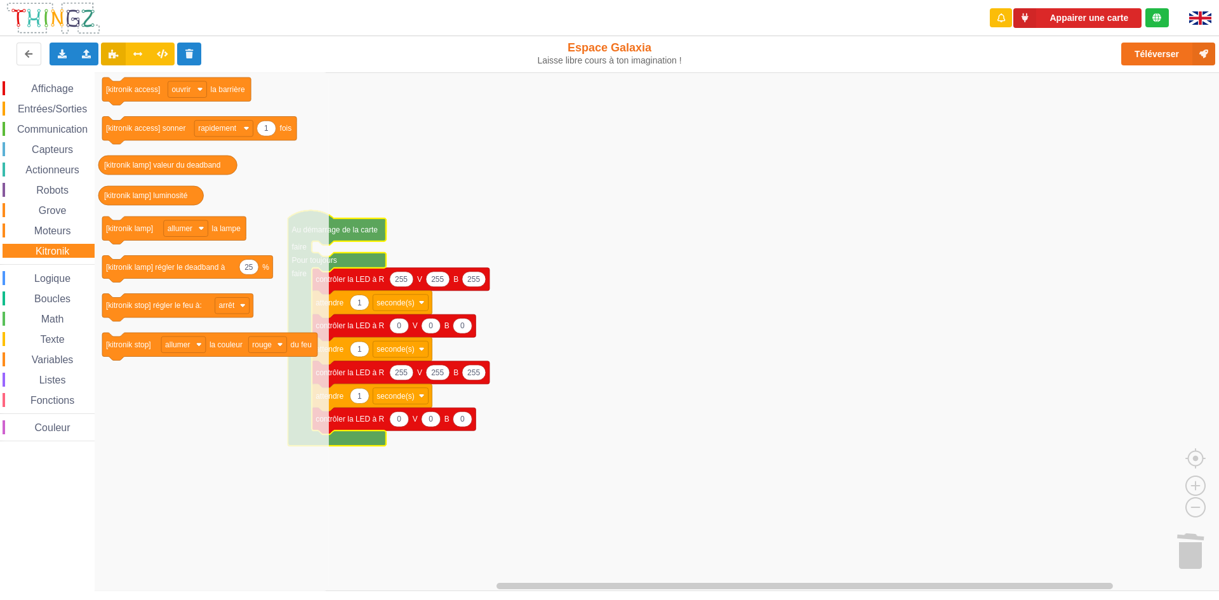
click at [72, 279] on span "Logique" at bounding box center [52, 278] width 40 height 11
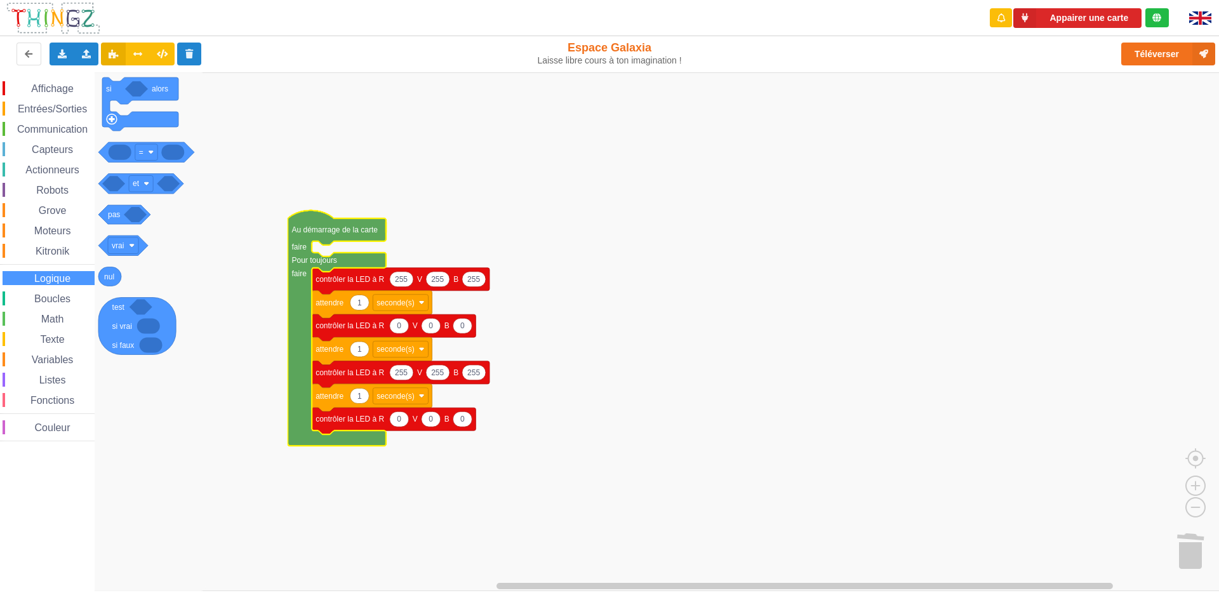
click at [70, 302] on span "Boucles" at bounding box center [52, 298] width 40 height 11
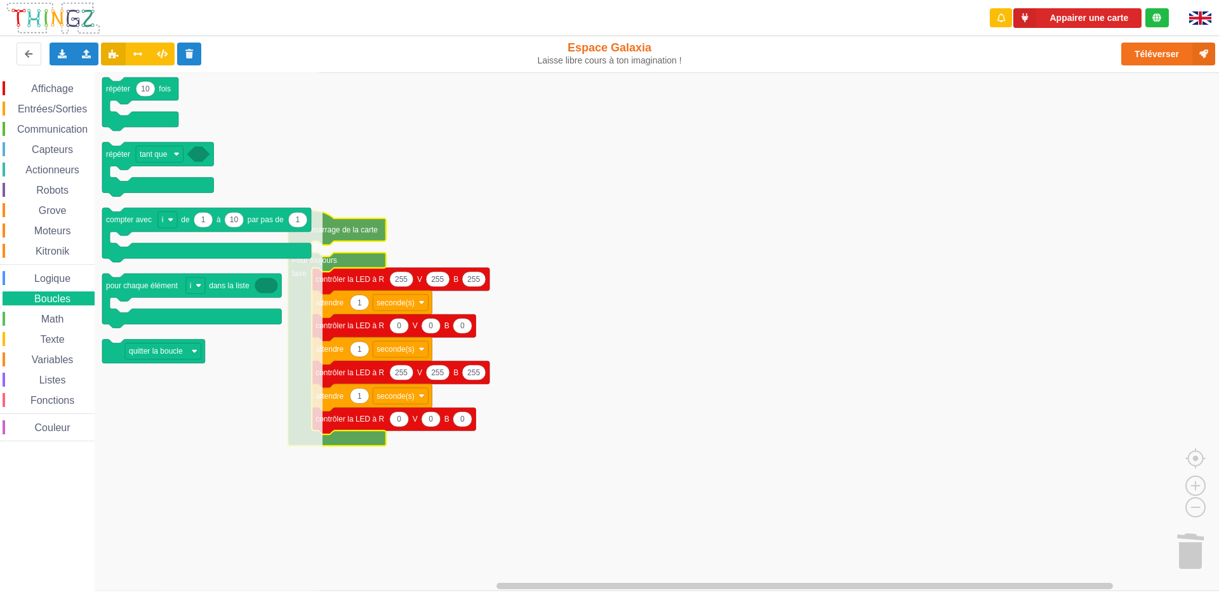
click at [67, 314] on div "Math" at bounding box center [49, 319] width 92 height 14
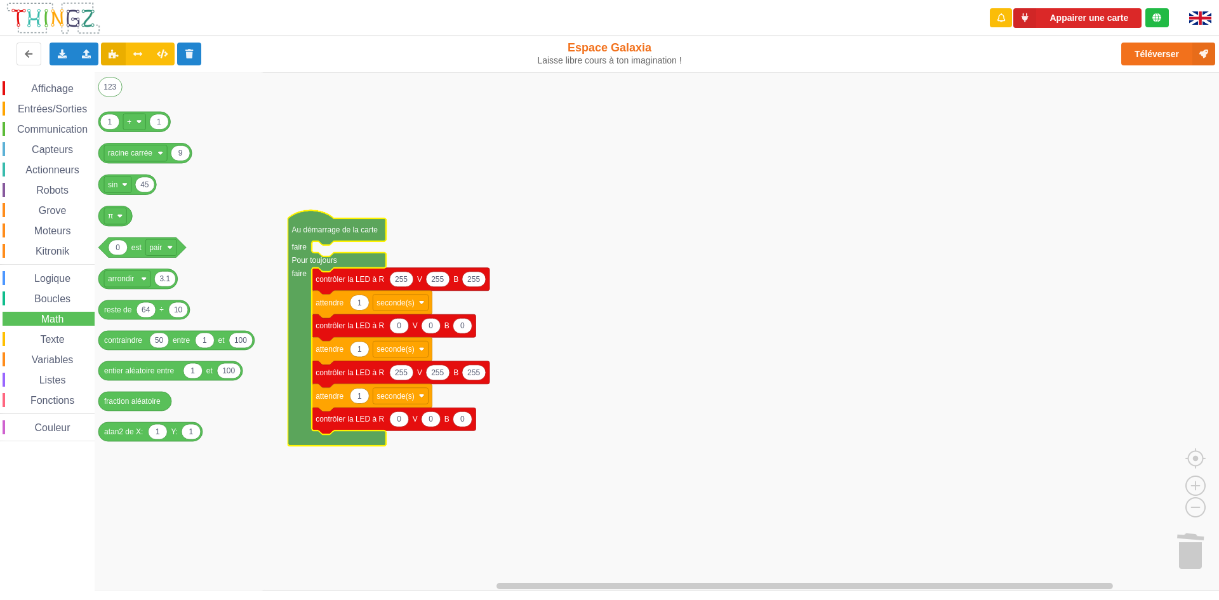
click at [67, 339] on div "Texte" at bounding box center [49, 339] width 92 height 14
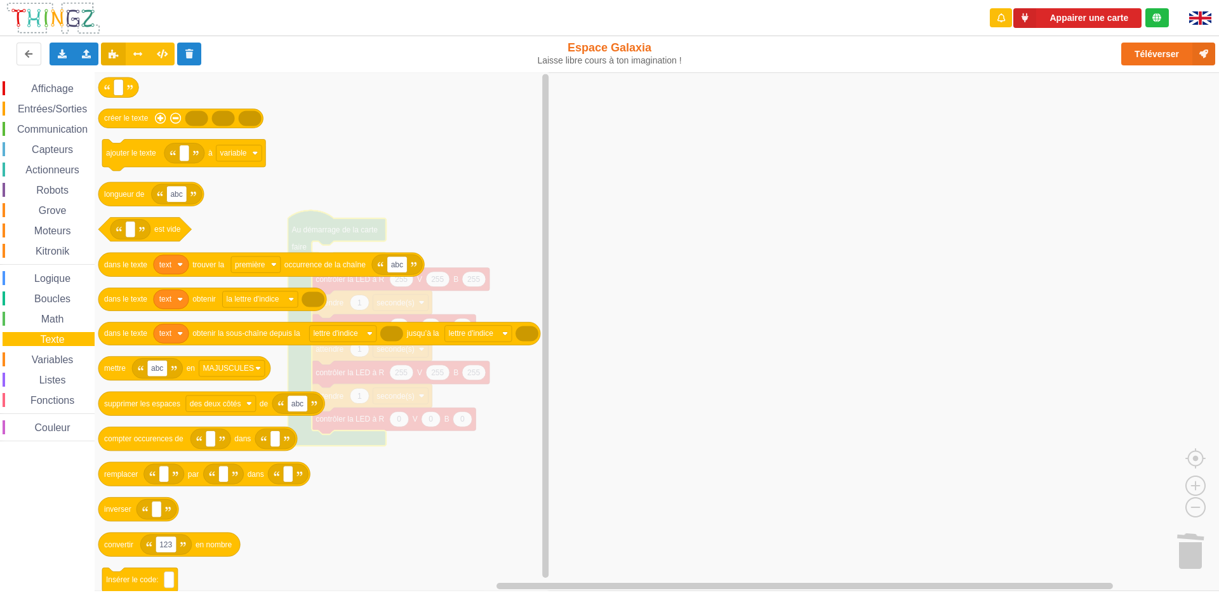
click at [59, 357] on span "Variables" at bounding box center [53, 359] width 46 height 11
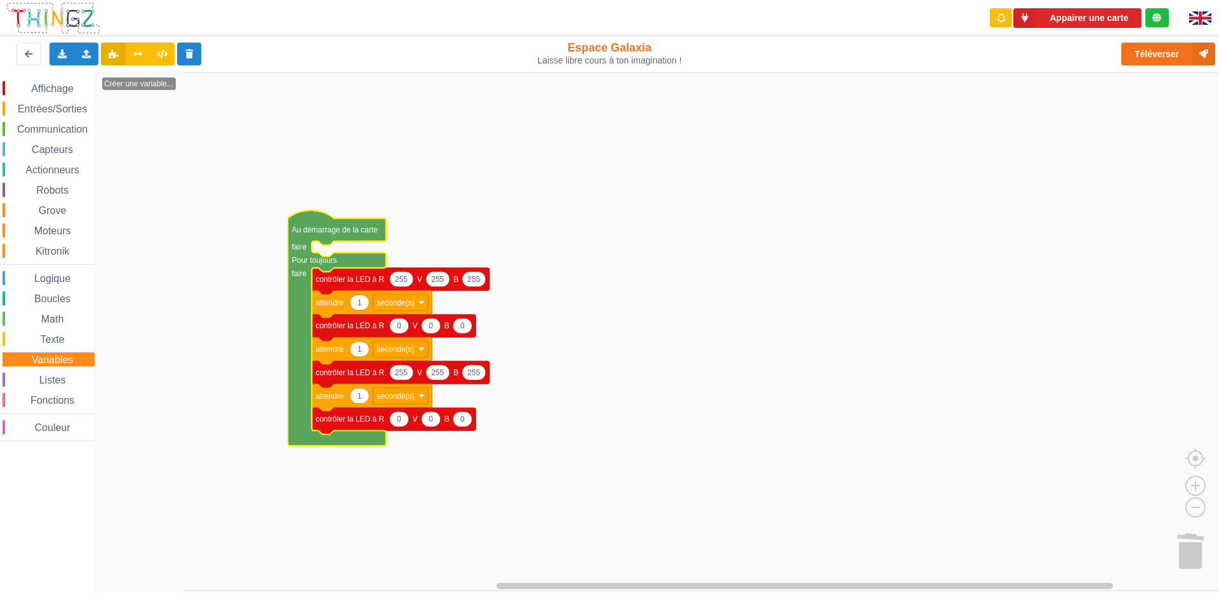
click at [79, 373] on div "Listes" at bounding box center [49, 380] width 92 height 14
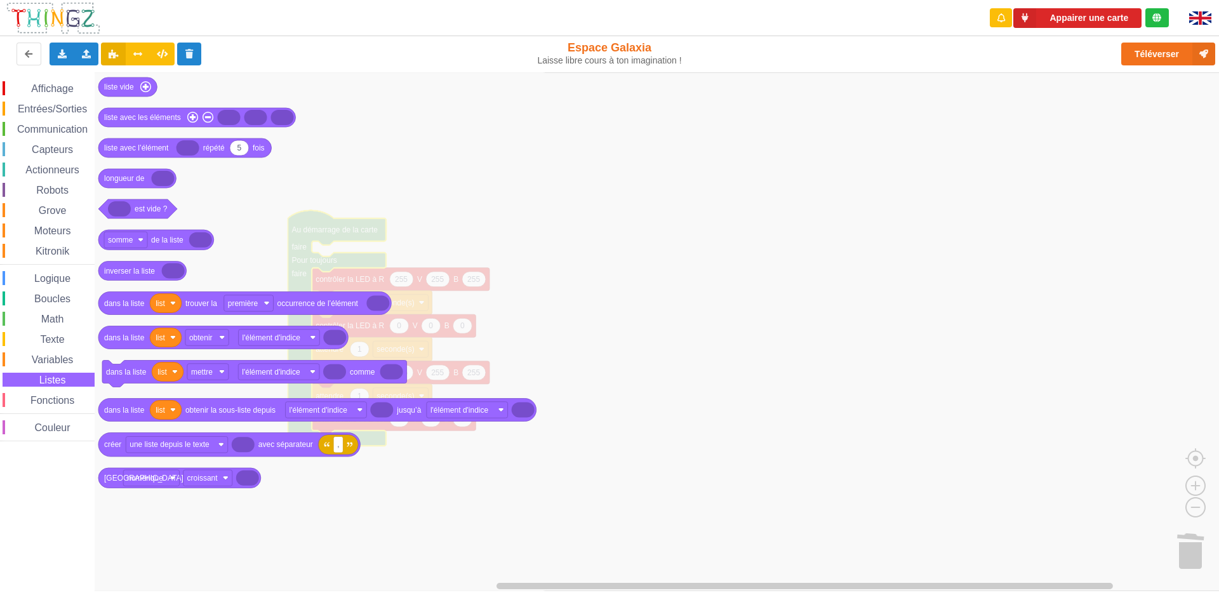
click at [77, 390] on div "Affichage Entrées/Sorties Communication Capteurs Actionneurs Robots Grove Moteu…" at bounding box center [47, 261] width 95 height 360
click at [34, 264] on div "Espace de travail de Blocky" at bounding box center [47, 264] width 95 height 1
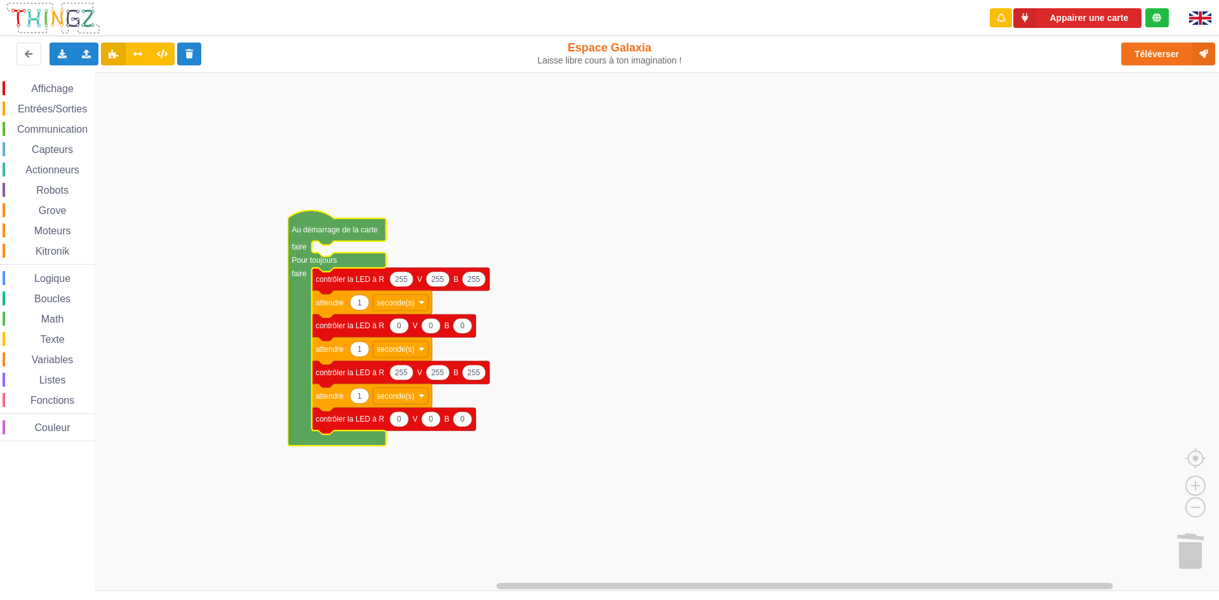
click at [44, 286] on div "Affichage Entrées/Sorties Communication Capteurs Actionneurs Robots Grove Moteu…" at bounding box center [47, 261] width 95 height 360
click at [45, 296] on span "Boucles" at bounding box center [52, 298] width 40 height 11
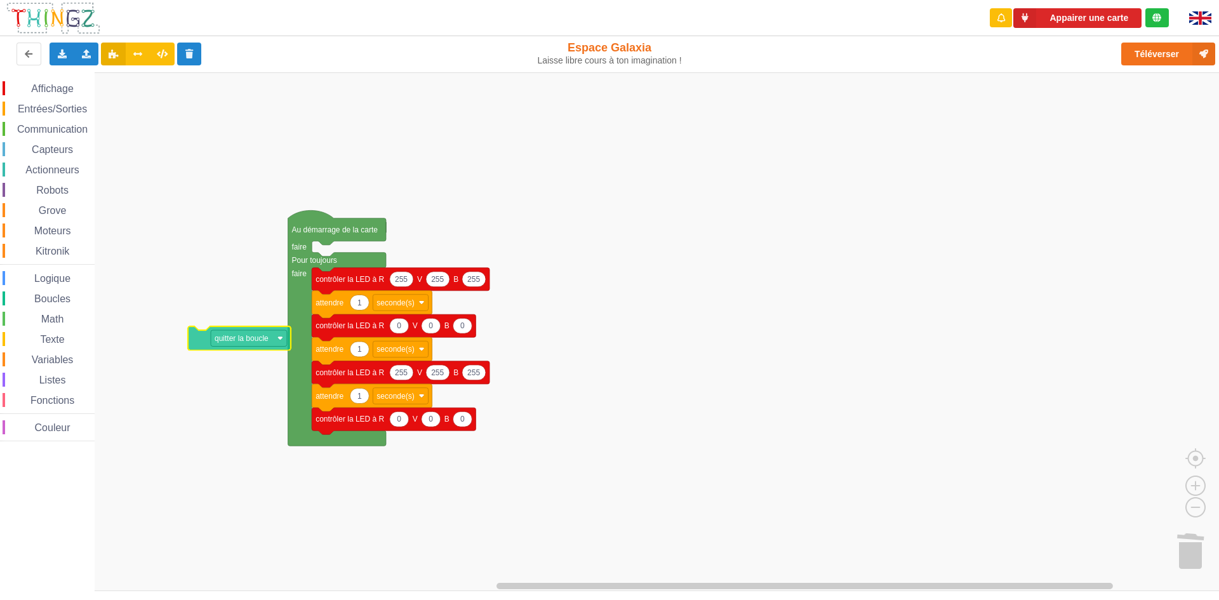
click at [211, 347] on div "Affichage Entrées/Sorties Communication Capteurs Actionneurs Robots Grove Moteu…" at bounding box center [614, 331] width 1228 height 519
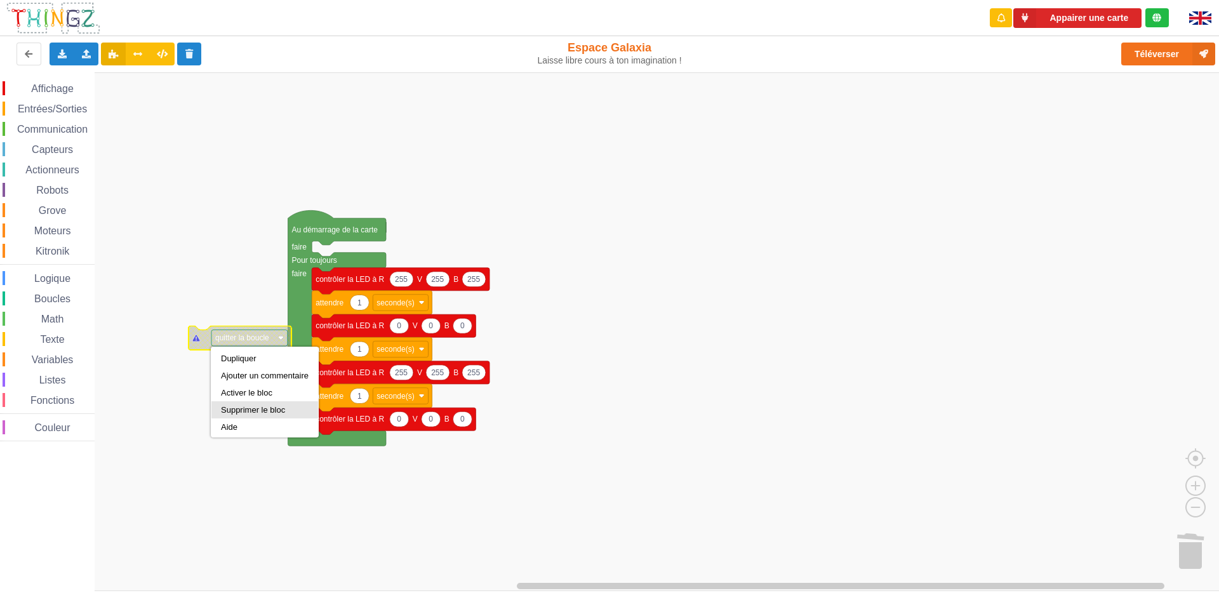
click at [246, 413] on div "Supprimer le bloc" at bounding box center [265, 410] width 88 height 10
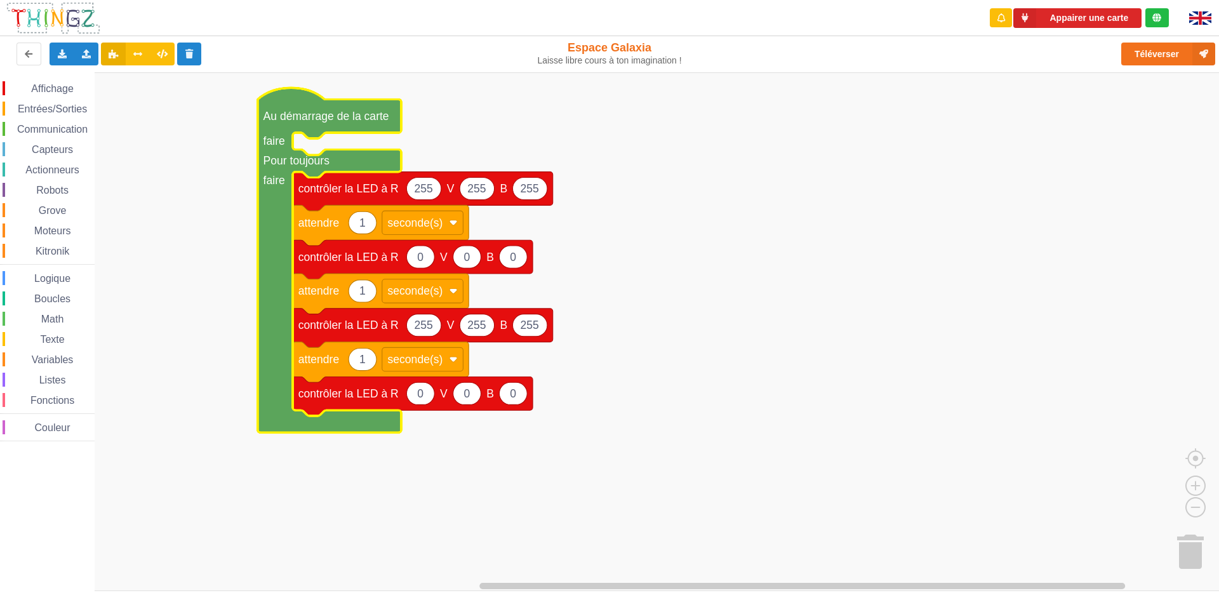
click at [42, 107] on span "Entrées/Sorties" at bounding box center [52, 109] width 73 height 11
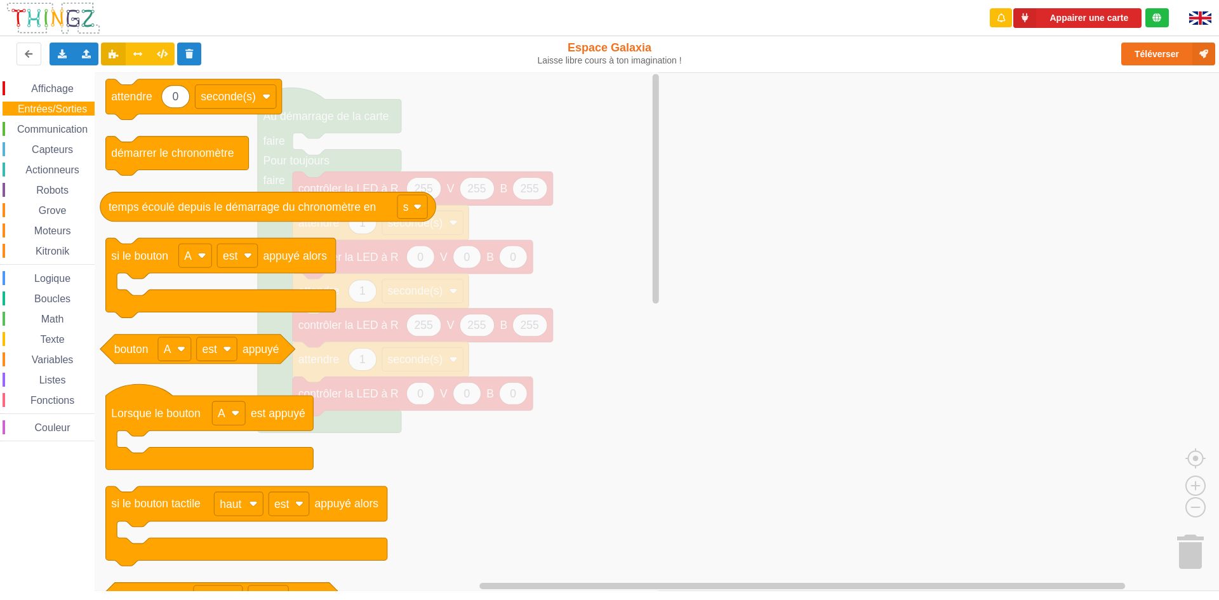
click at [149, 135] on icon "0 attendre seconde(s) démarrer le chronomètre temps écoulé depuis le démarrage …" at bounding box center [379, 331] width 568 height 519
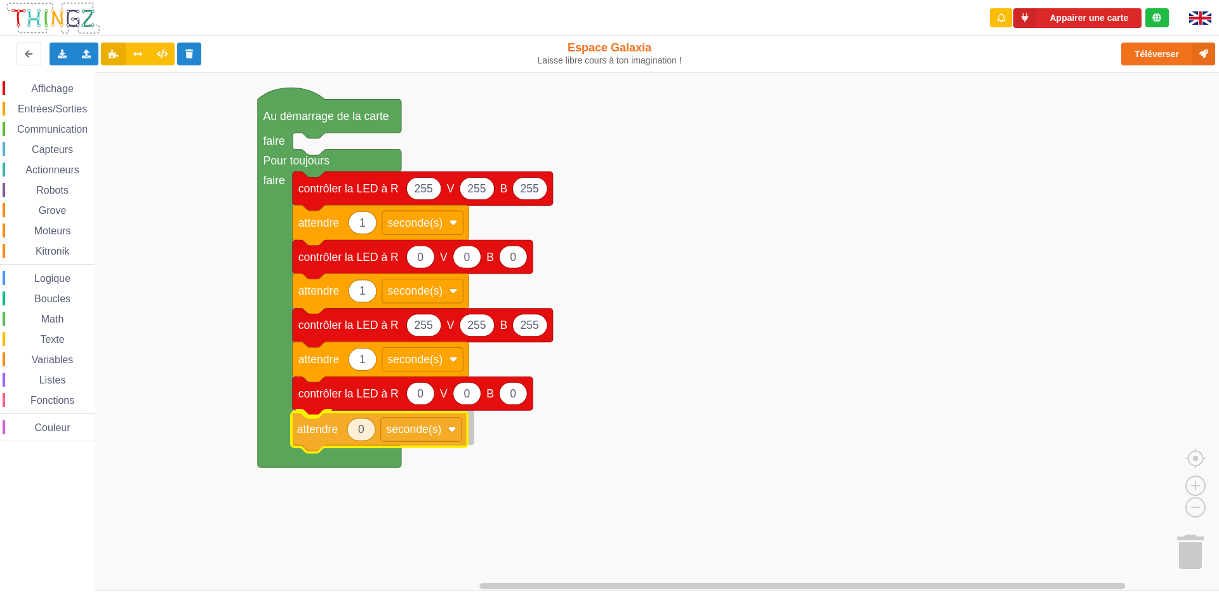
click at [325, 438] on div "Affichage Entrées/Sorties Communication Capteurs Actionneurs Robots Grove Moteu…" at bounding box center [614, 331] width 1228 height 519
type input "1"
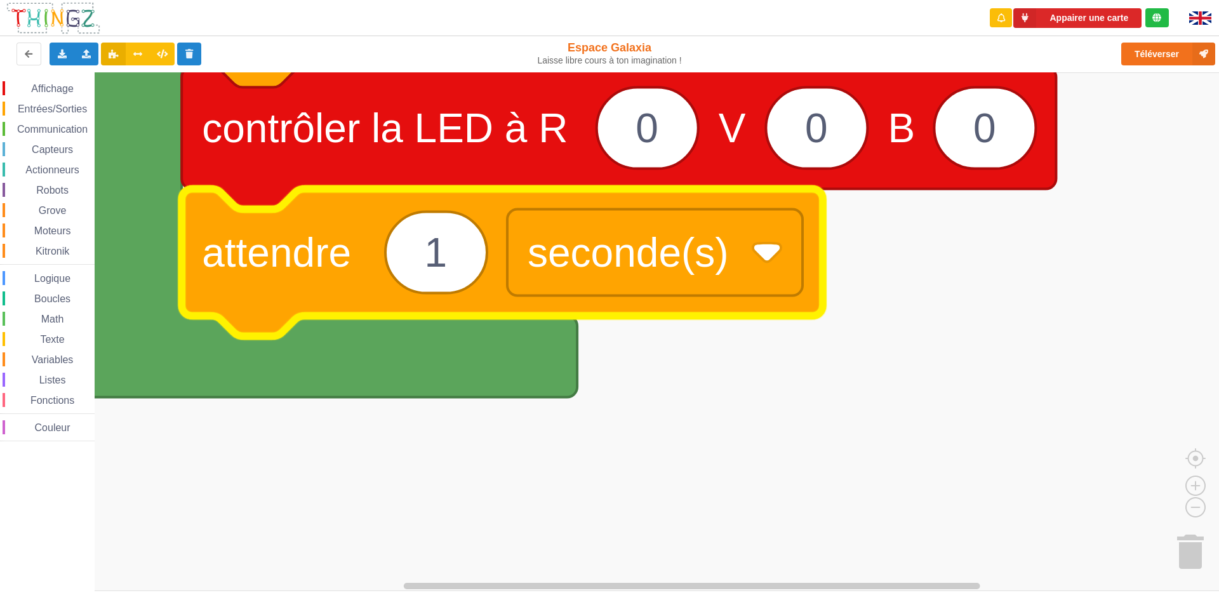
click at [307, 275] on text "attendre" at bounding box center [276, 252] width 149 height 46
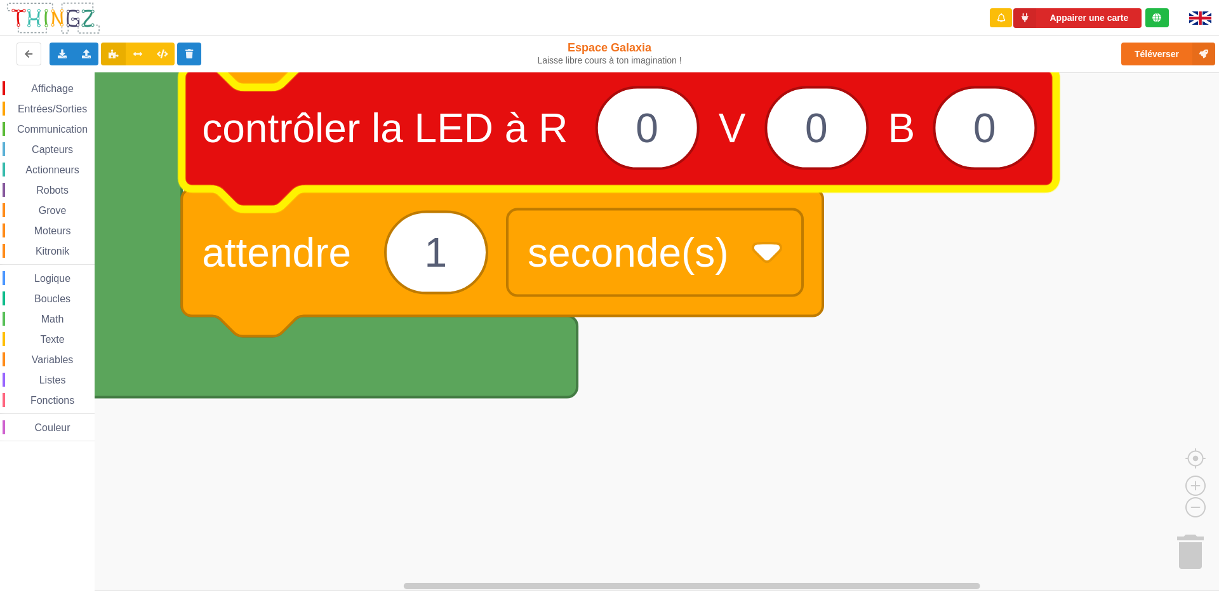
click at [272, 163] on icon "Espace de travail de Blocky" at bounding box center [619, 138] width 875 height 142
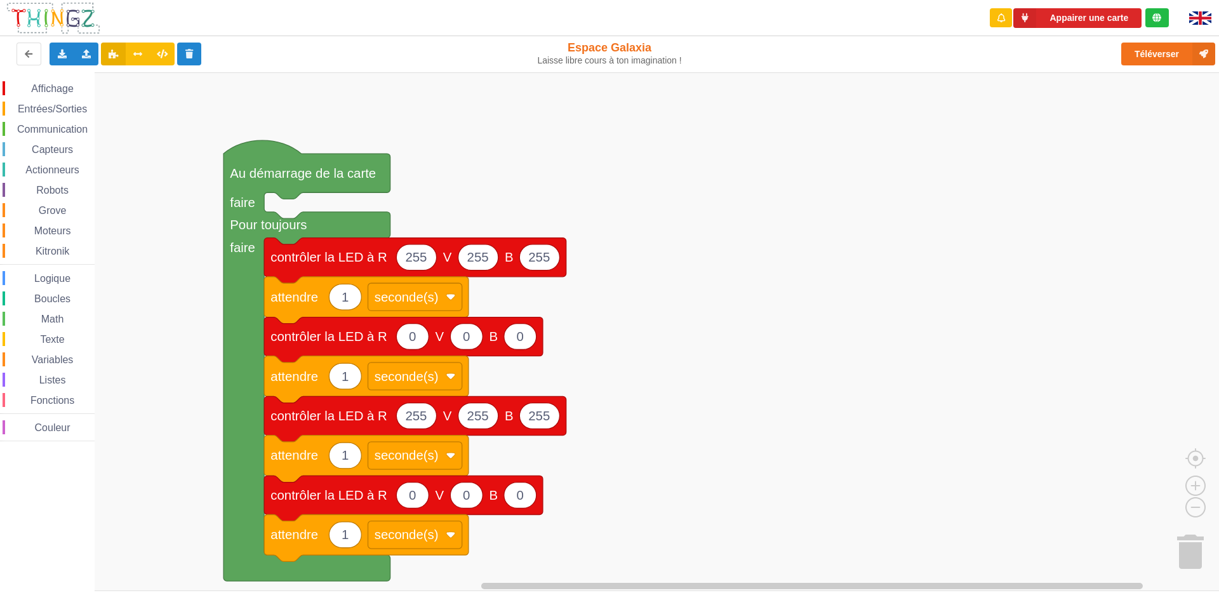
click at [223, 318] on div "Affichage Entrées/Sorties Communication Capteurs Actionneurs Robots Grove Moteu…" at bounding box center [614, 331] width 1228 height 519
click at [64, 84] on span "Affichage" at bounding box center [52, 88] width 46 height 11
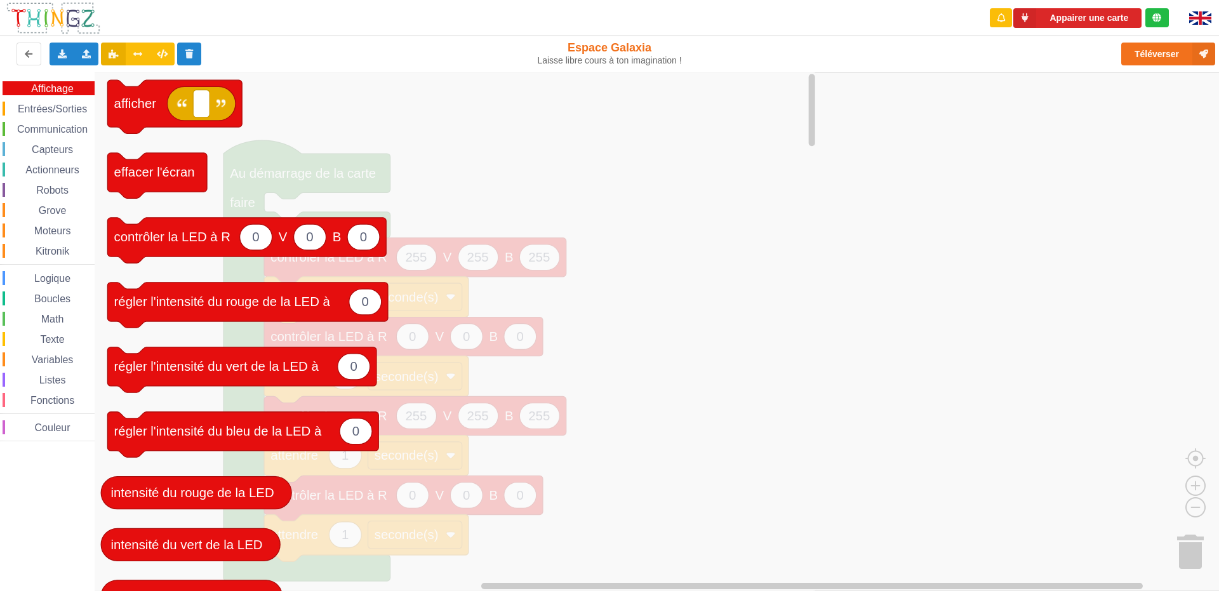
click at [65, 281] on span "Logique" at bounding box center [52, 278] width 40 height 11
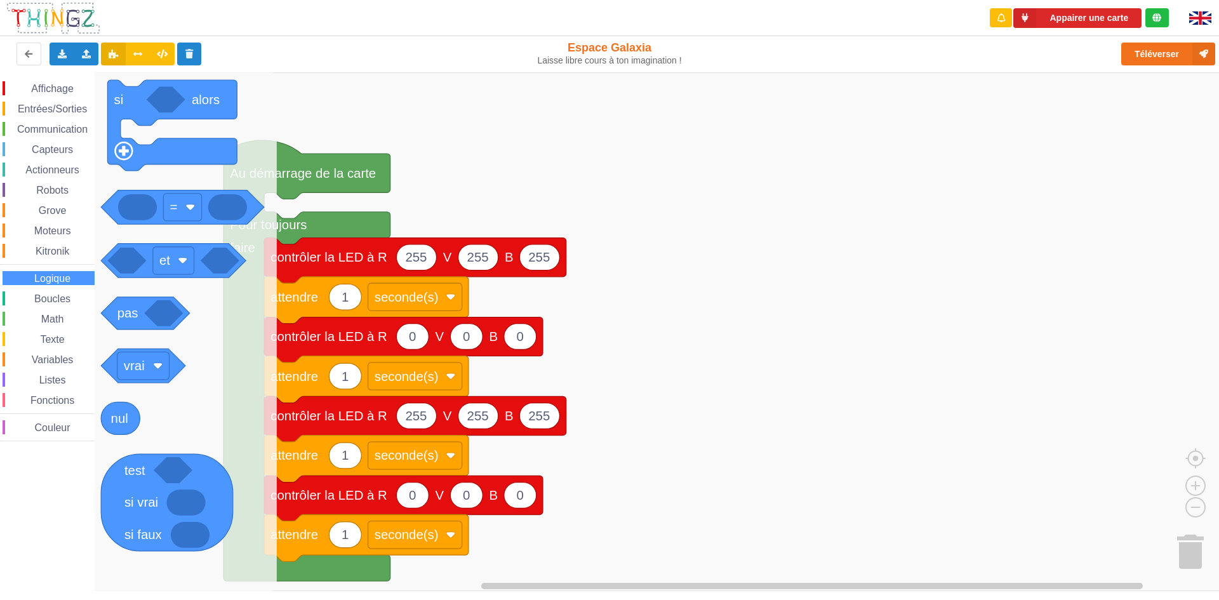
click at [57, 298] on span "Boucles" at bounding box center [52, 298] width 40 height 11
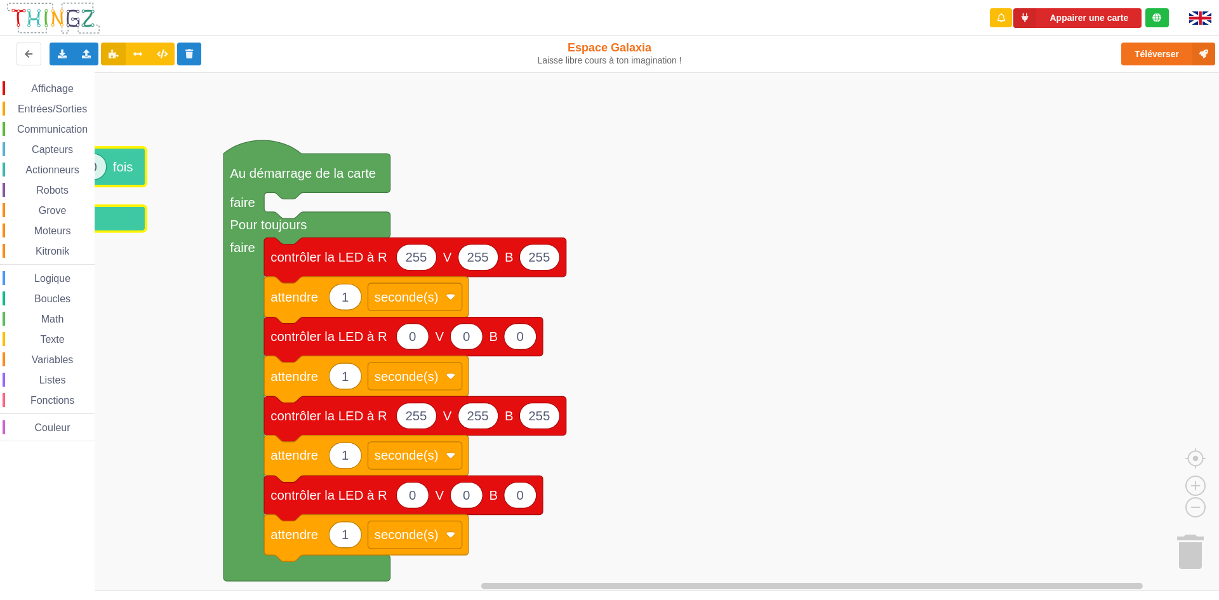
click at [67, 162] on div "Affichage Entrées/Sorties Communication Capteurs Actionneurs Robots Grove Moteu…" at bounding box center [614, 331] width 1228 height 519
